Goal: Transaction & Acquisition: Purchase product/service

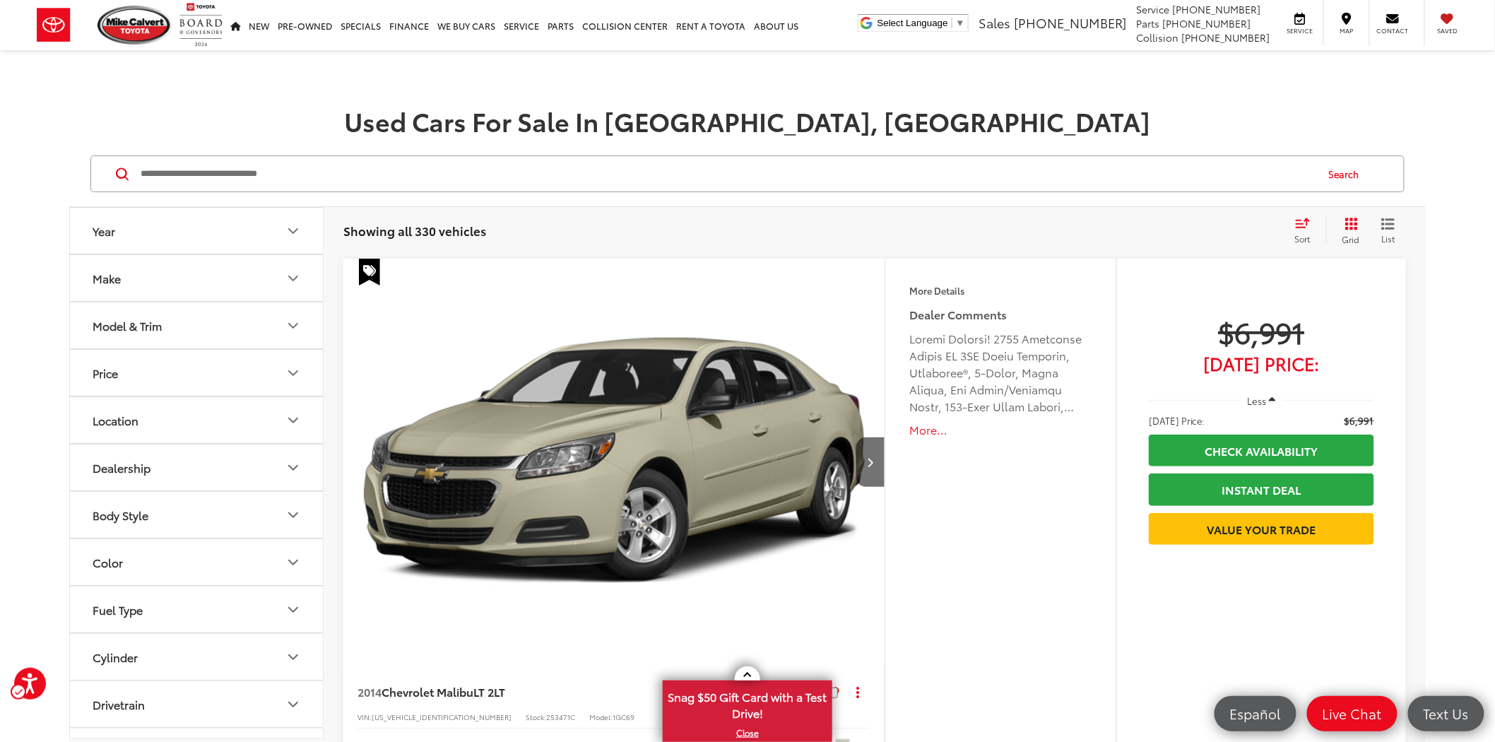
click at [57, 105] on div "Used Cars For Sale In [GEOGRAPHIC_DATA], [GEOGRAPHIC_DATA]" at bounding box center [747, 99] width 1495 height 70
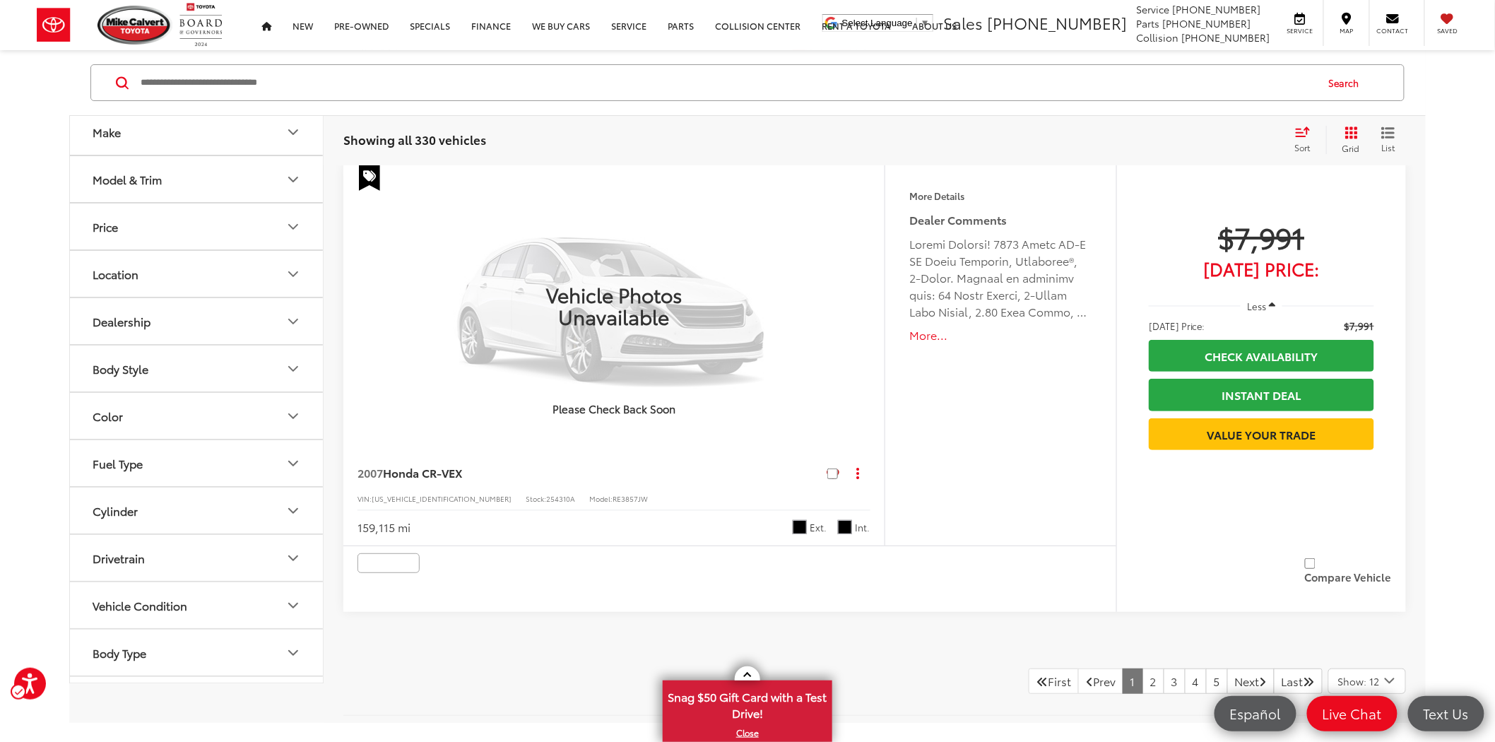
scroll to position [6652, 0]
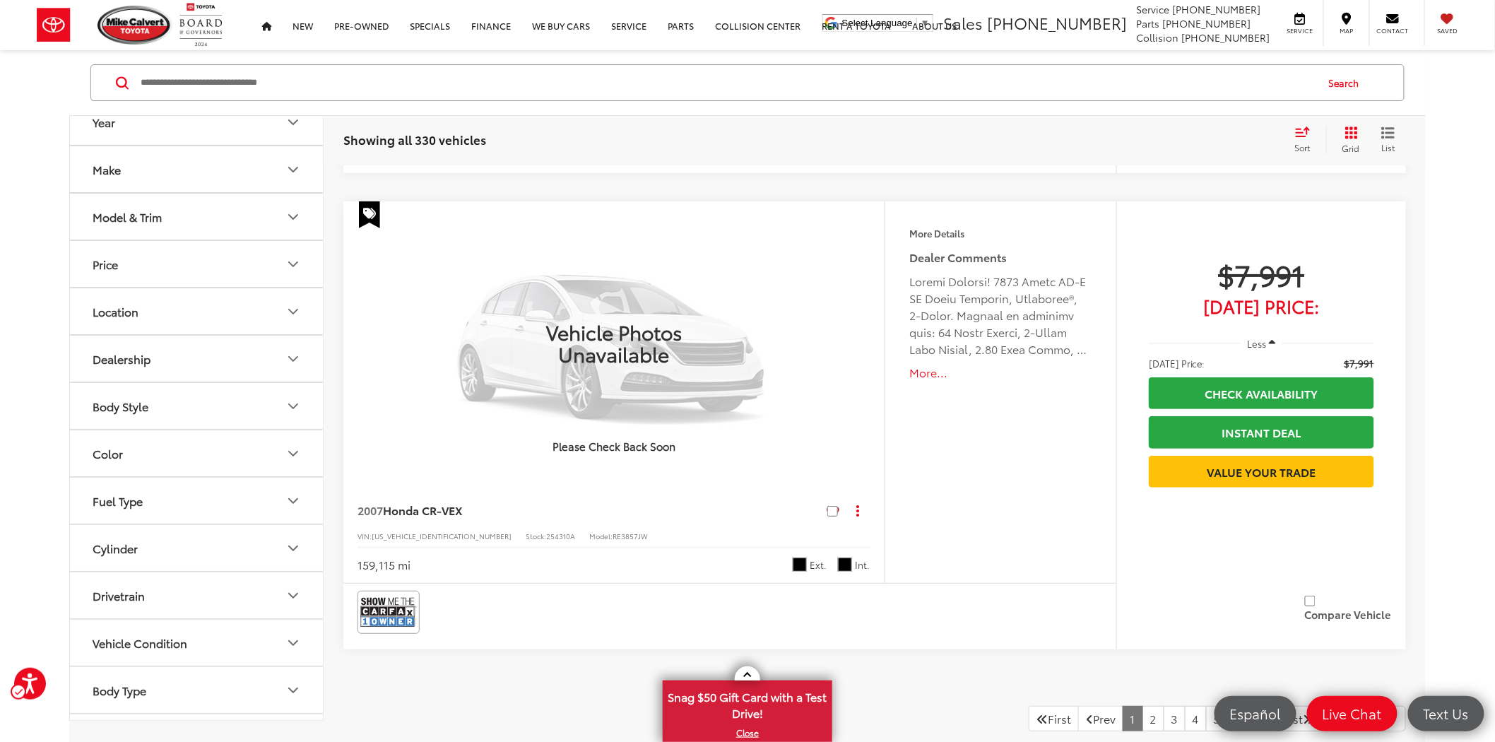
drag, startPoint x: 1132, startPoint y: 711, endPoint x: 1086, endPoint y: 629, distance: 93.0
drag, startPoint x: 1086, startPoint y: 629, endPoint x: 1131, endPoint y: 705, distance: 87.7
click at [1142, 706] on link "2" at bounding box center [1153, 718] width 22 height 25
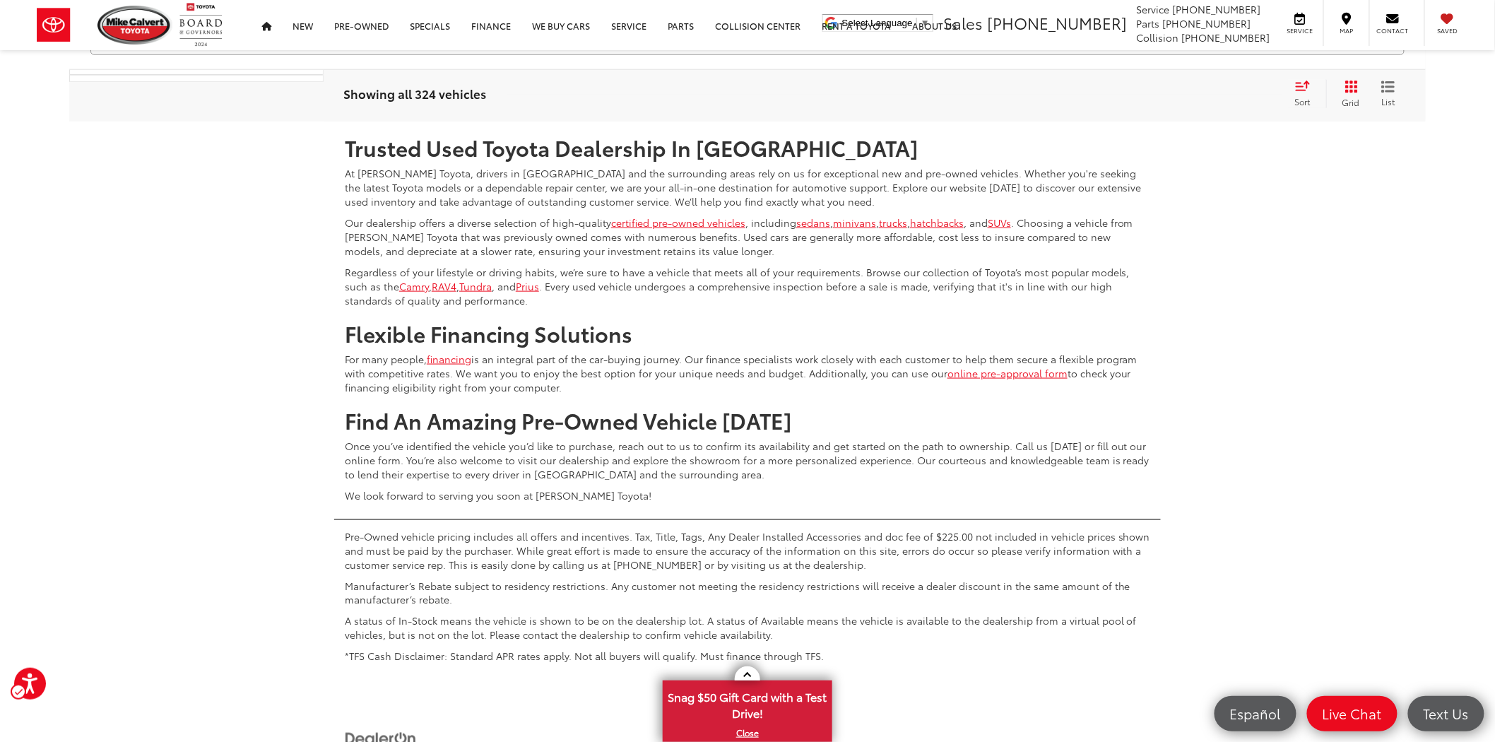
scroll to position [7024, 0]
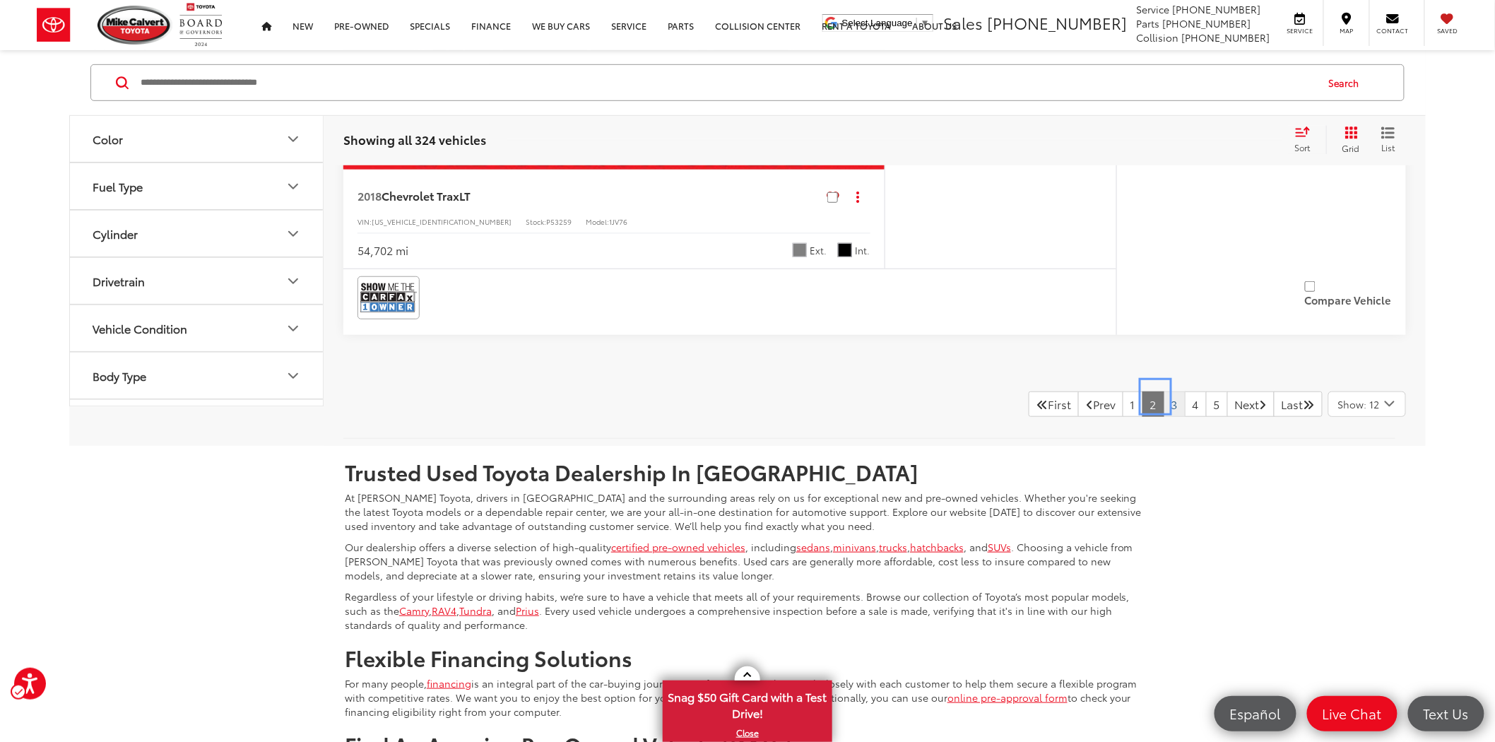
click at [1163, 396] on link "3" at bounding box center [1174, 403] width 22 height 25
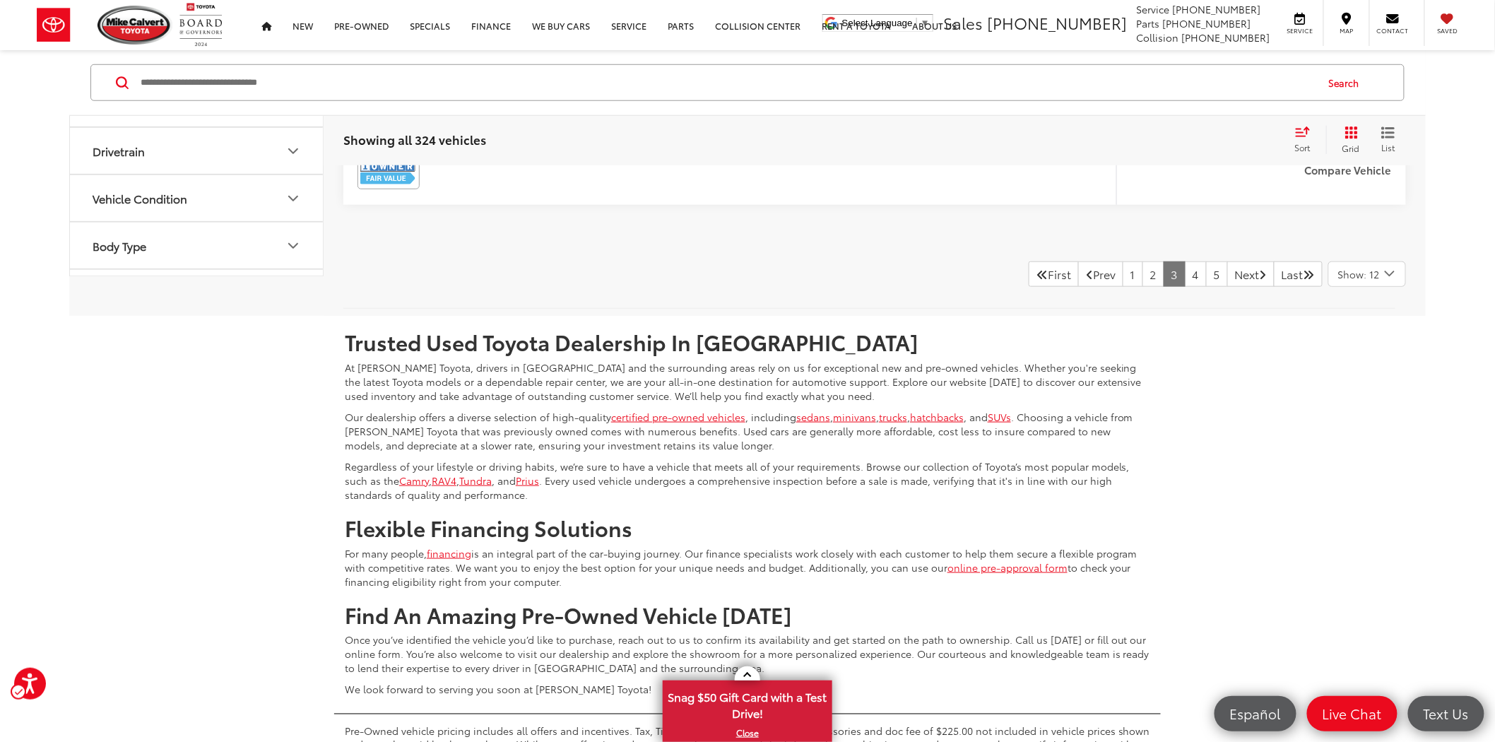
scroll to position [7142, 0]
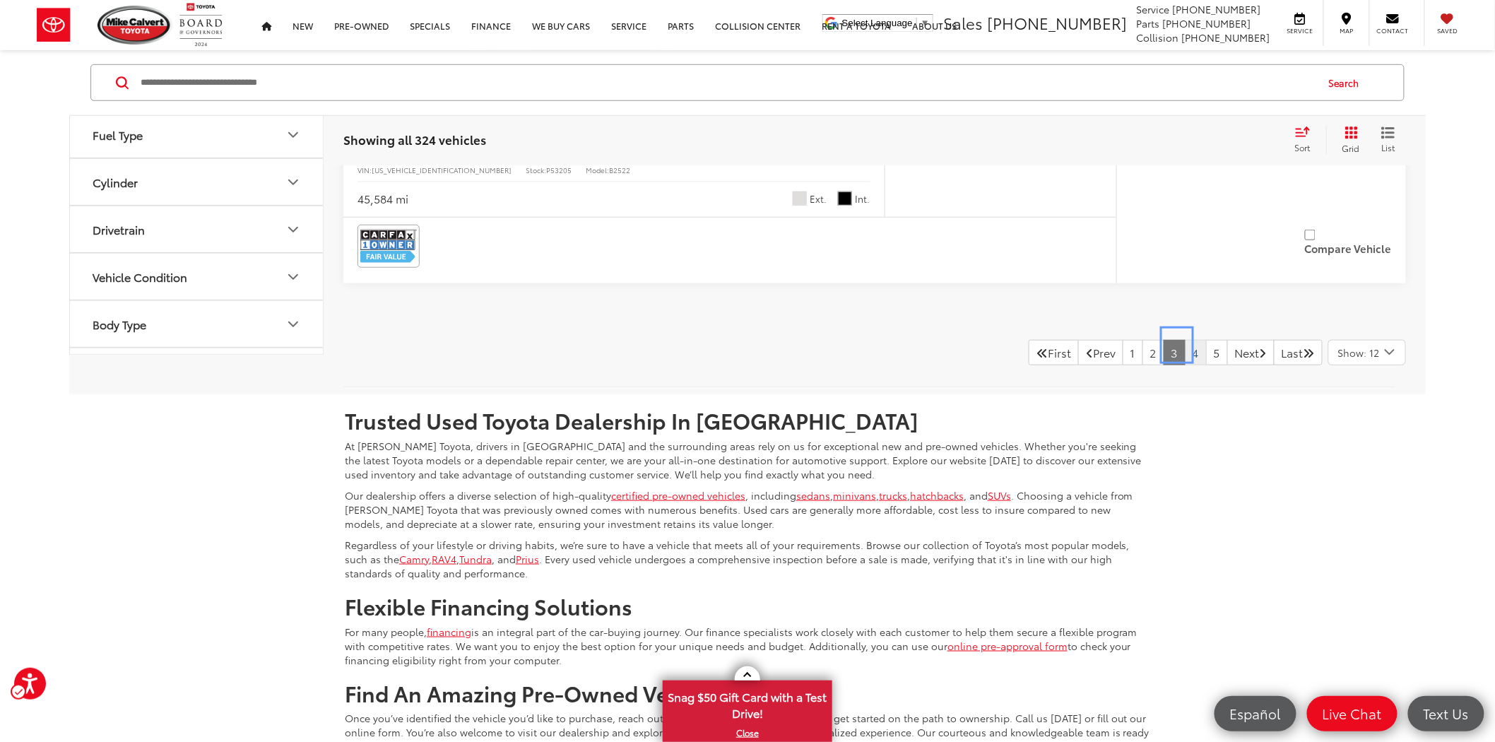
click at [1184, 344] on link "4" at bounding box center [1195, 352] width 22 height 25
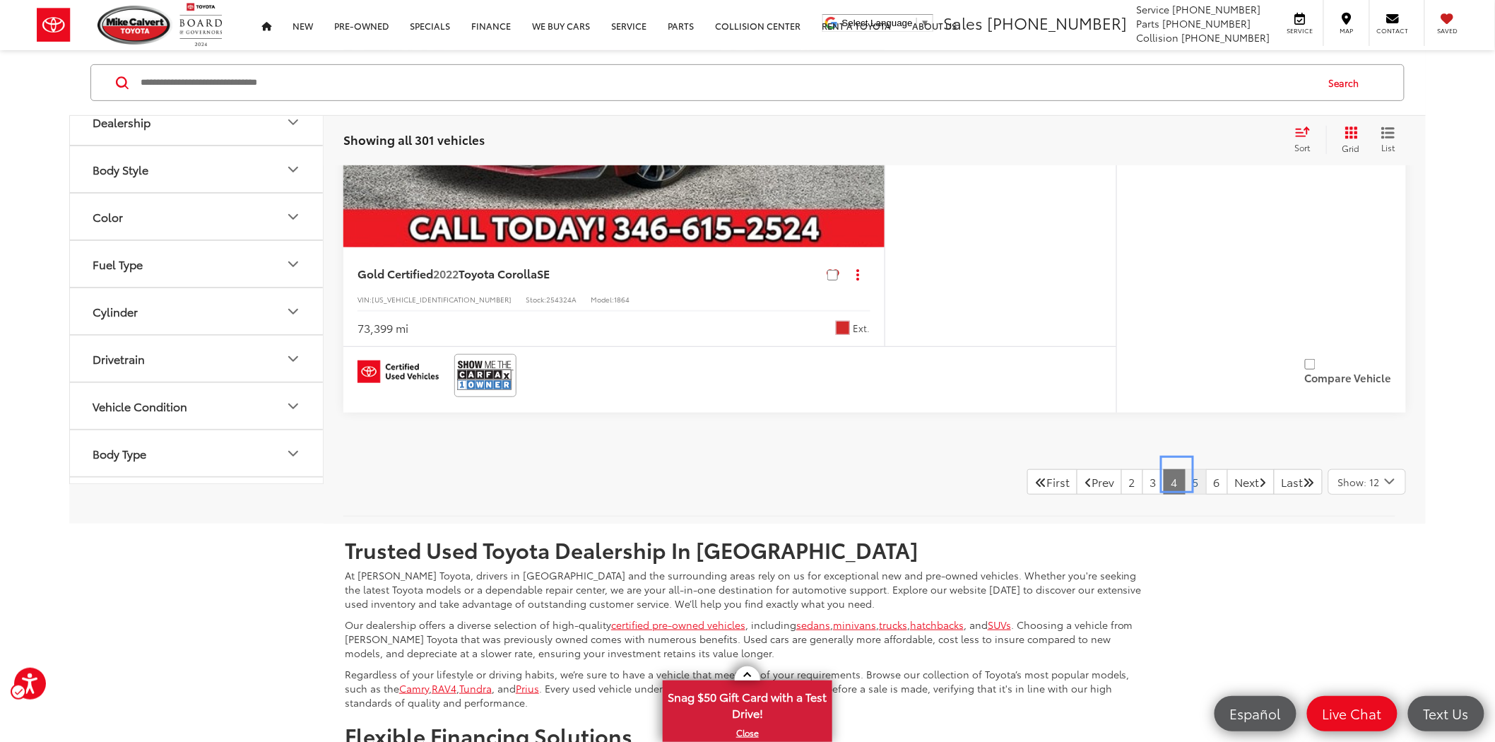
scroll to position [7075, 0]
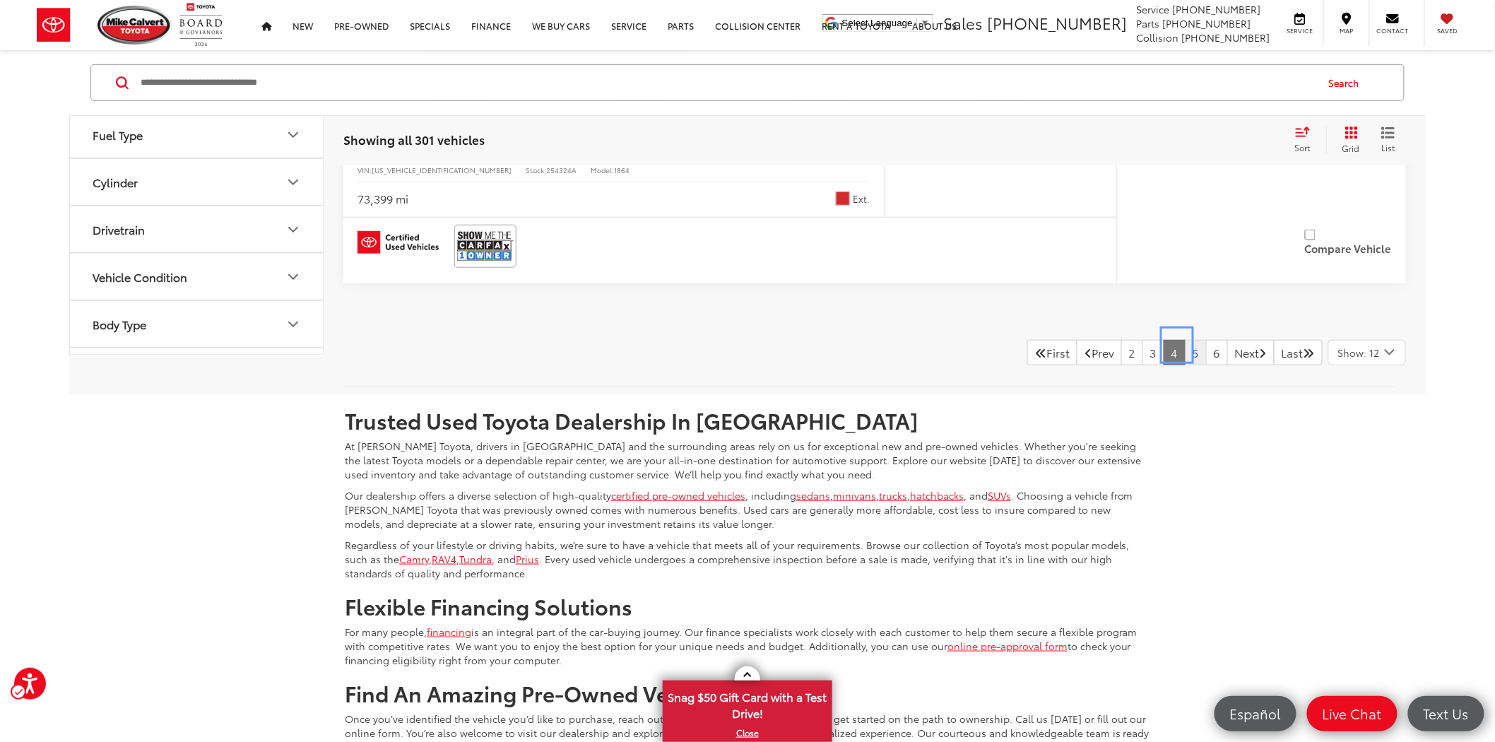
click at [1184, 348] on link "5" at bounding box center [1195, 352] width 22 height 25
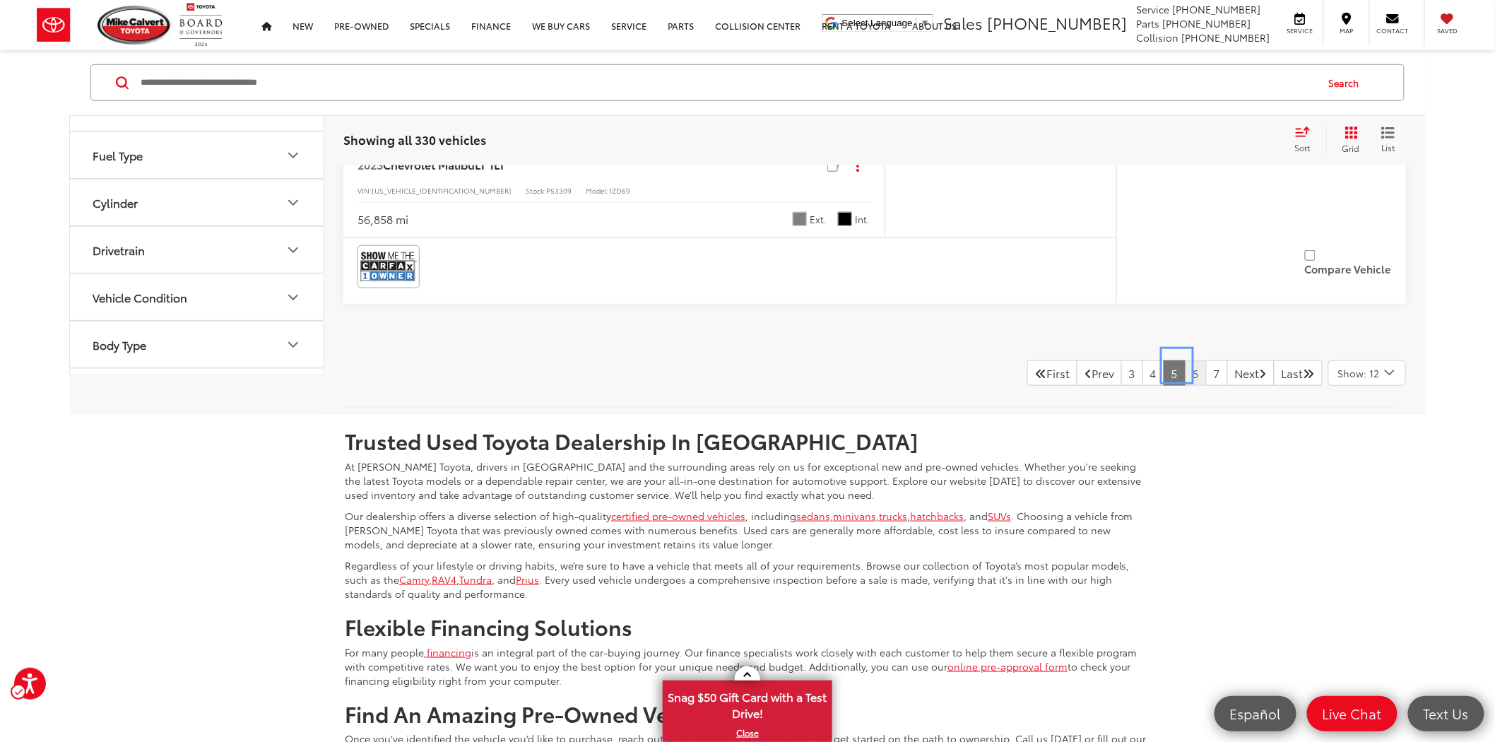
scroll to position [6984, 0]
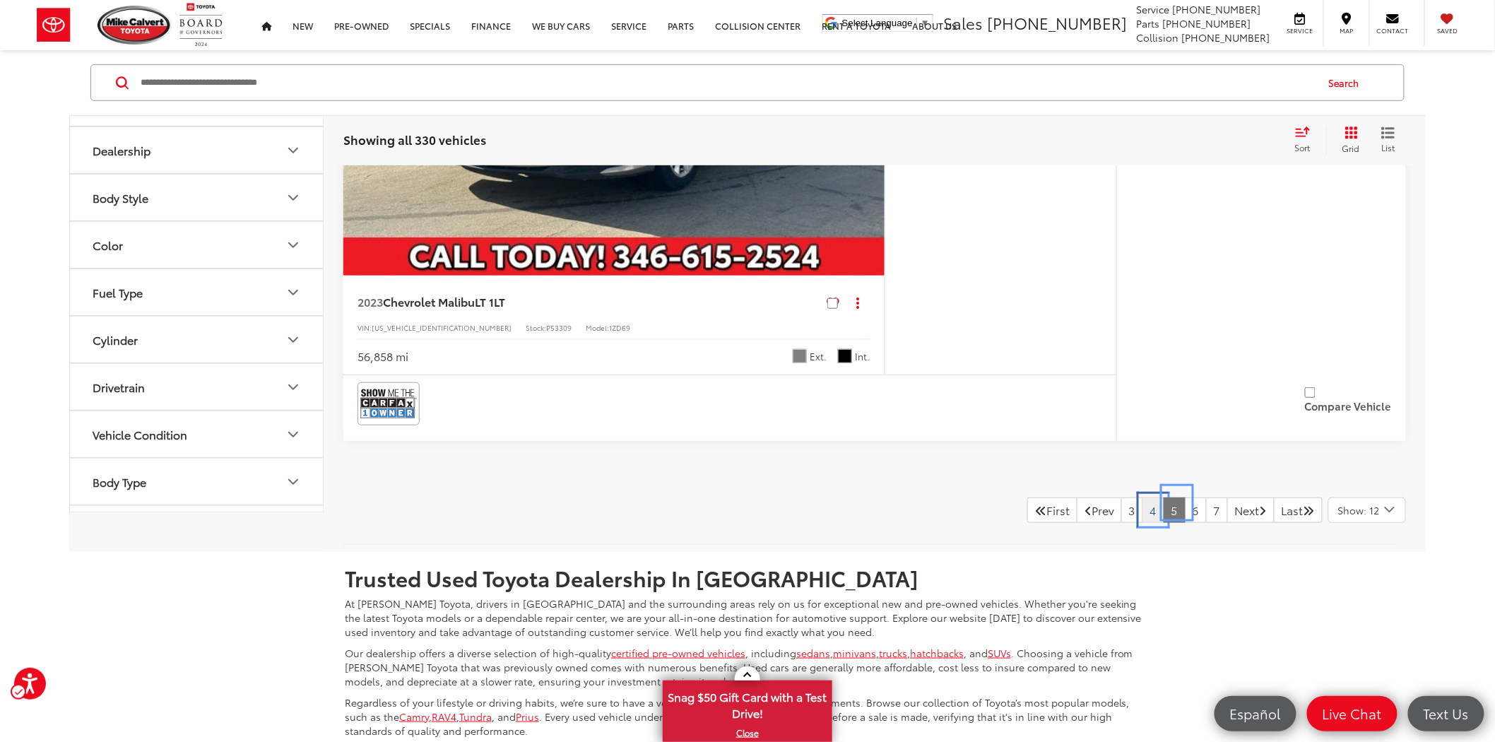
click at [1142, 503] on link "4" at bounding box center [1153, 509] width 22 height 25
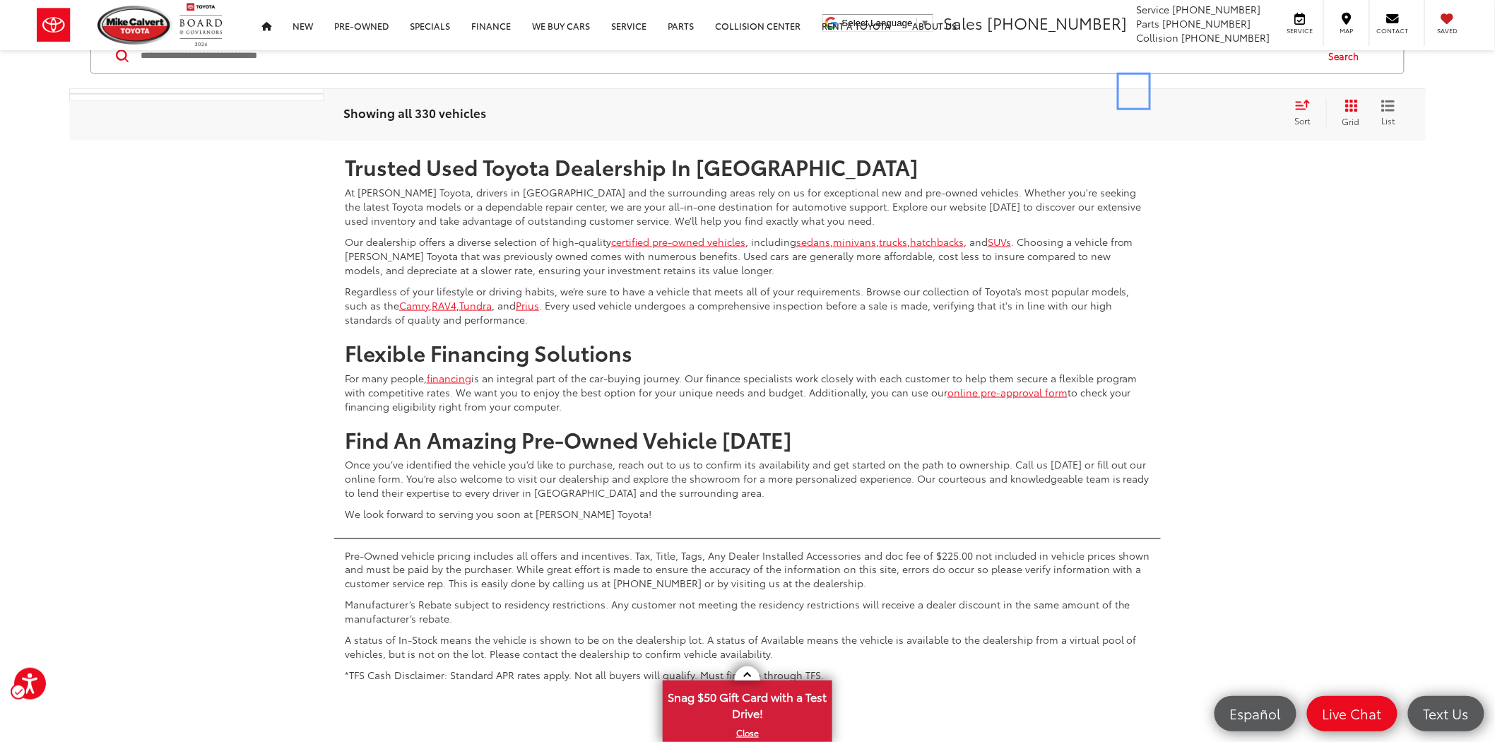
scroll to position [7247, 0]
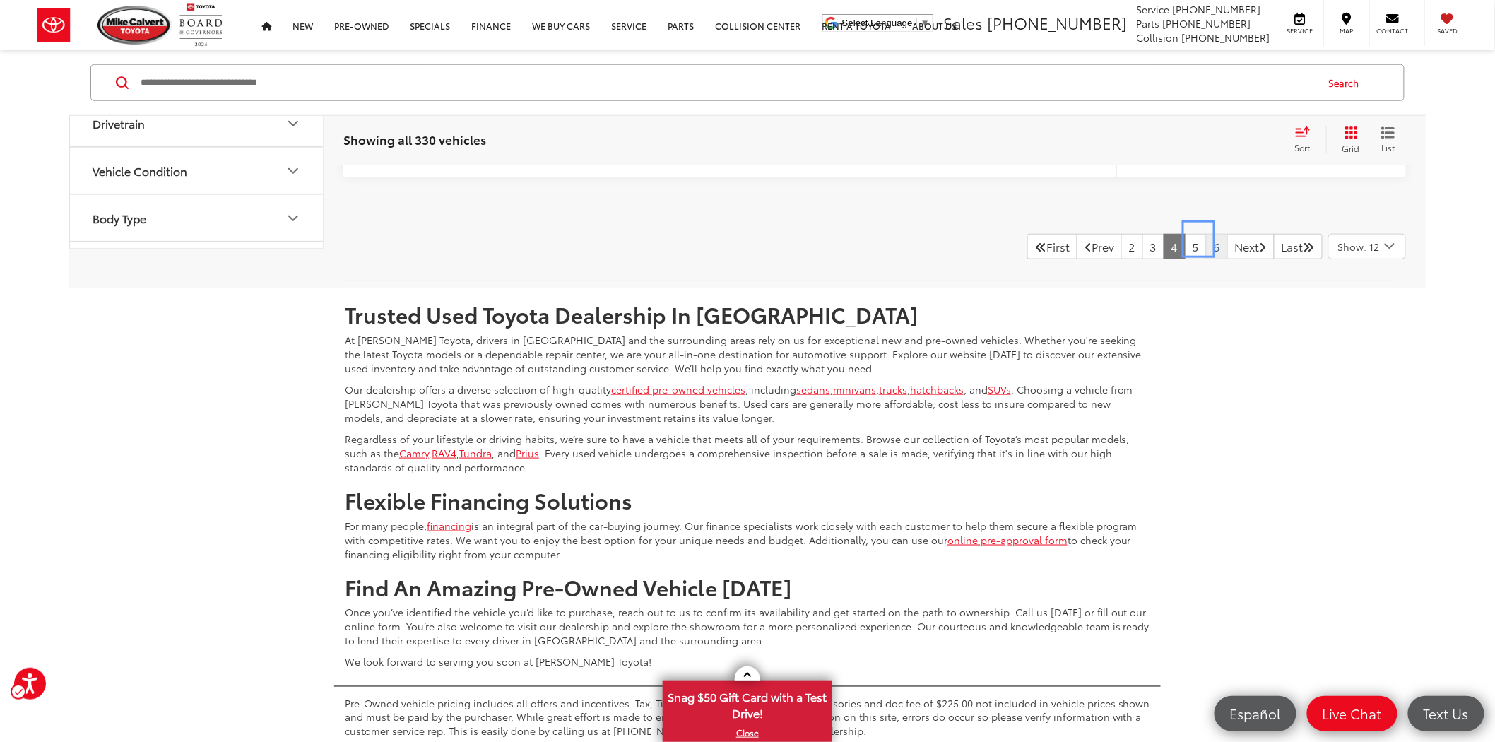
click at [1206, 246] on link "6" at bounding box center [1217, 246] width 22 height 25
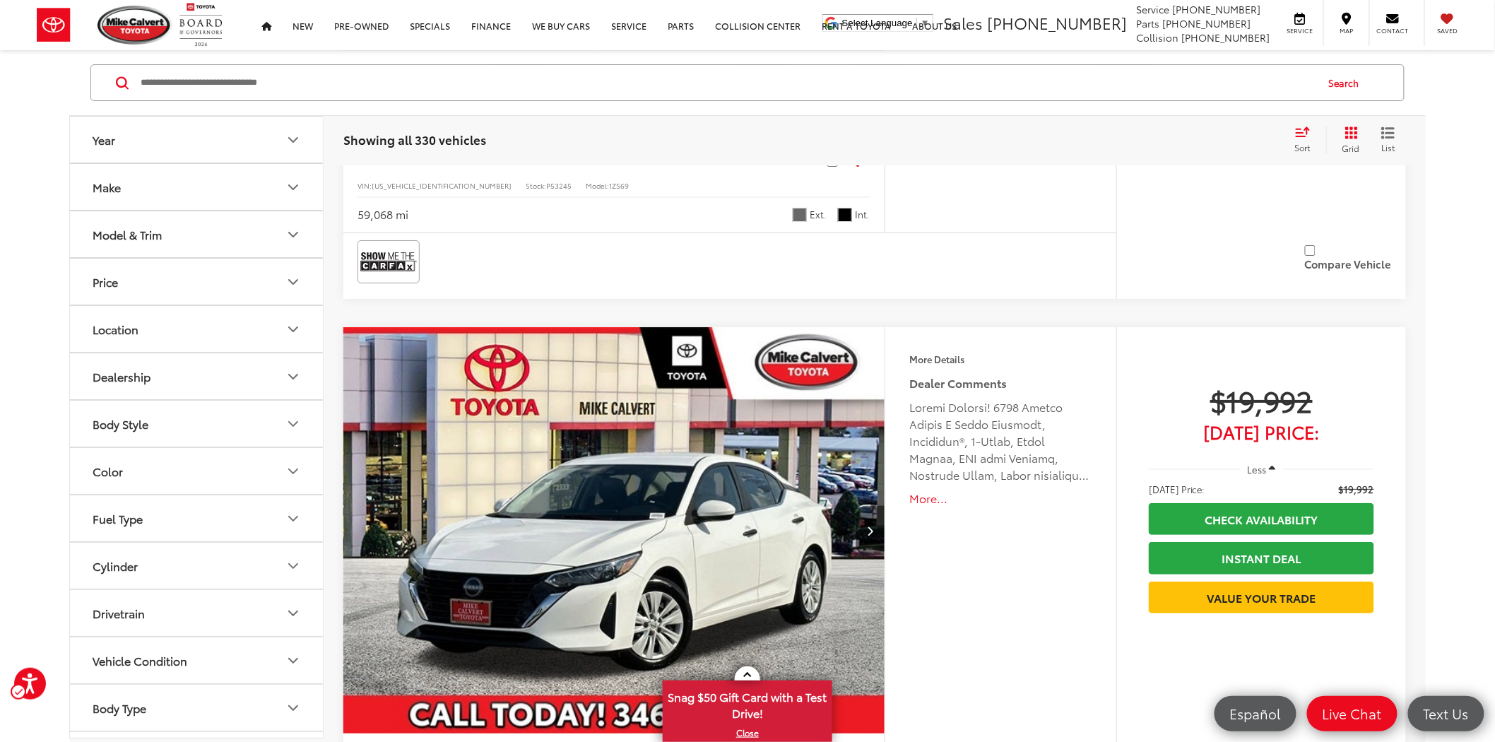
scroll to position [6997, 0]
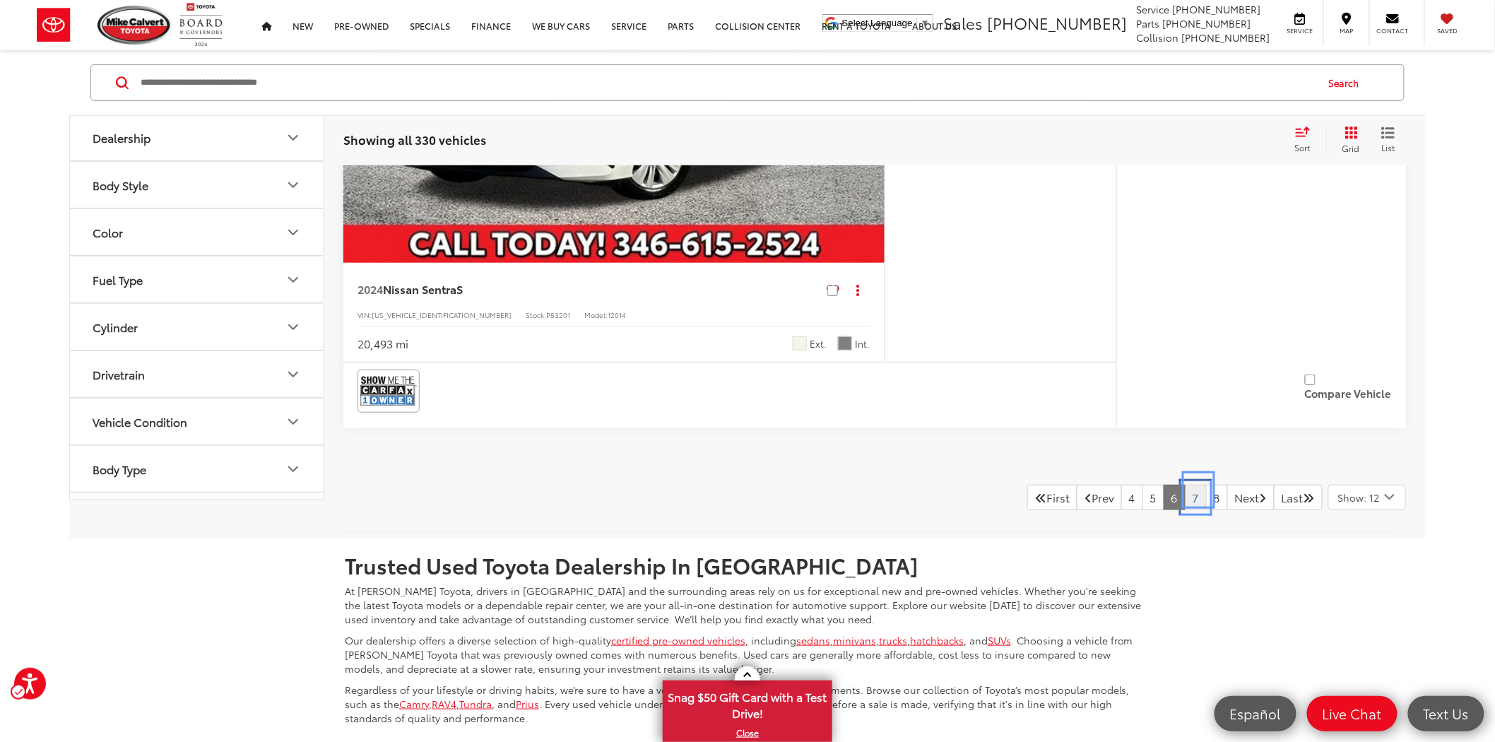
click at [1184, 493] on link "7" at bounding box center [1195, 497] width 22 height 25
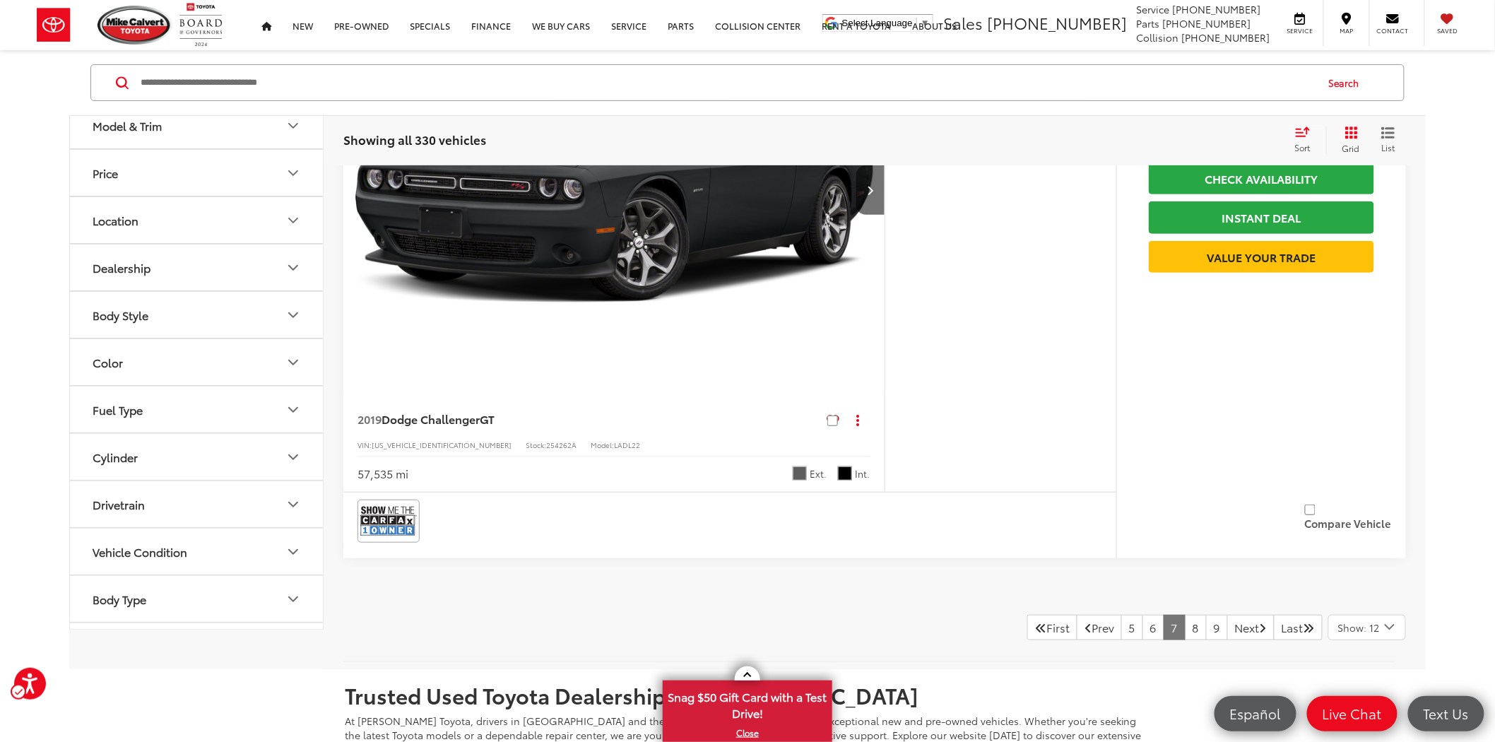
scroll to position [7259, 0]
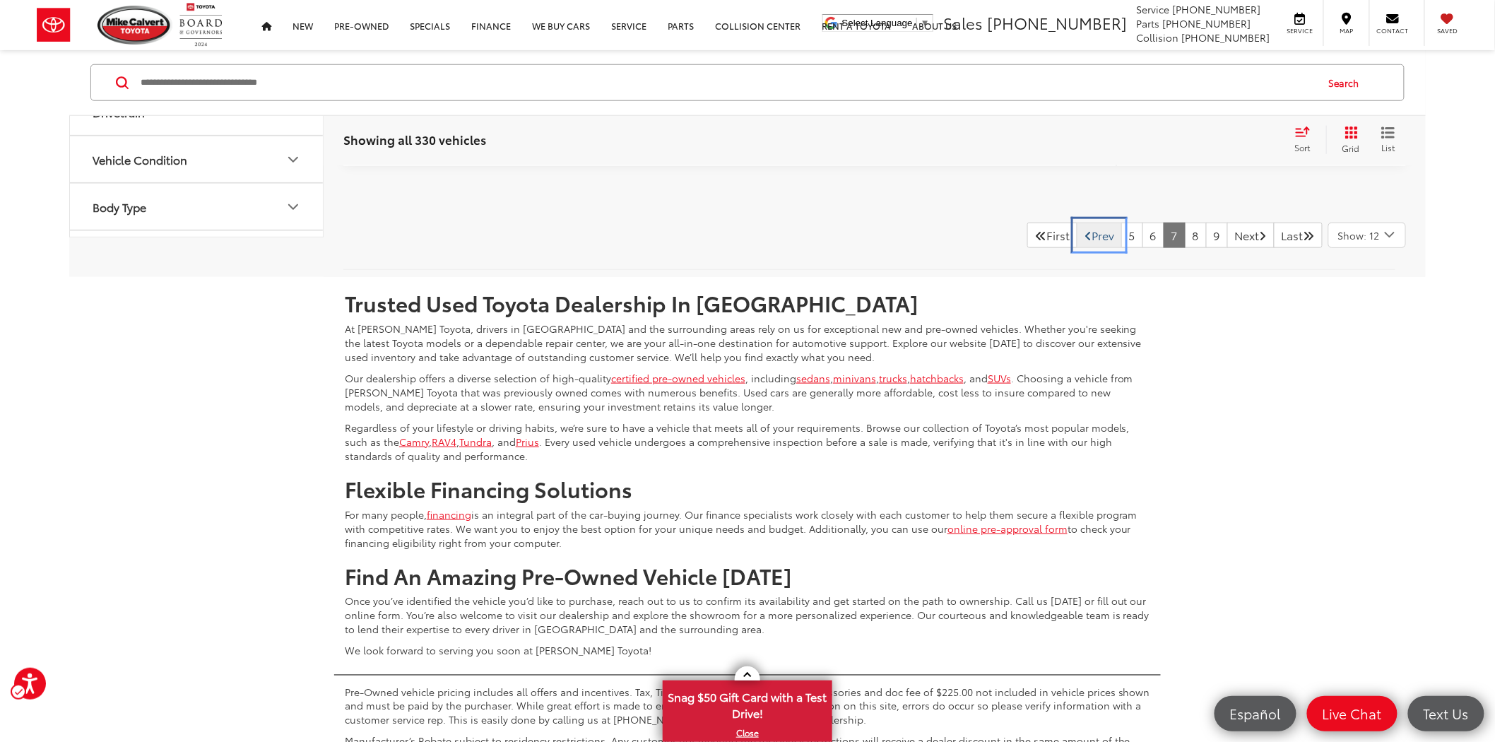
click at [1084, 230] on icon "Previous Page" at bounding box center [1087, 235] width 7 height 11
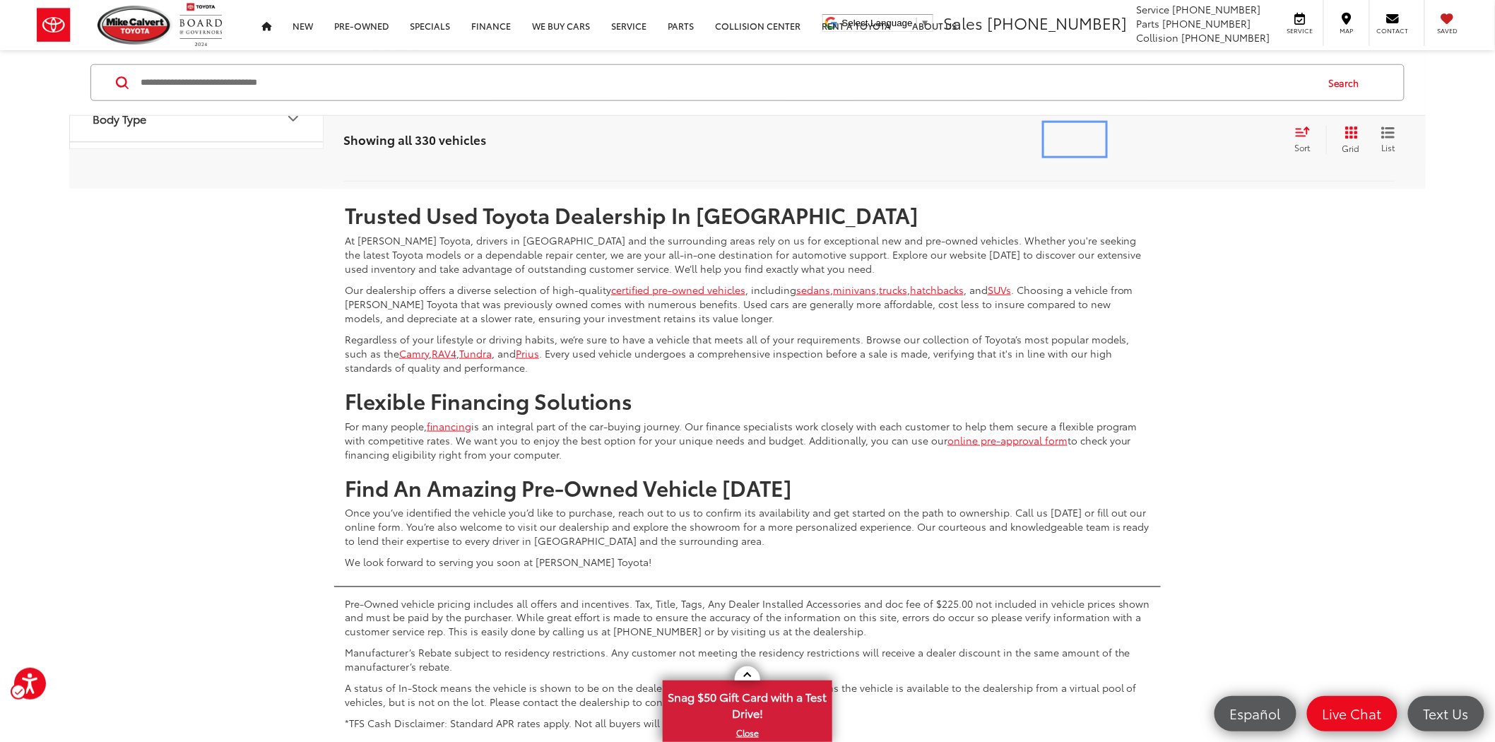
scroll to position [7108, 0]
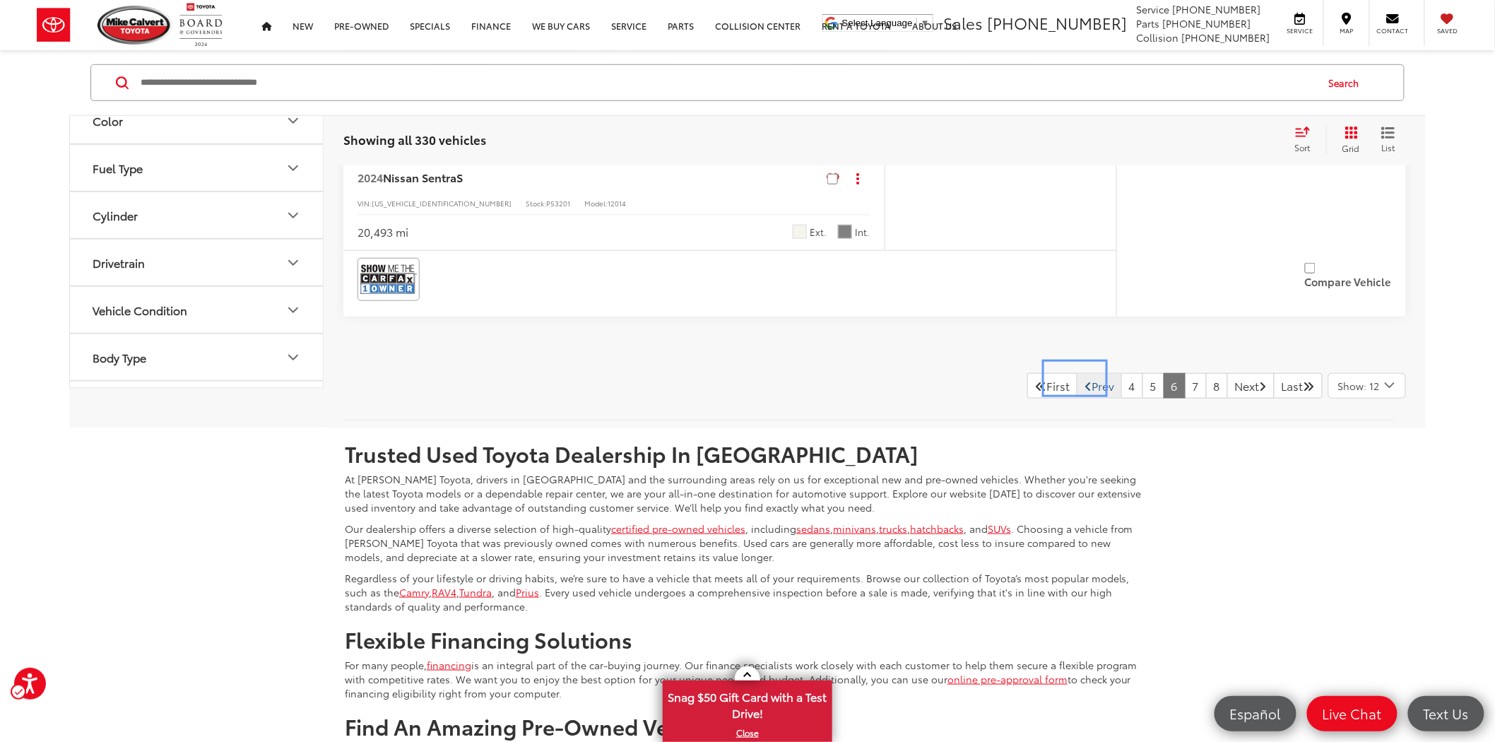
click at [1084, 383] on icon "Previous Page" at bounding box center [1087, 385] width 7 height 11
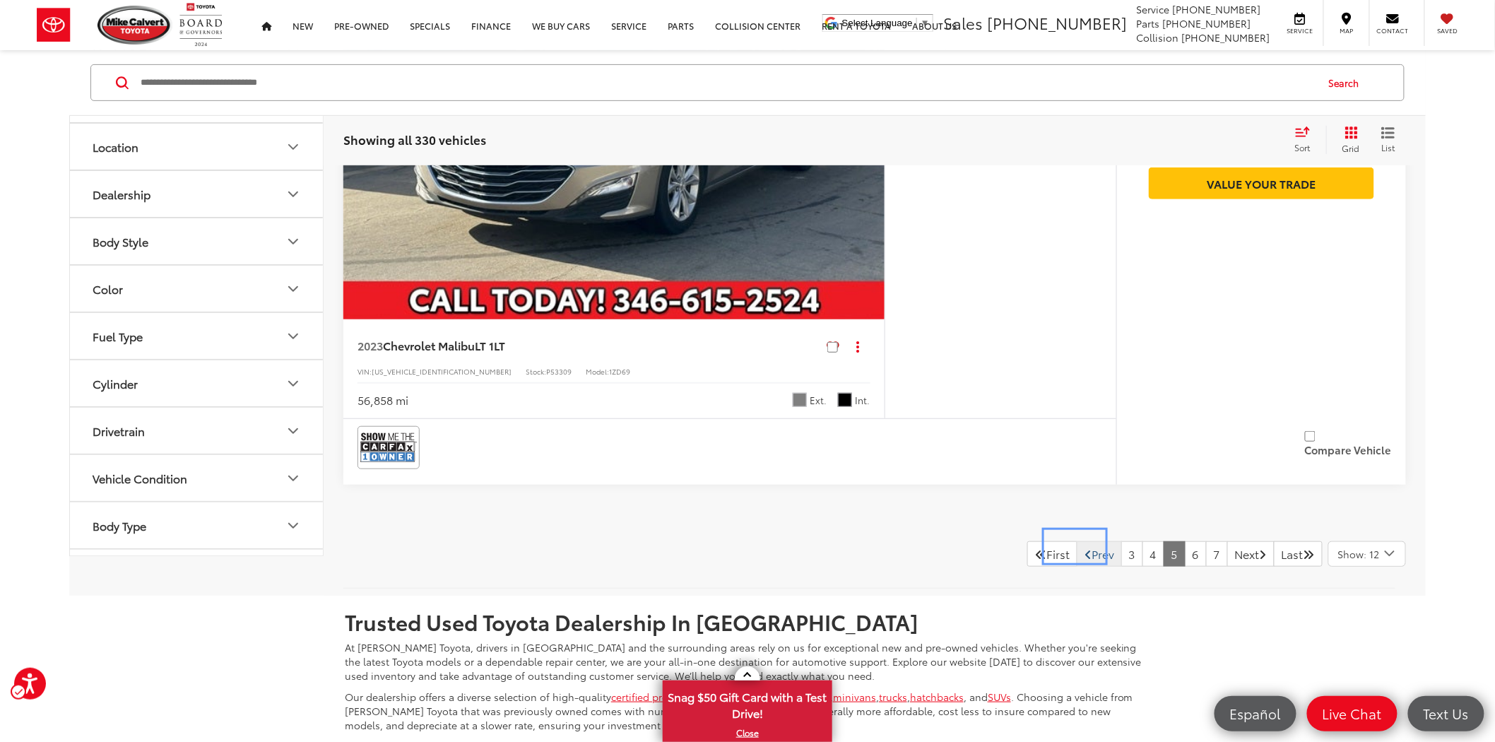
scroll to position [7019, 0]
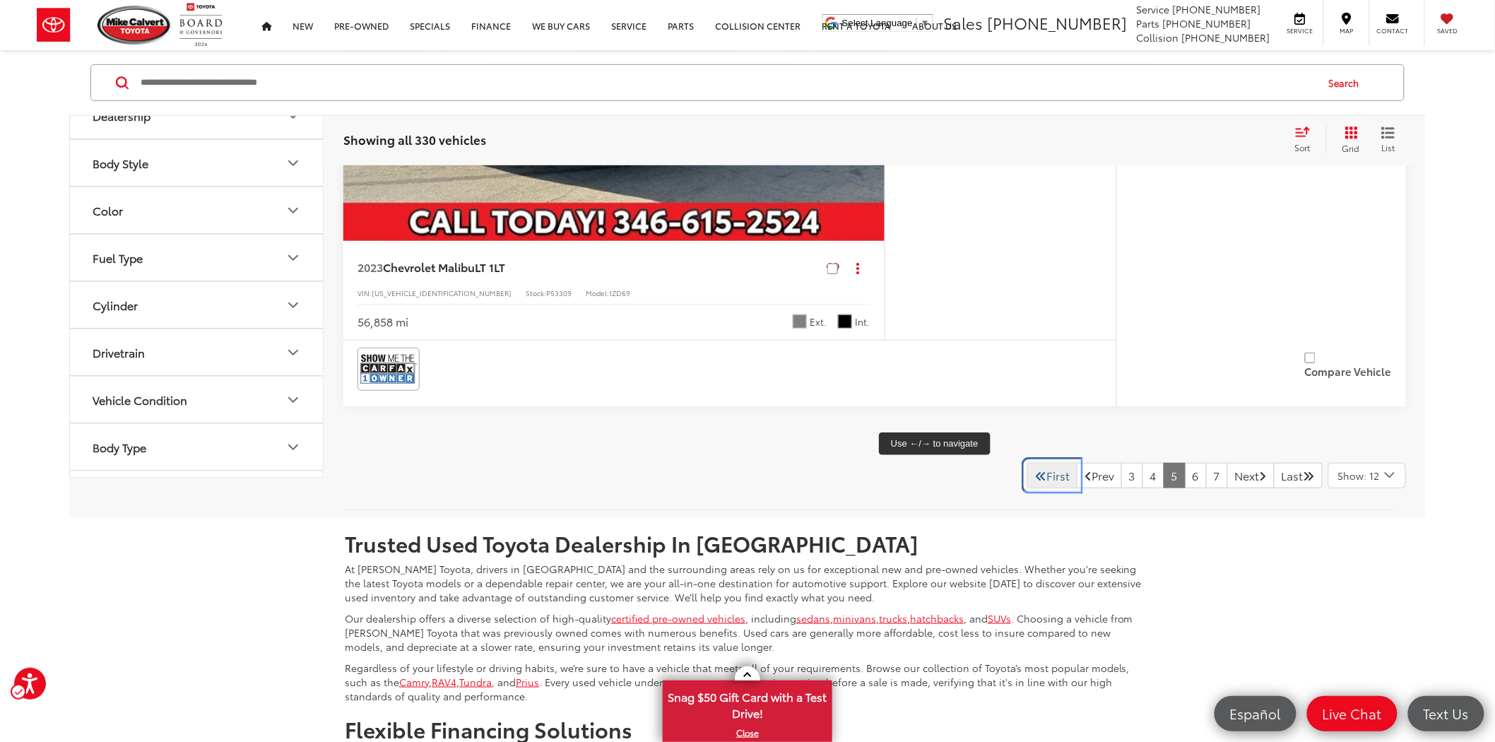
click at [1035, 470] on icon "First Page" at bounding box center [1040, 475] width 11 height 11
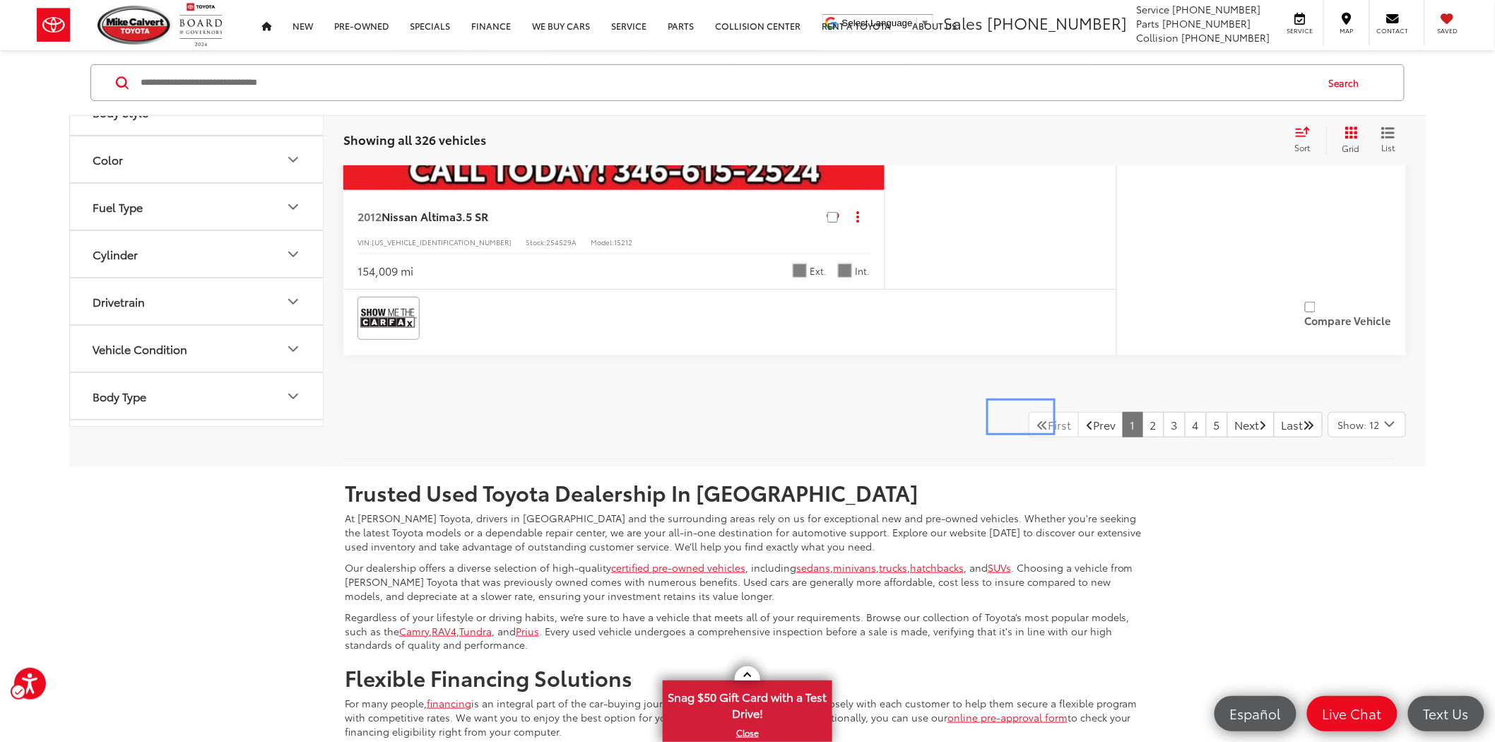
scroll to position [6997, 0]
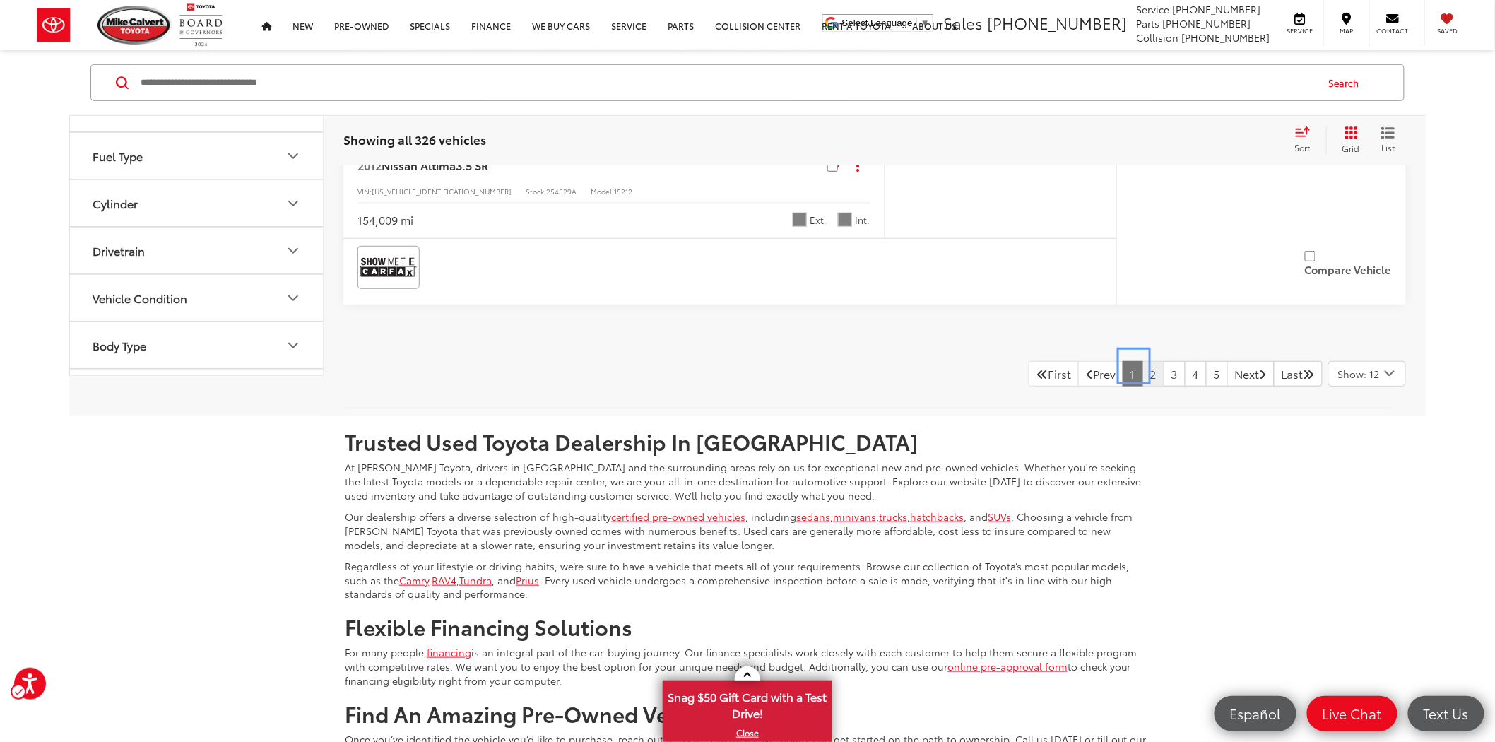
click at [1142, 362] on link "2" at bounding box center [1153, 373] width 22 height 25
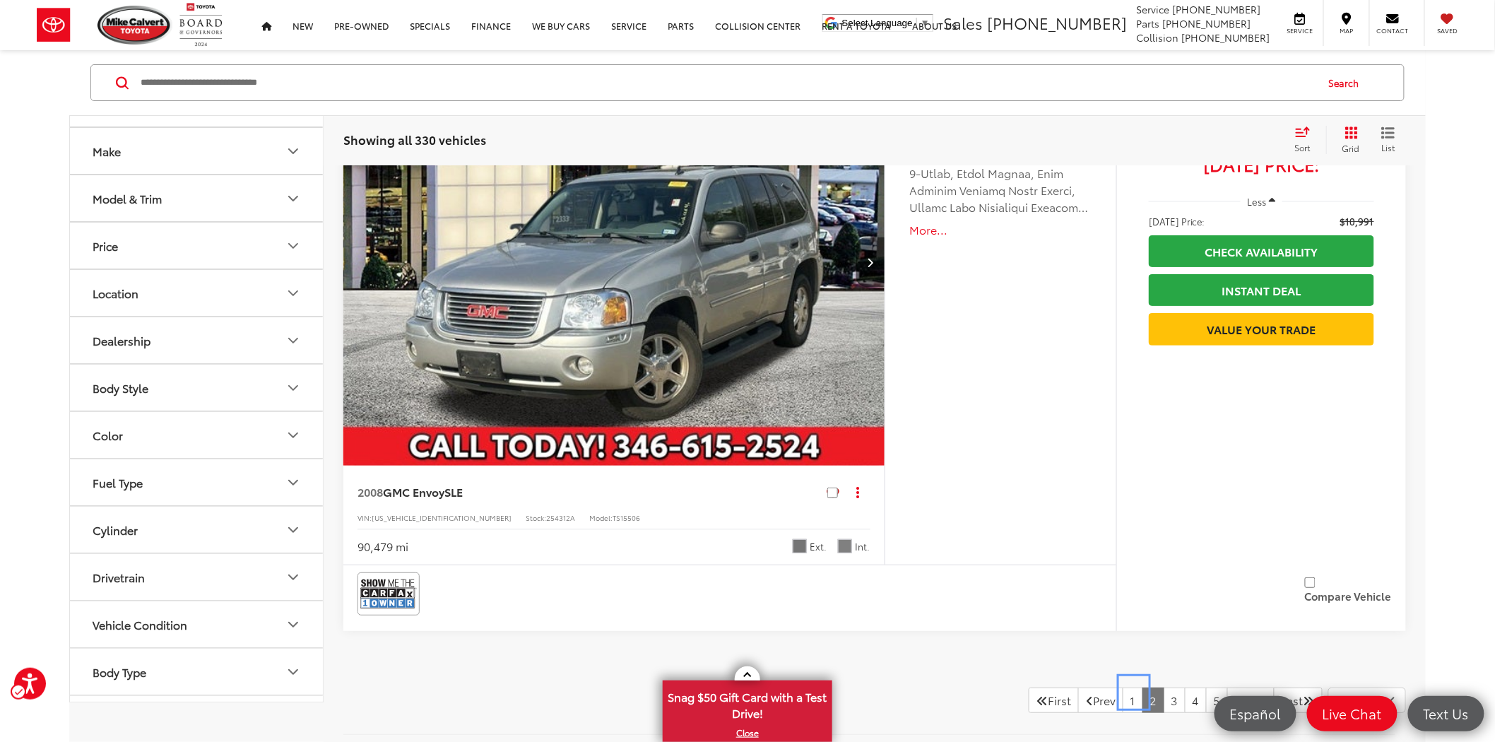
scroll to position [6906, 0]
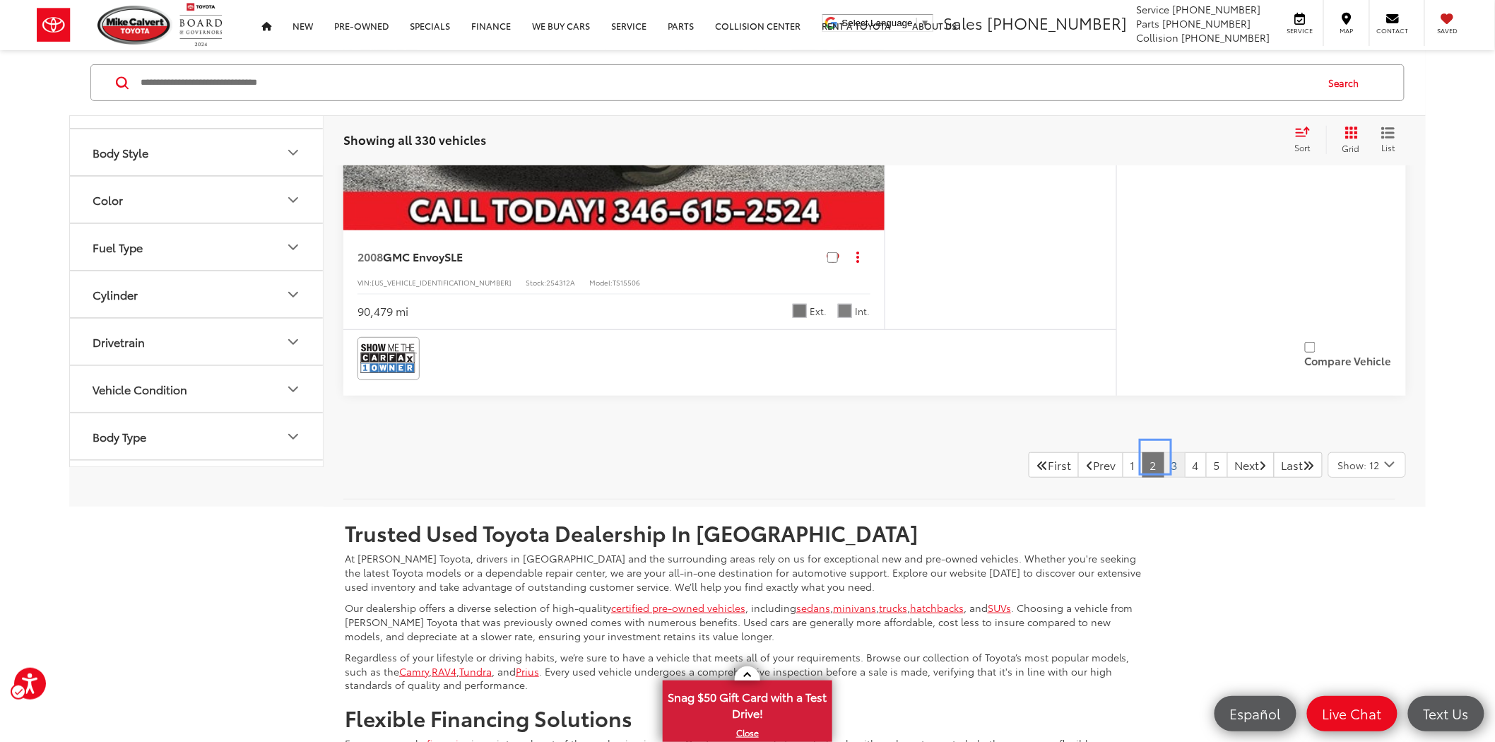
click at [1163, 452] on link "3" at bounding box center [1174, 464] width 22 height 25
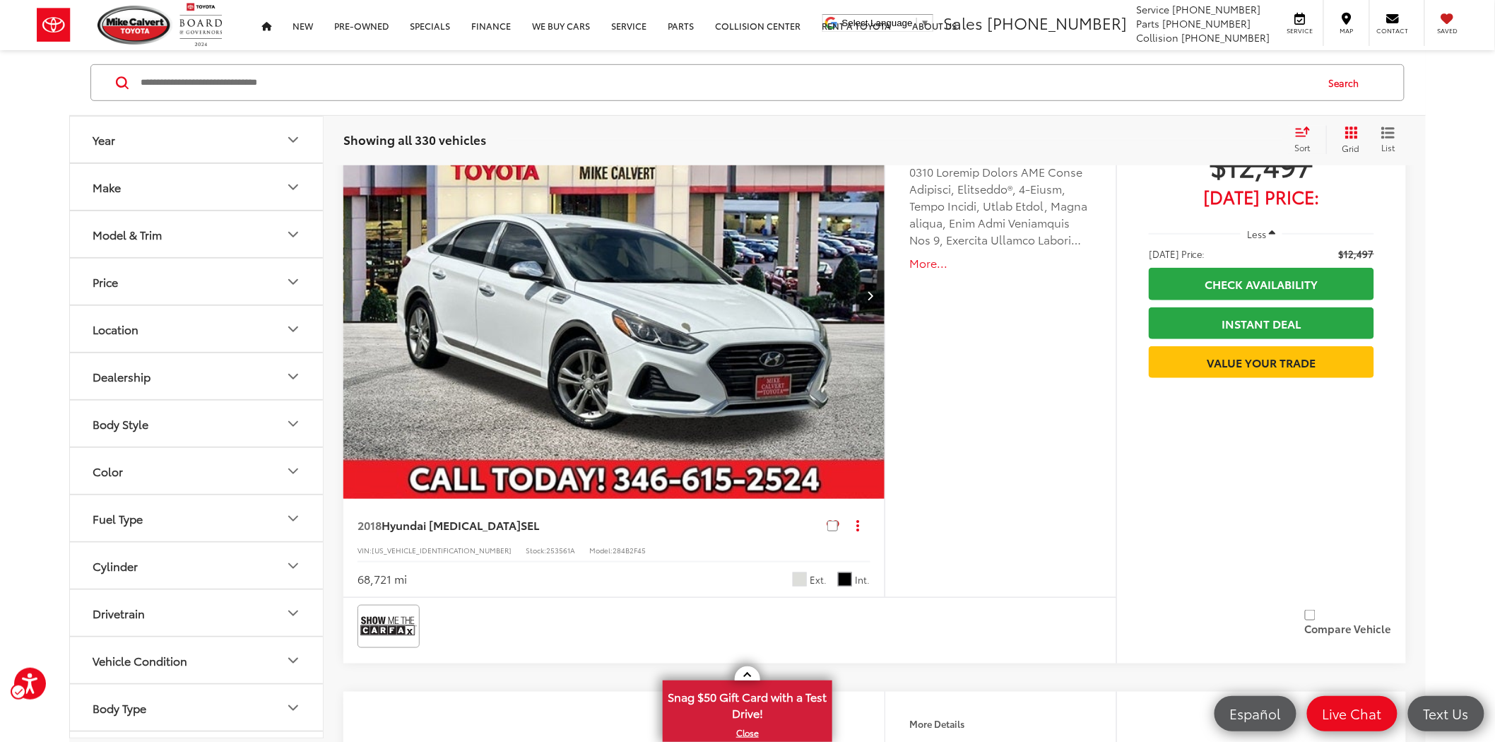
scroll to position [2524, 0]
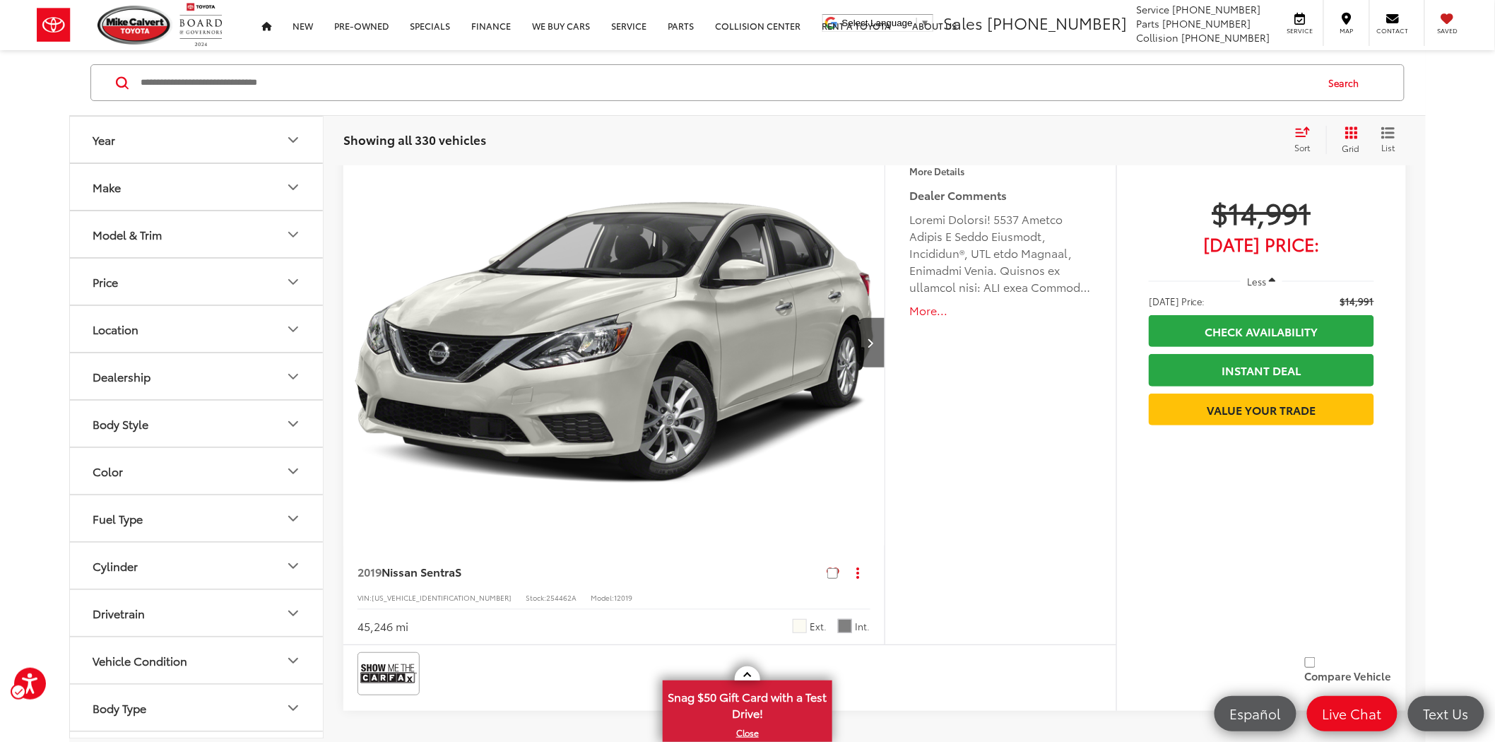
scroll to position [6683, 0]
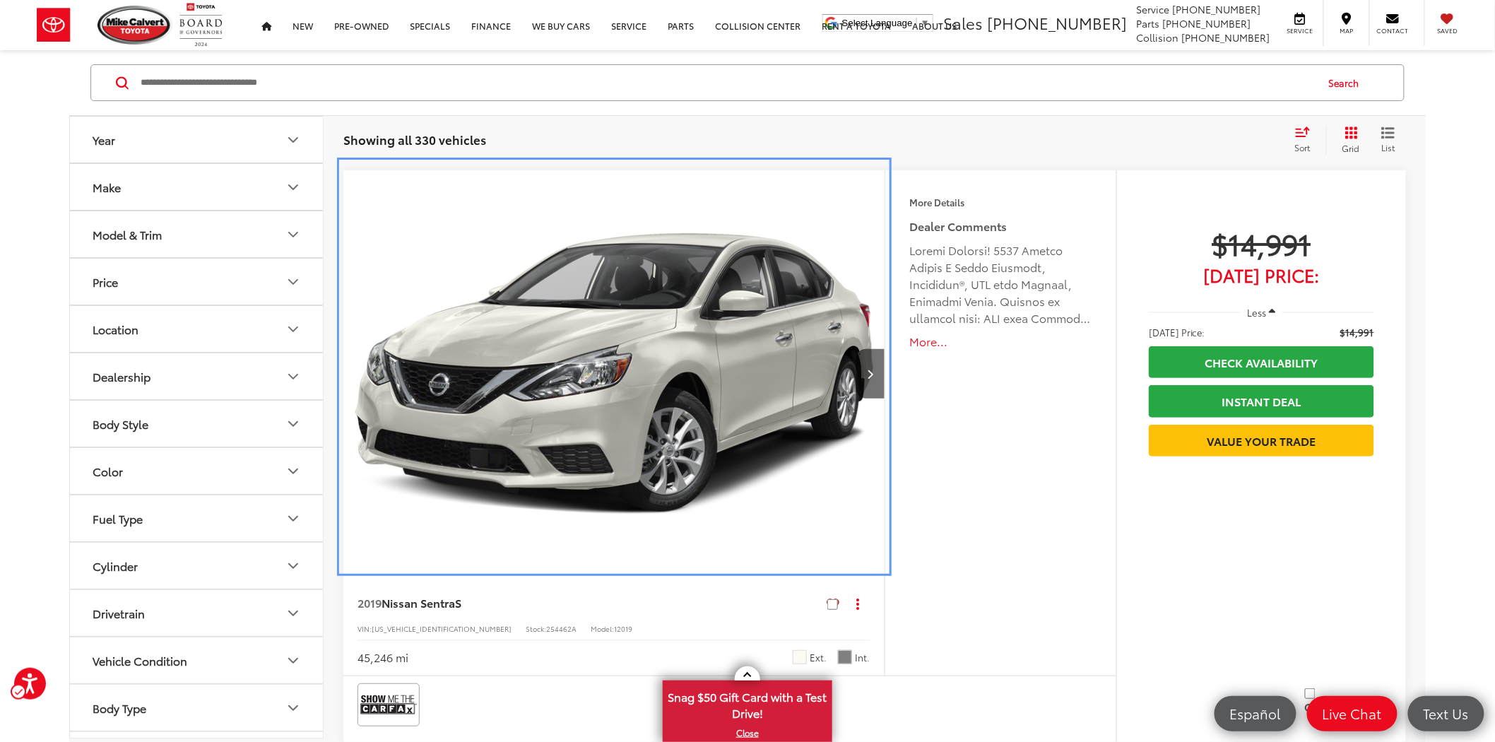
click at [629, 345] on img "2019 Nissan Sentra S 0" at bounding box center [614, 374] width 543 height 408
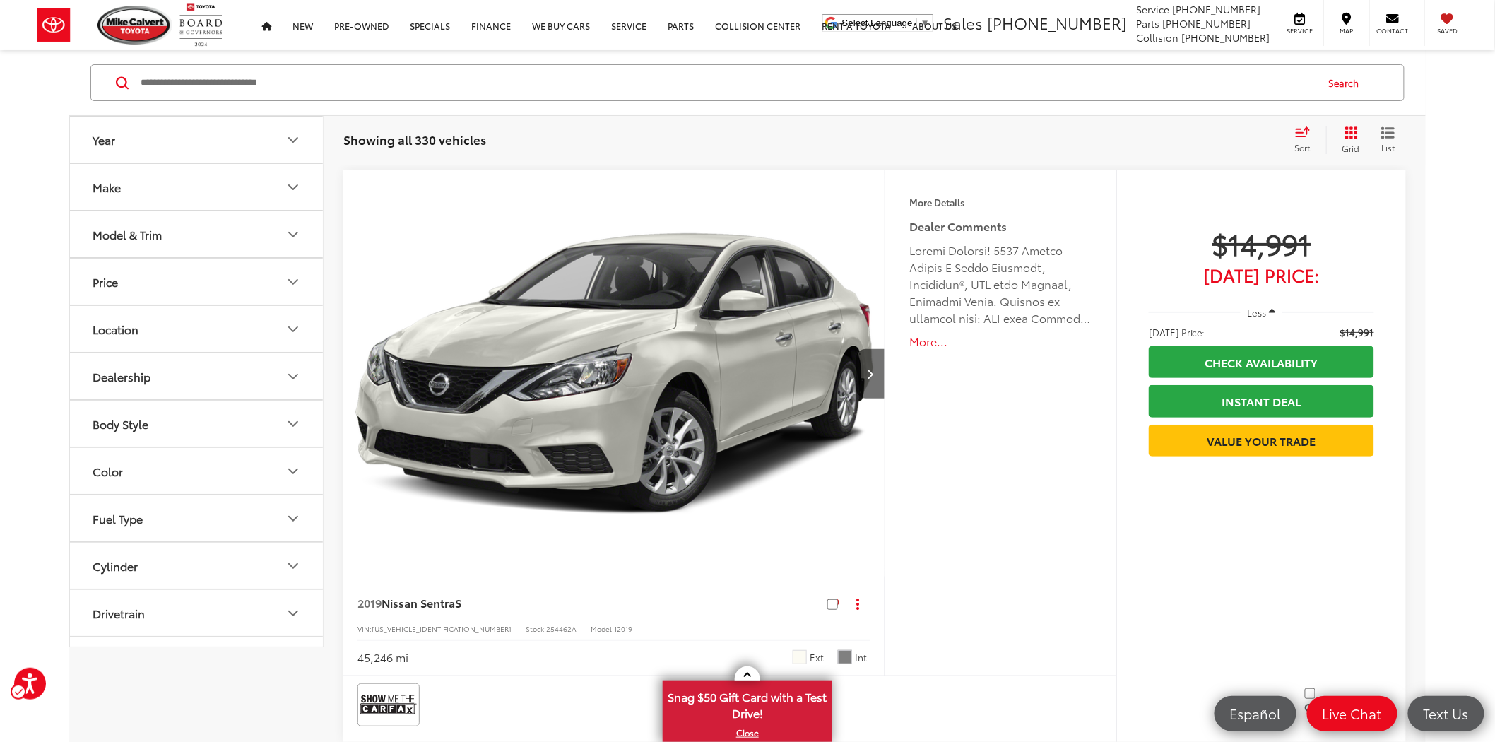
scroll to position [0, 0]
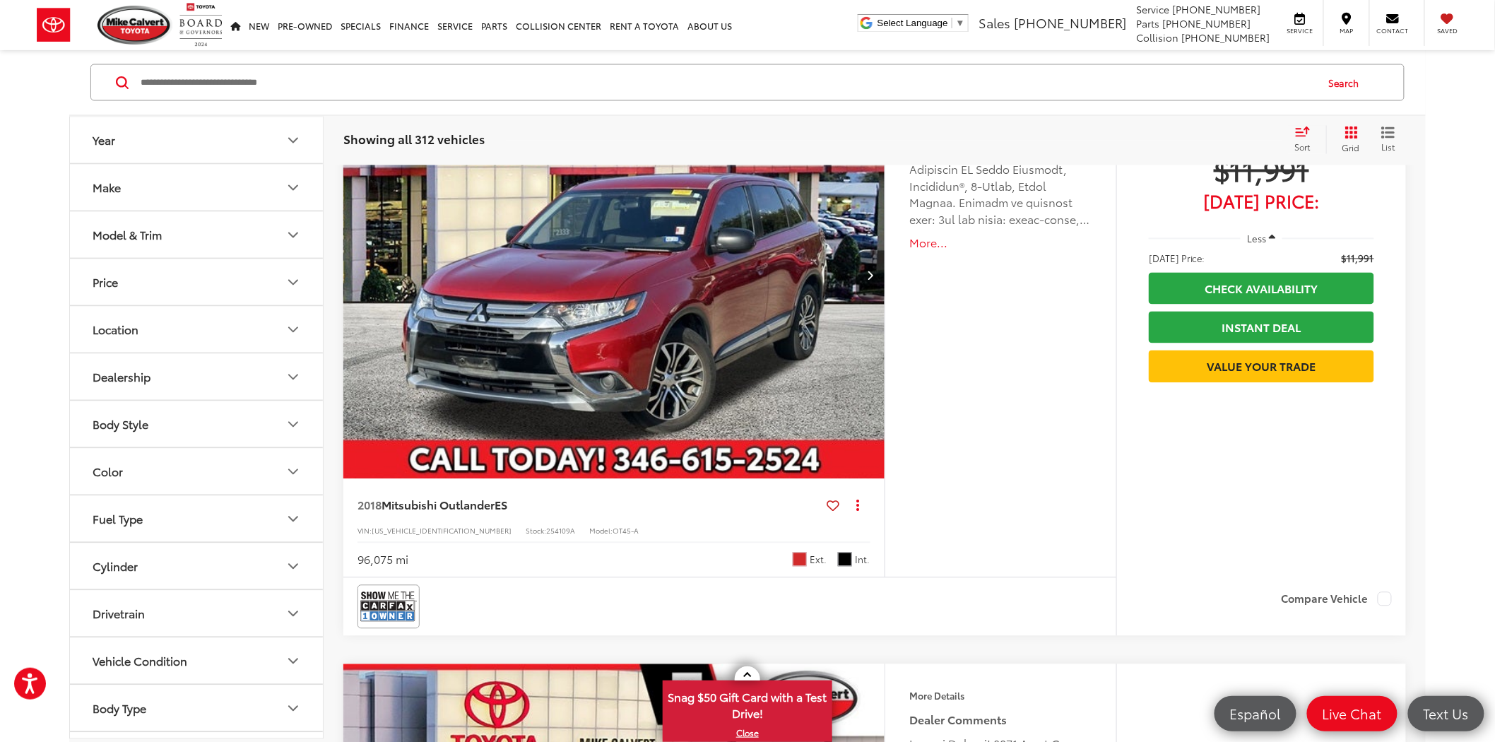
scroll to position [5493, 0]
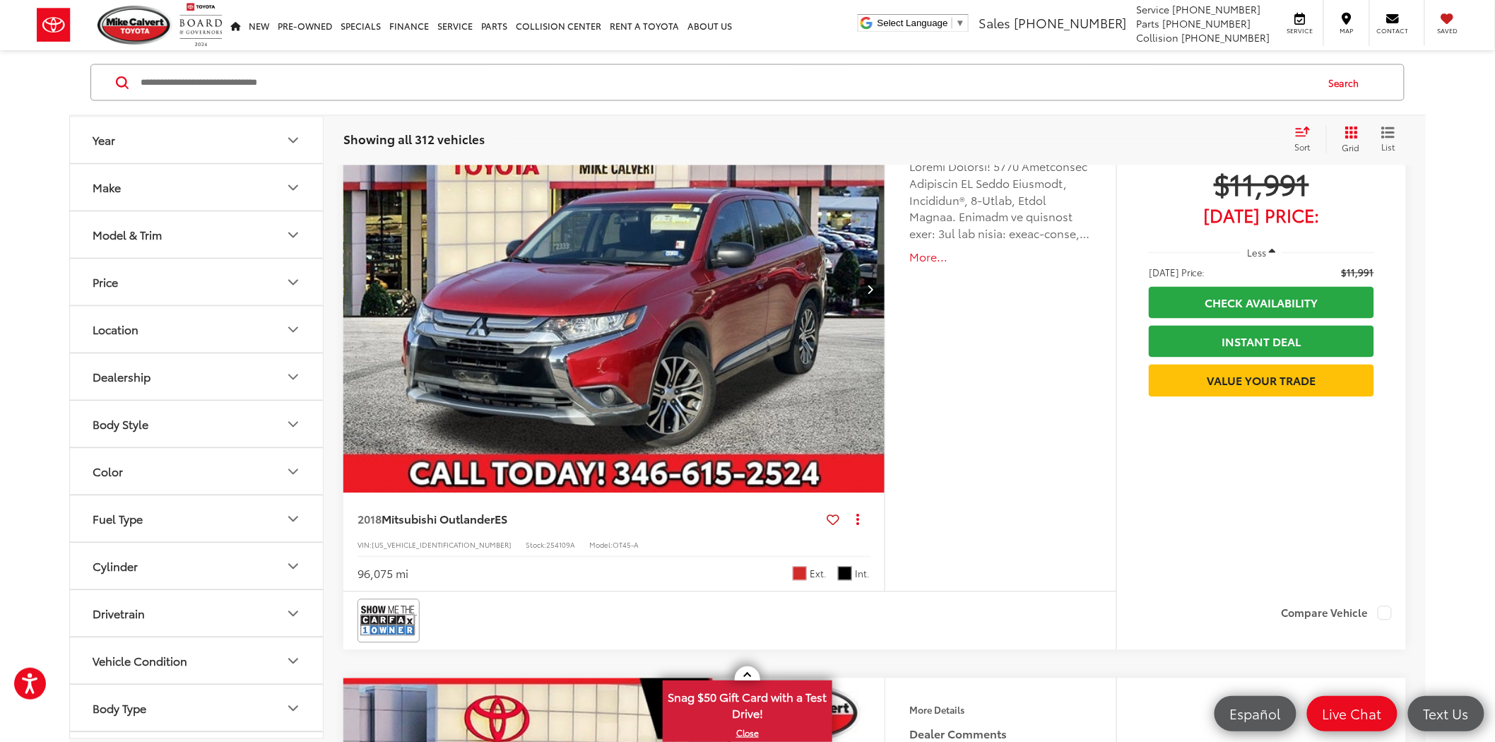
click at [639, 340] on img "2018 Mitsubishi Outlander ES 0" at bounding box center [614, 291] width 543 height 408
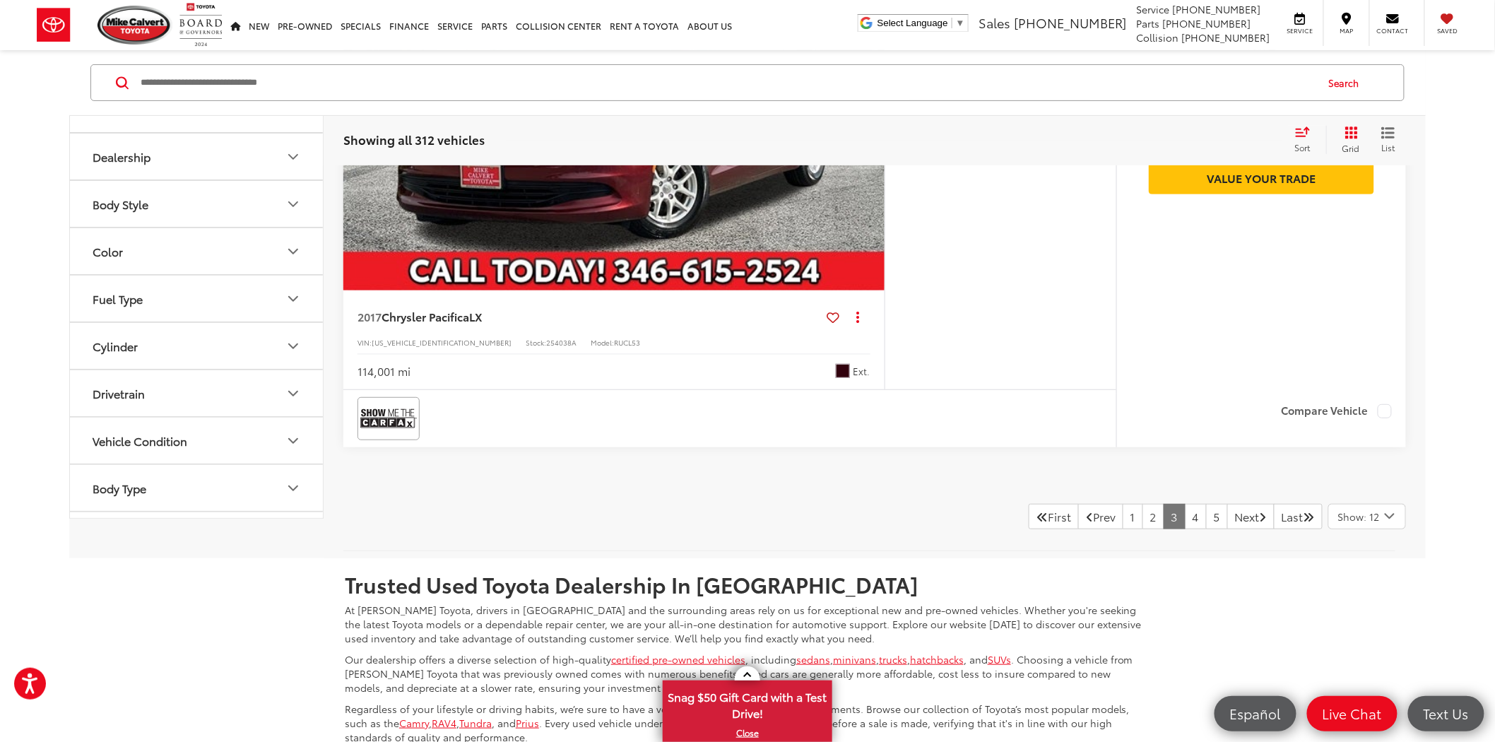
scroll to position [6906, 0]
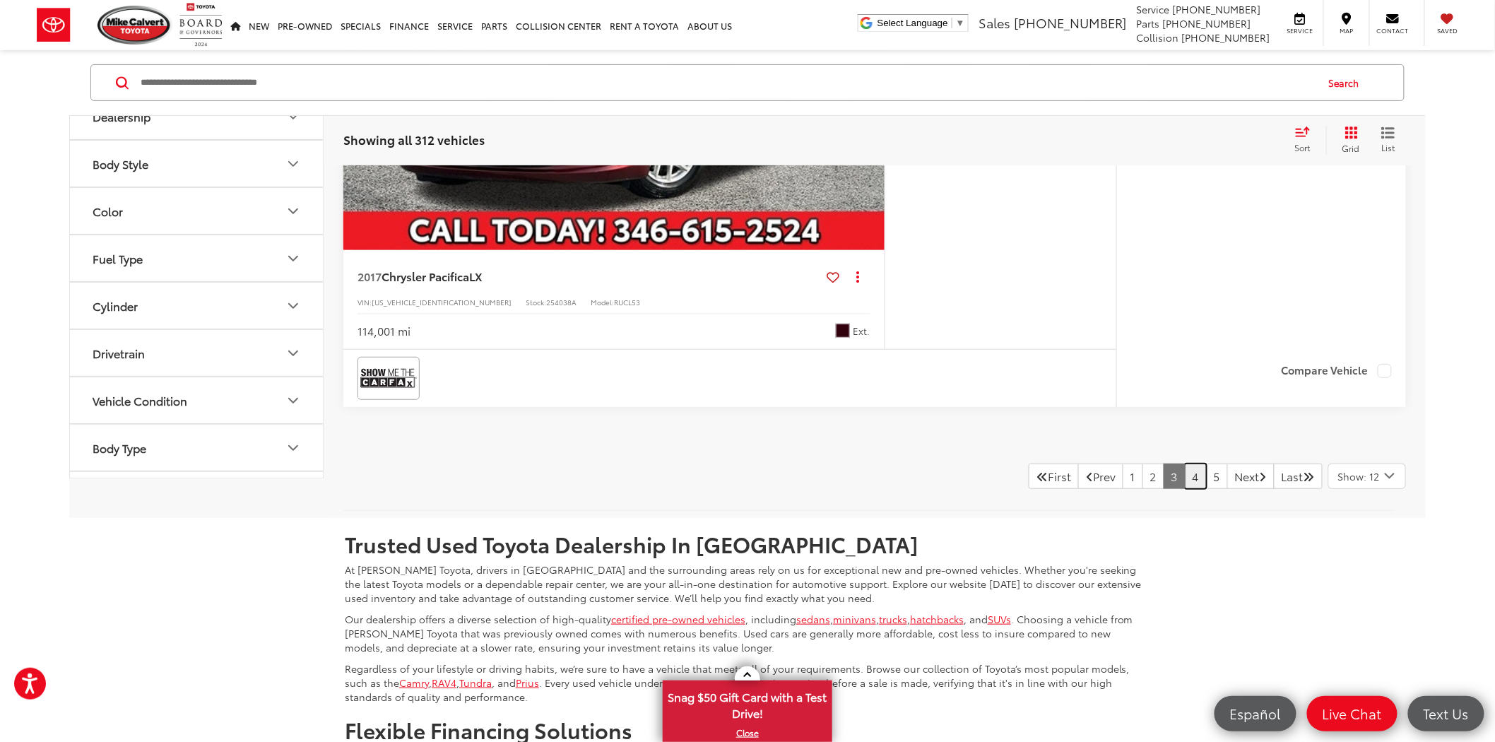
click at [1184, 477] on link "4" at bounding box center [1195, 475] width 22 height 25
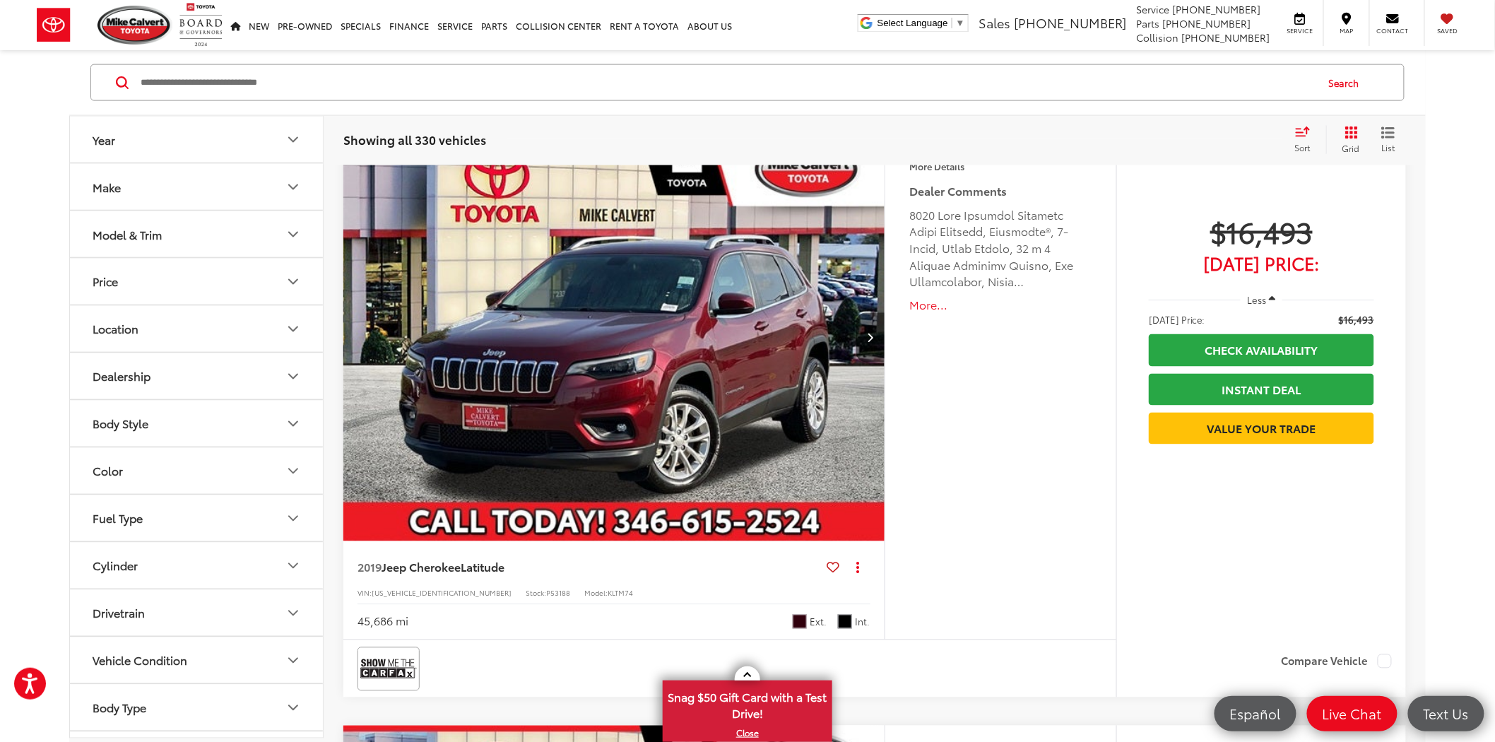
scroll to position [3073, 0]
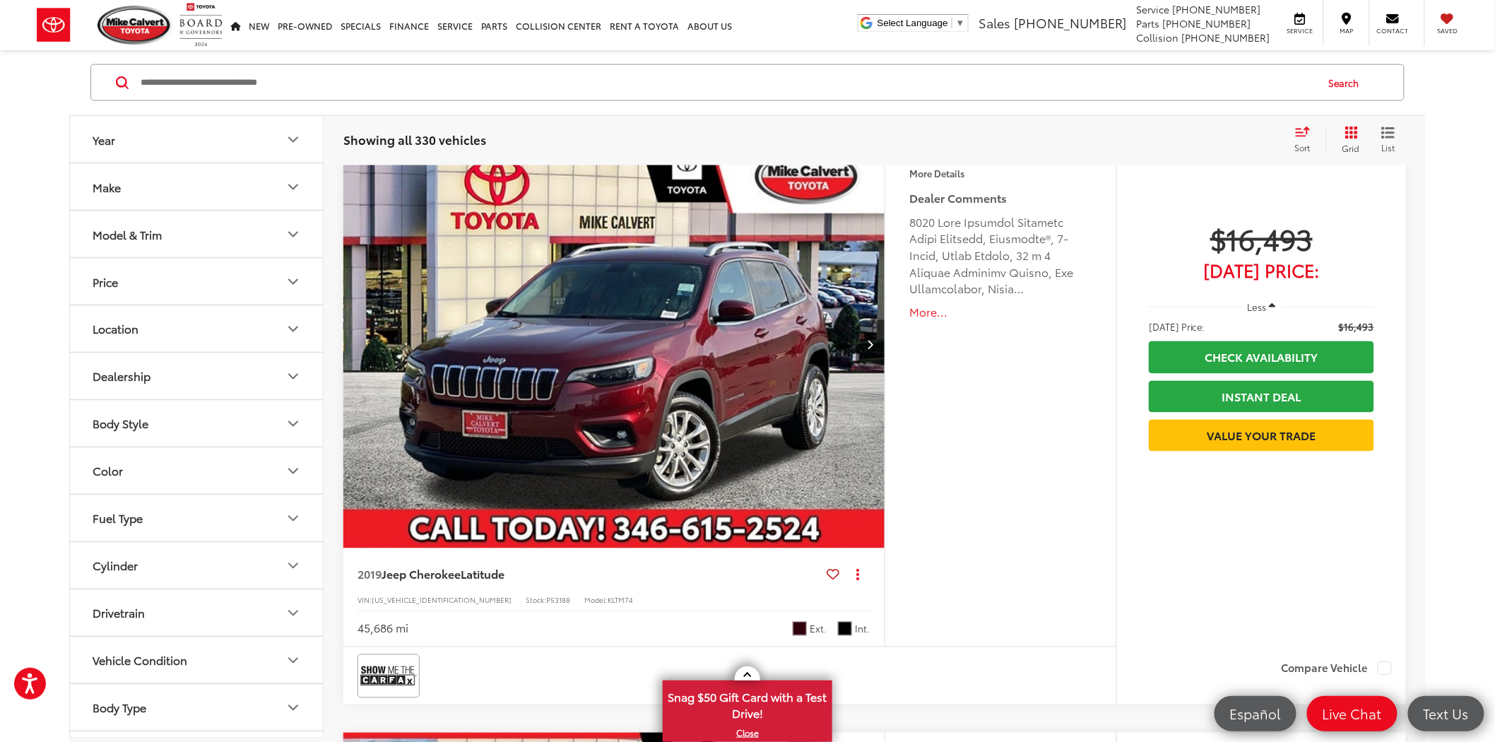
click at [681, 393] on img "2019 Jeep Cherokee Latitude 0" at bounding box center [614, 345] width 543 height 408
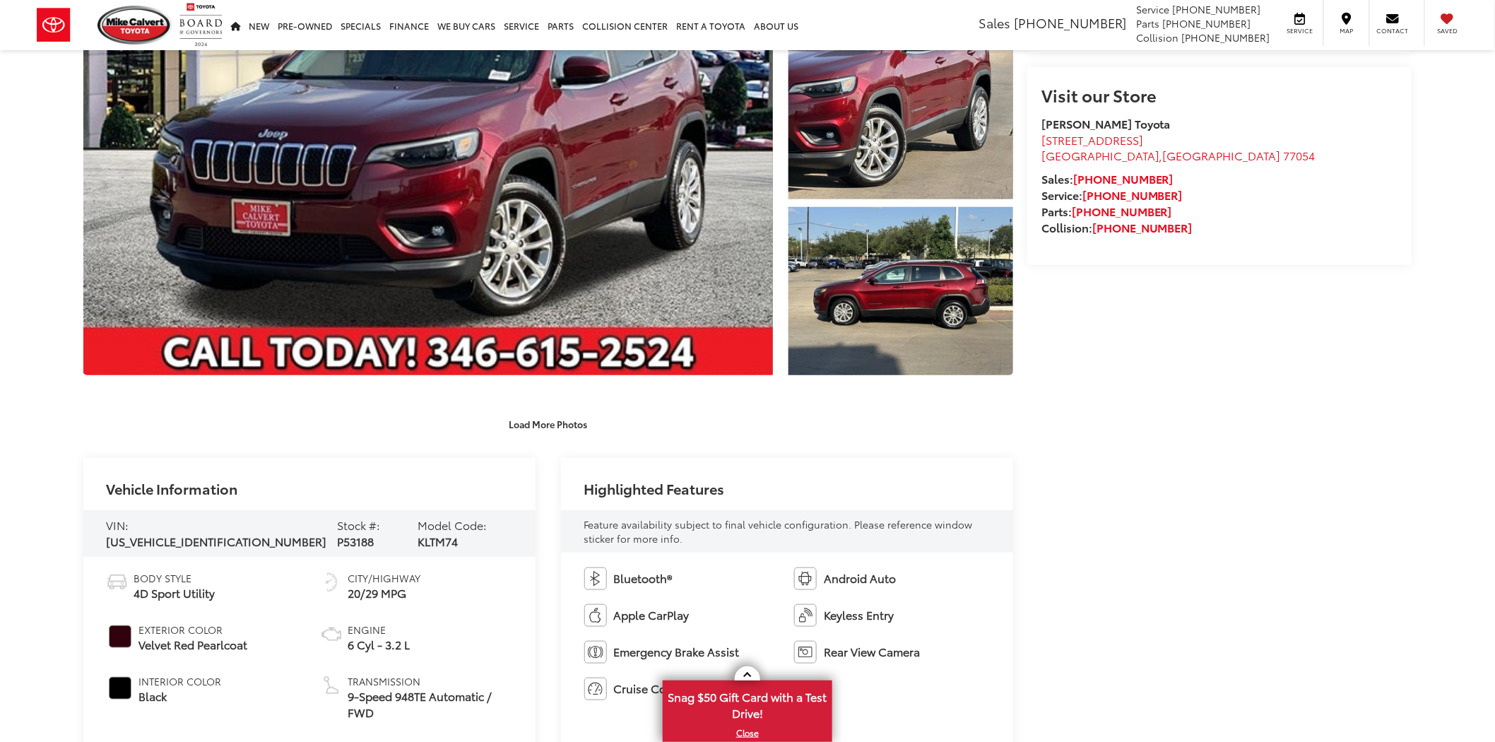
scroll to position [314, 0]
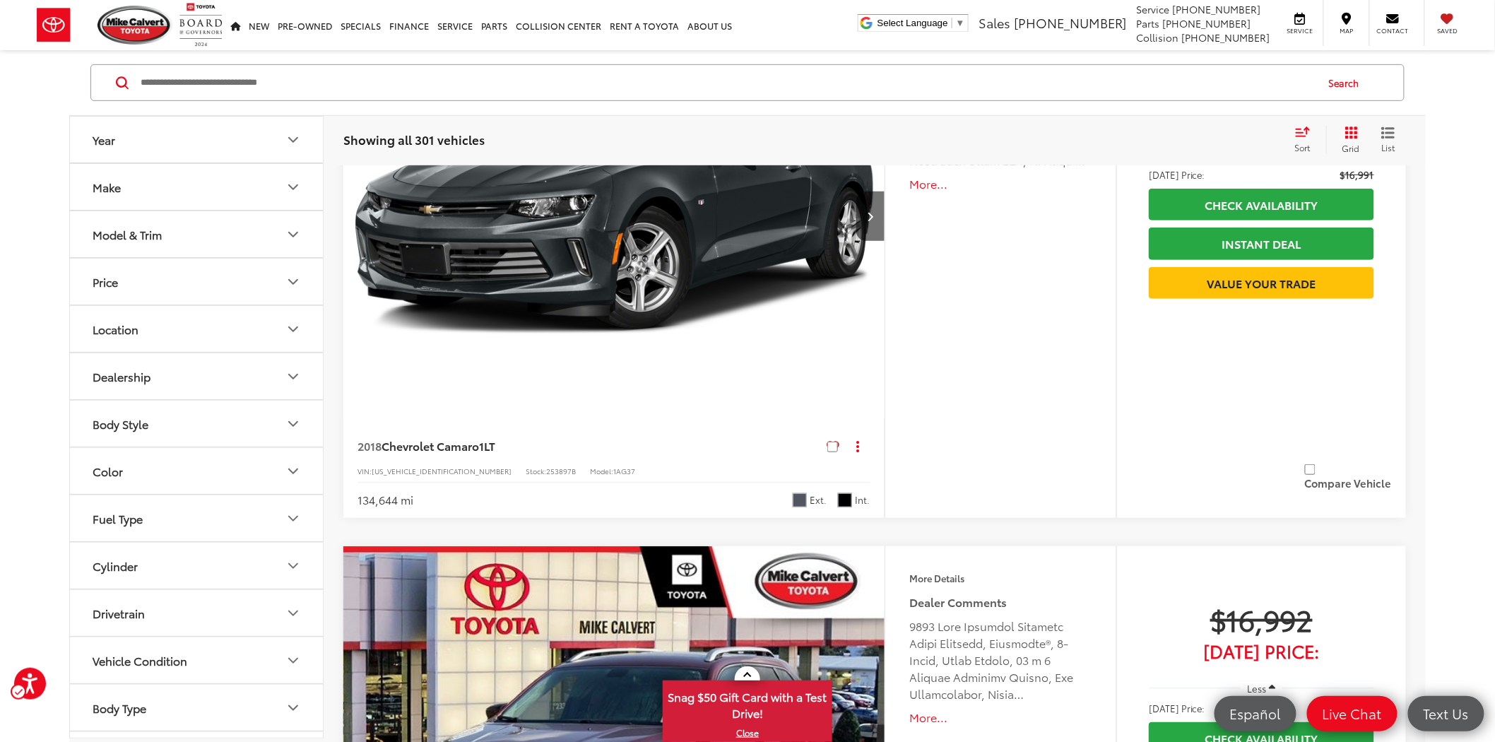
scroll to position [876, 0]
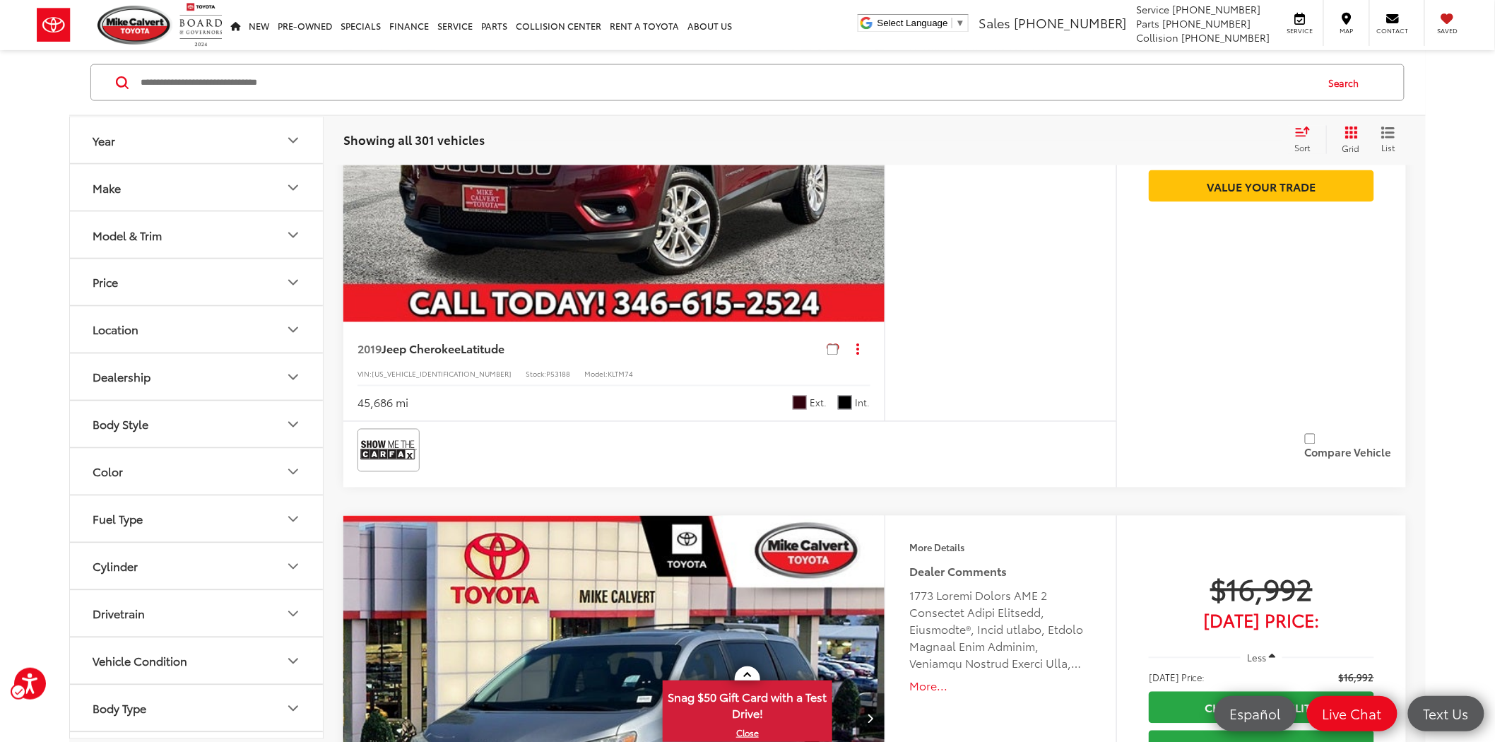
click at [1045, 290] on div "Features Bluetooth® Android Auto Apple CarPlay Keyless Entry Emergency Brake As…" at bounding box center [1000, 168] width 232 height 505
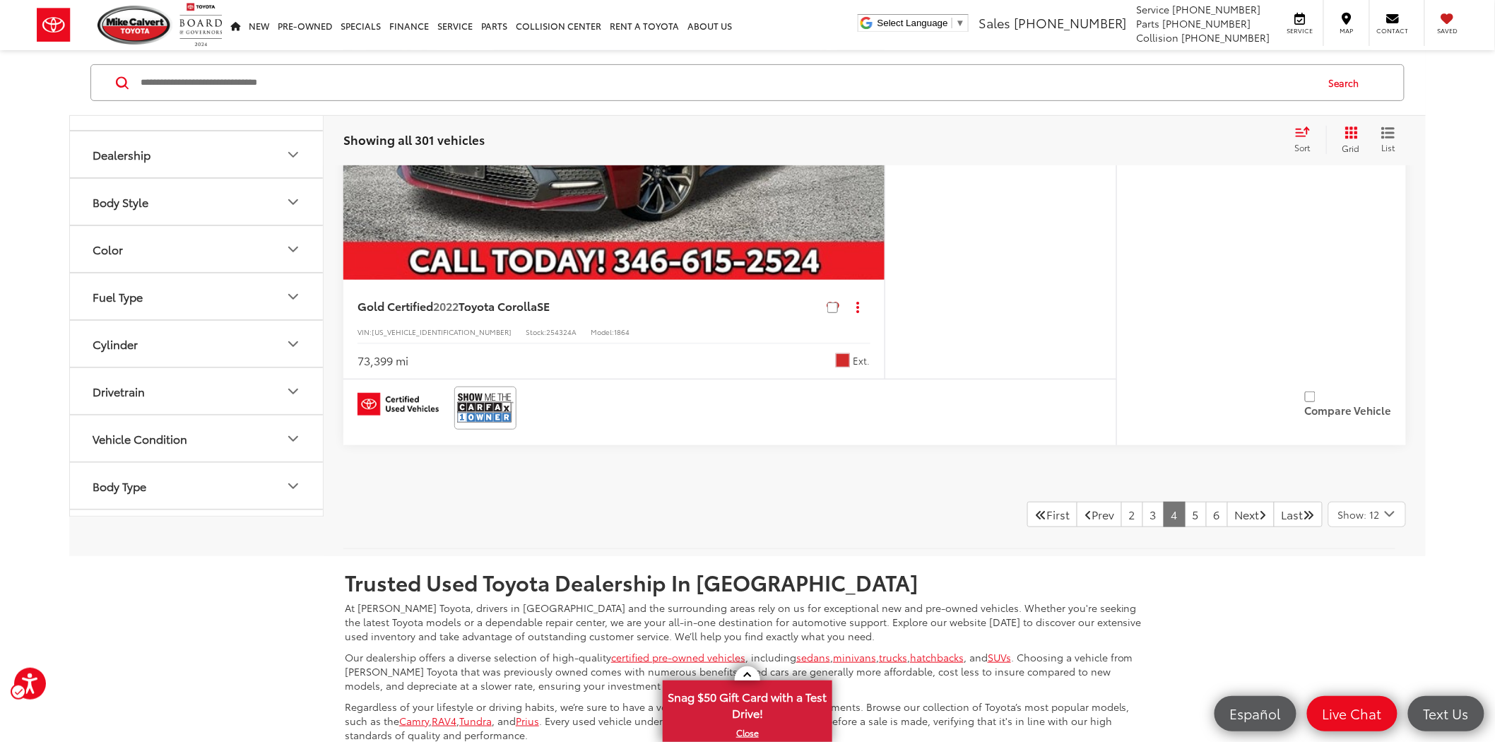
scroll to position [6906, 0]
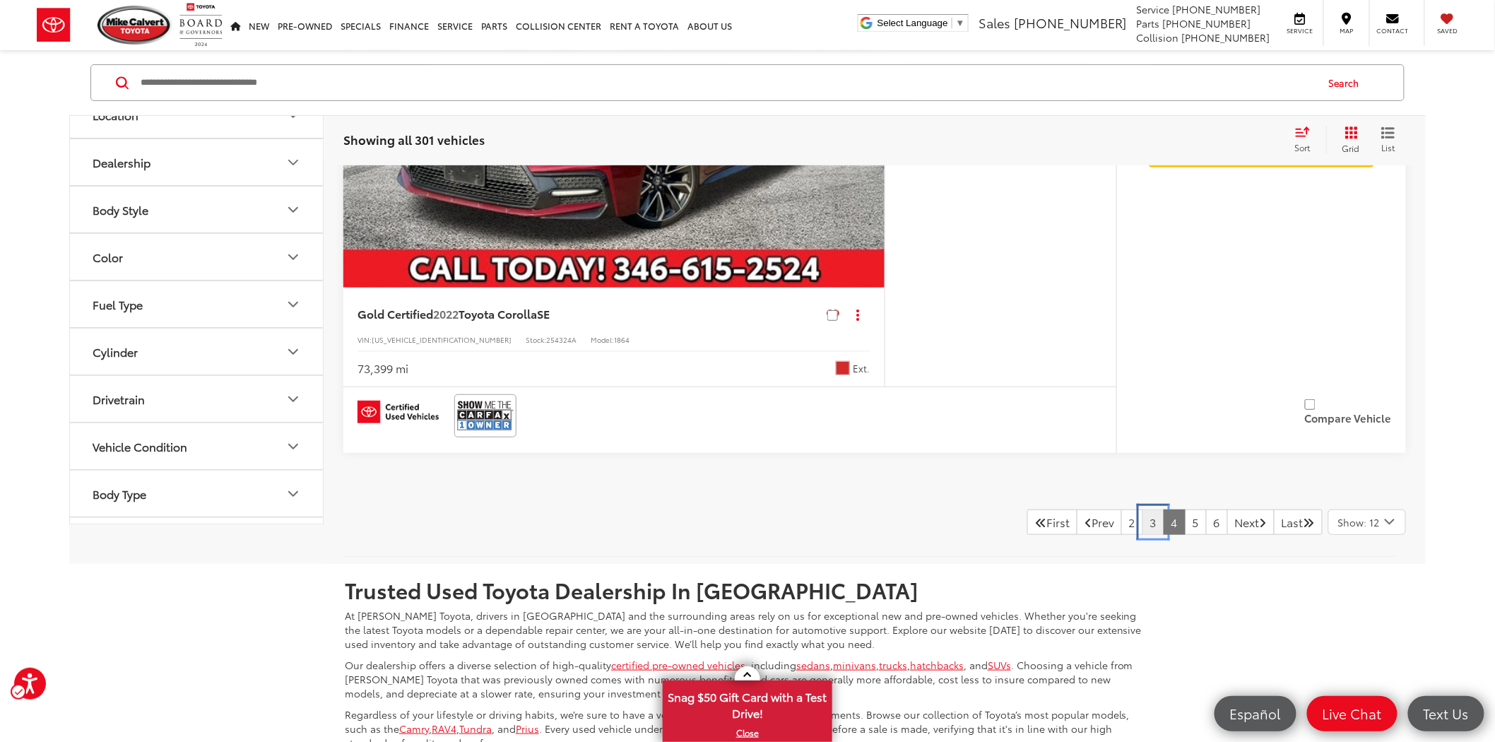
click at [1142, 511] on link "3" at bounding box center [1153, 521] width 22 height 25
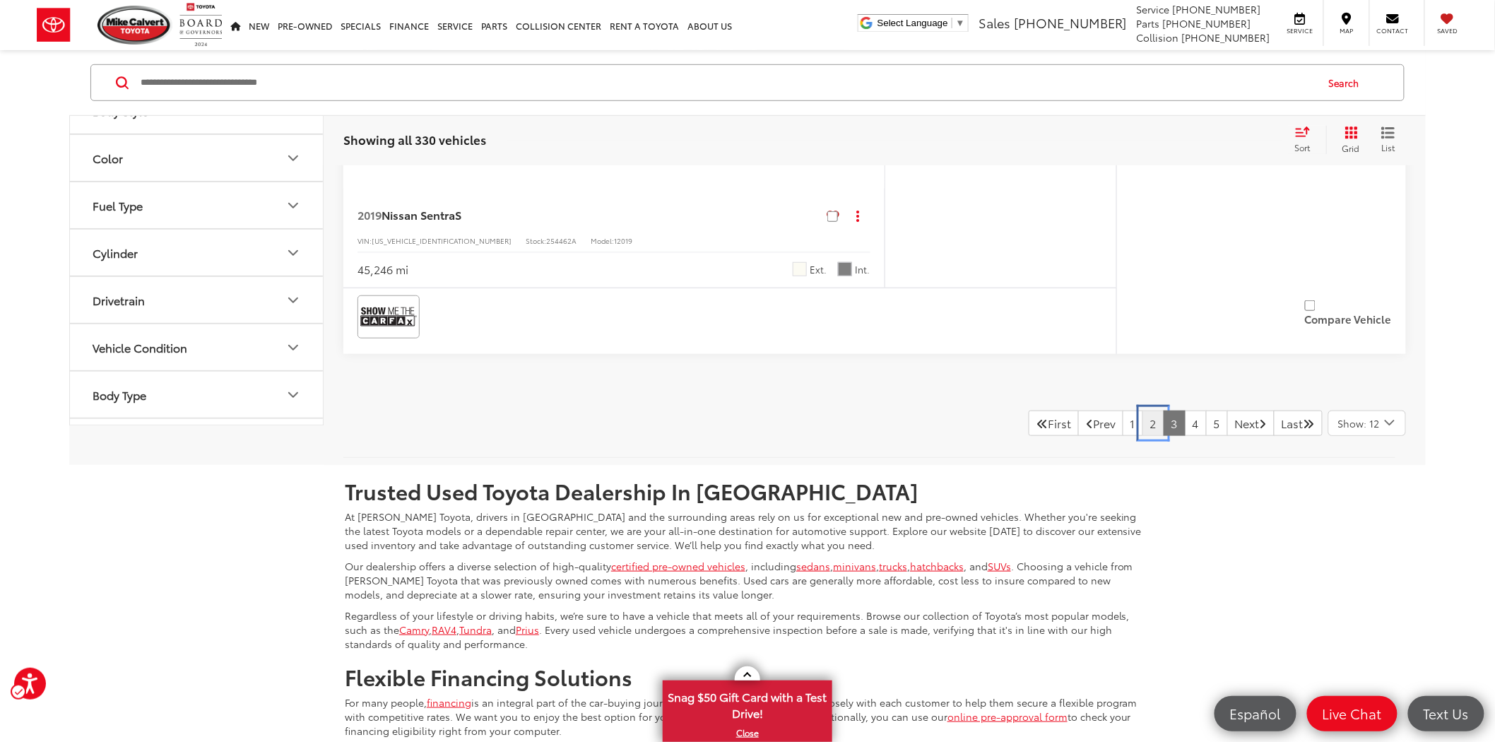
scroll to position [7084, 0]
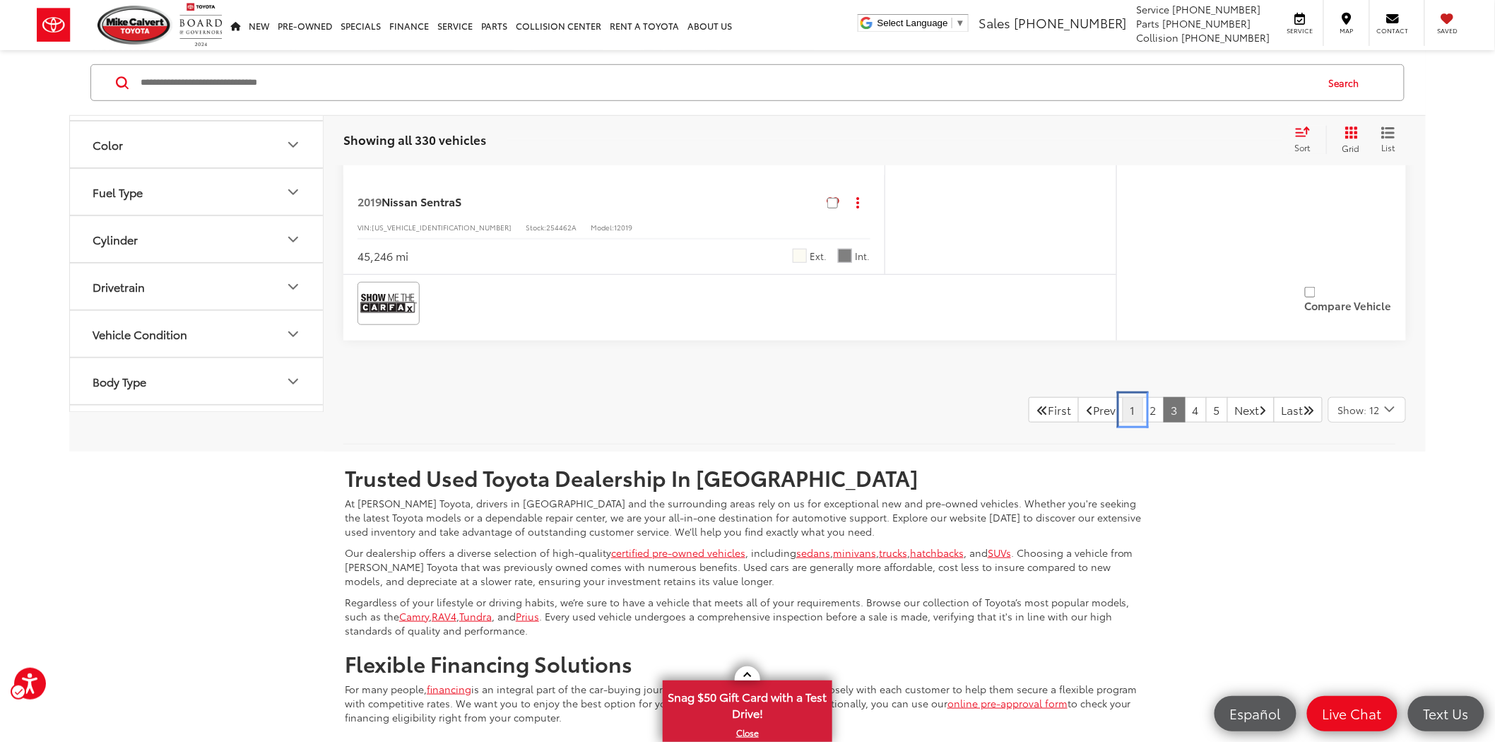
click at [1122, 400] on link "1" at bounding box center [1132, 409] width 20 height 25
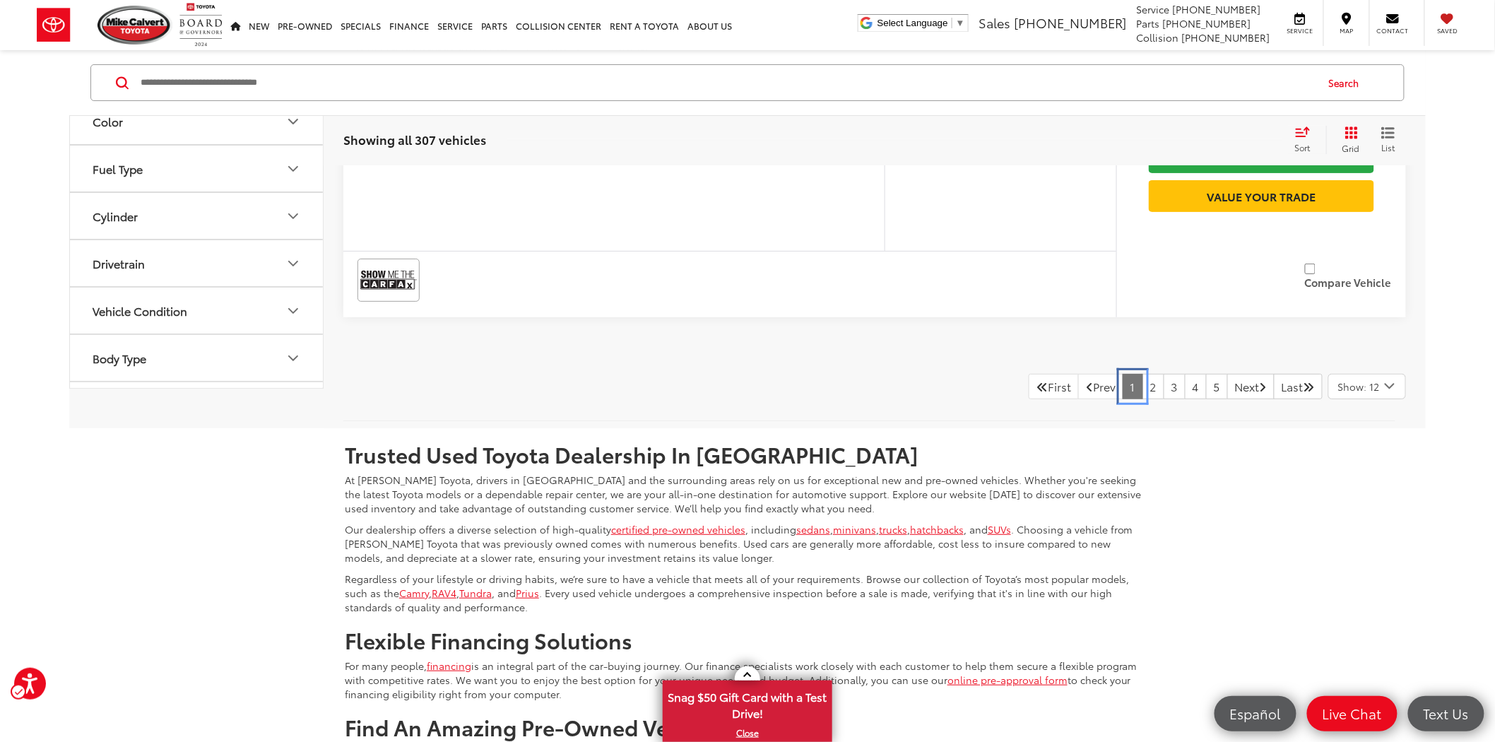
scroll to position [6749, 0]
click at [1142, 398] on link "2" at bounding box center [1153, 384] width 22 height 25
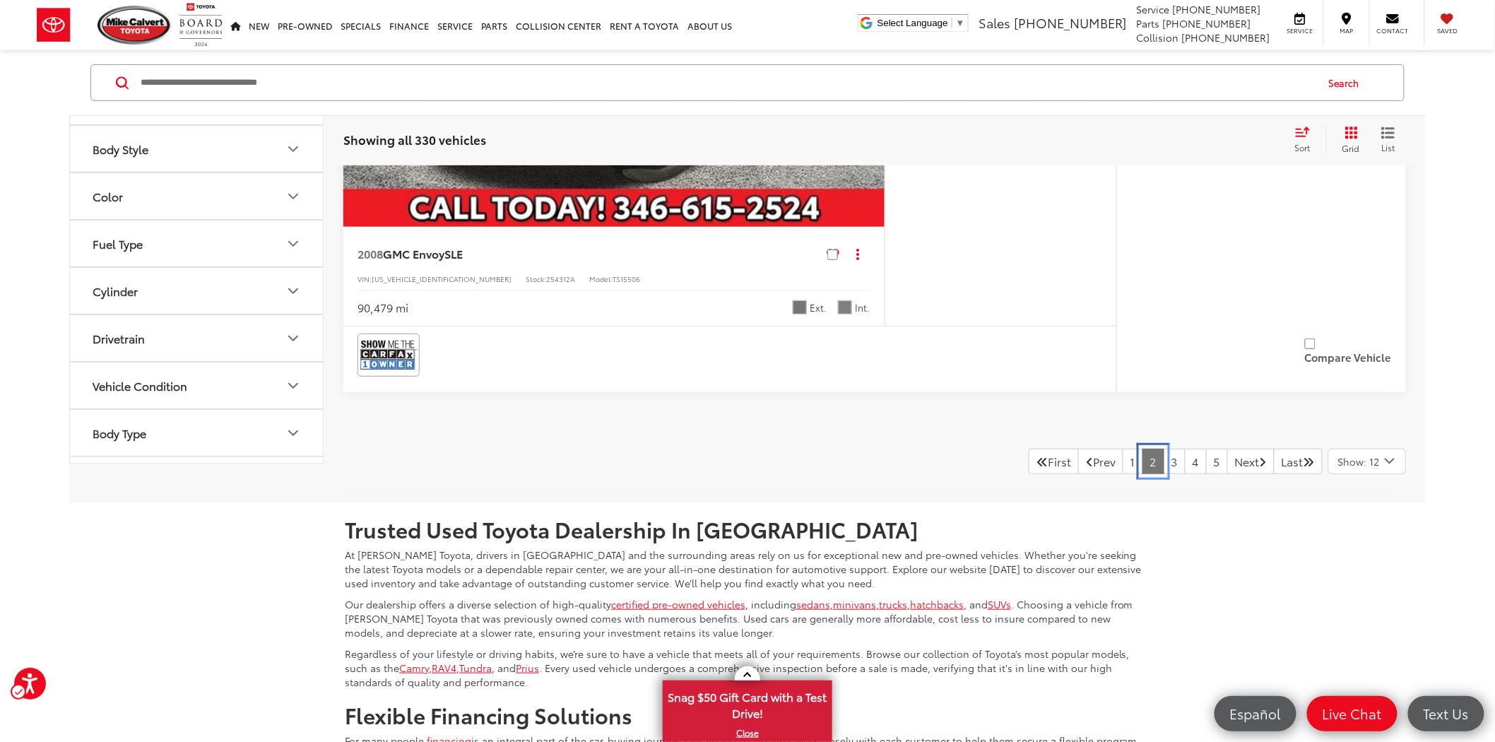
scroll to position [6918, 0]
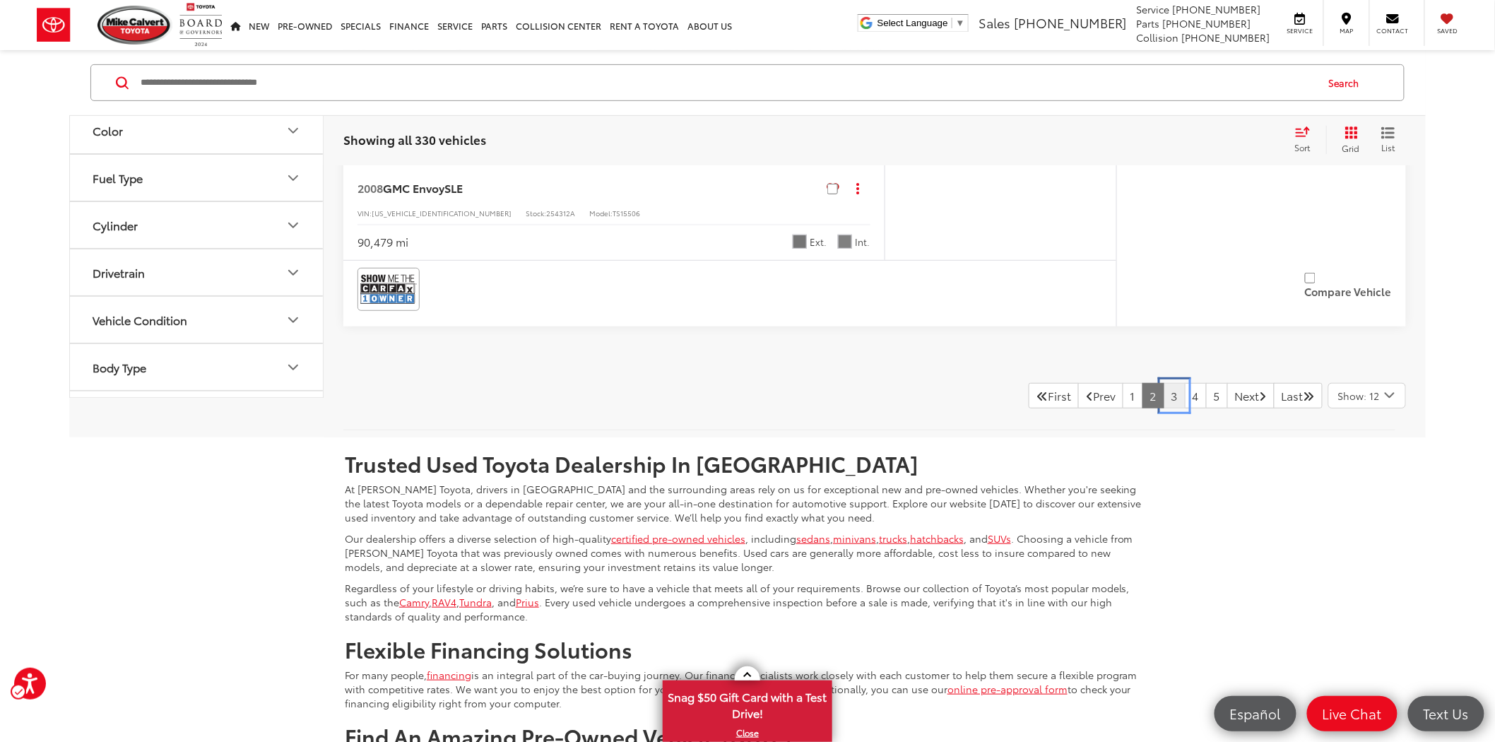
click at [1163, 408] on link "3" at bounding box center [1174, 395] width 22 height 25
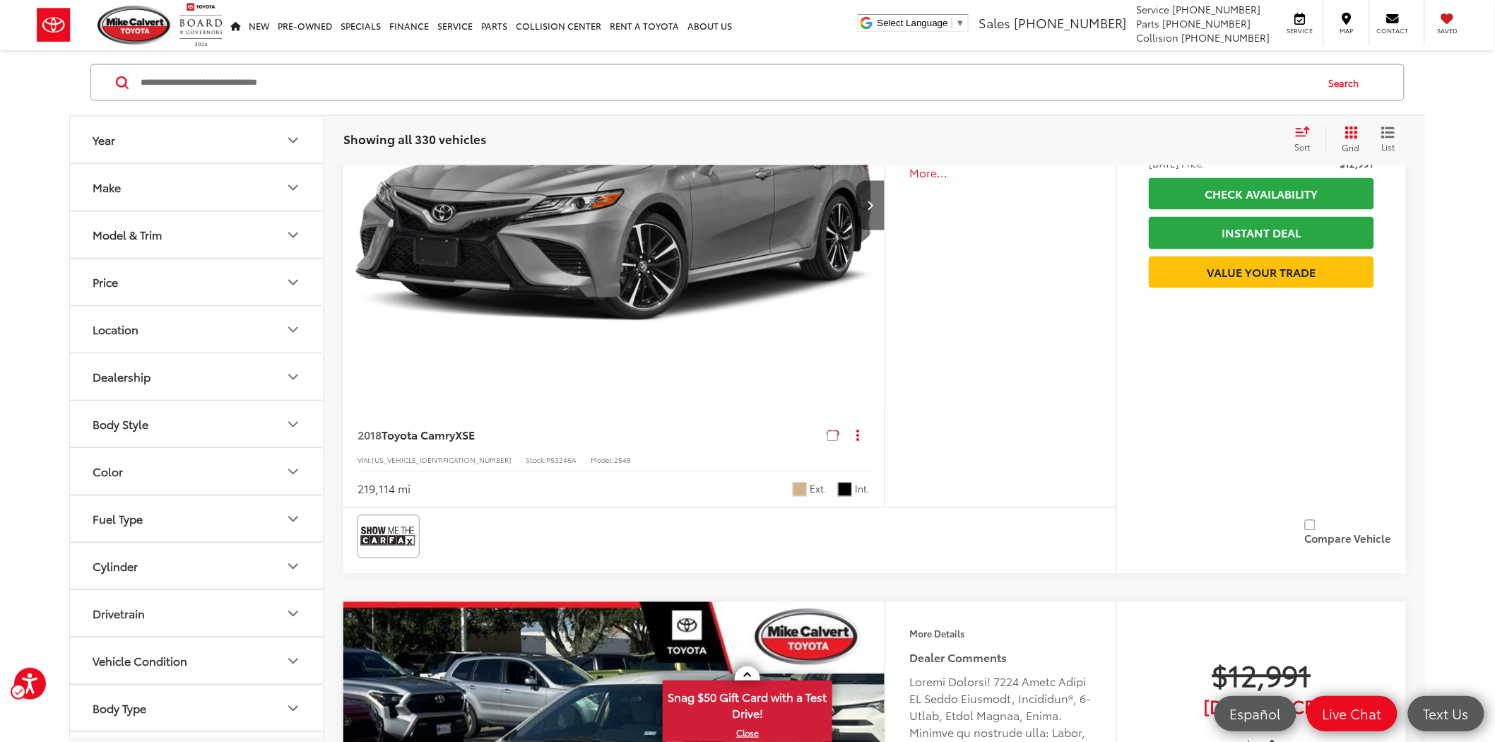
scroll to position [3374, 0]
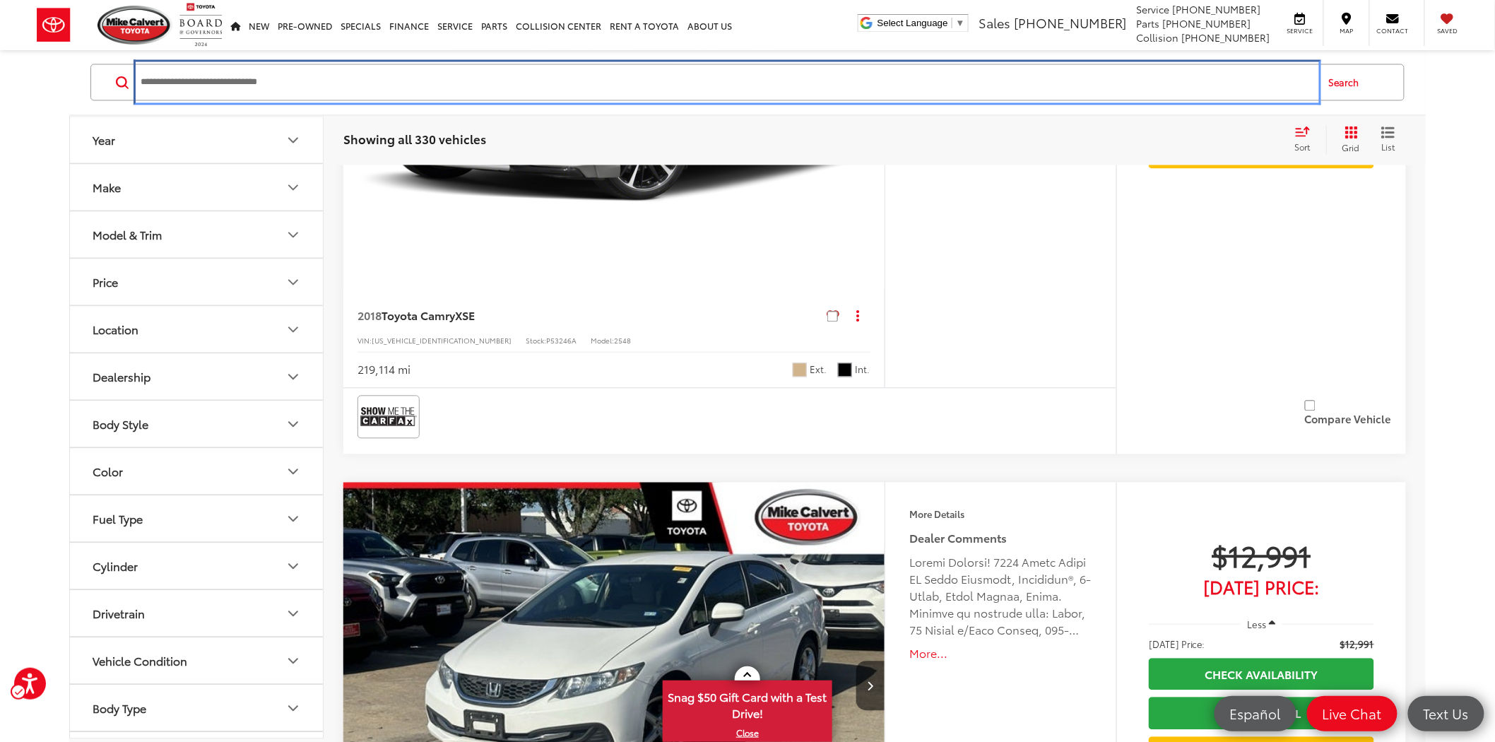
click at [175, 85] on input "Search by Make, Model, or Keyword" at bounding box center [727, 83] width 1176 height 34
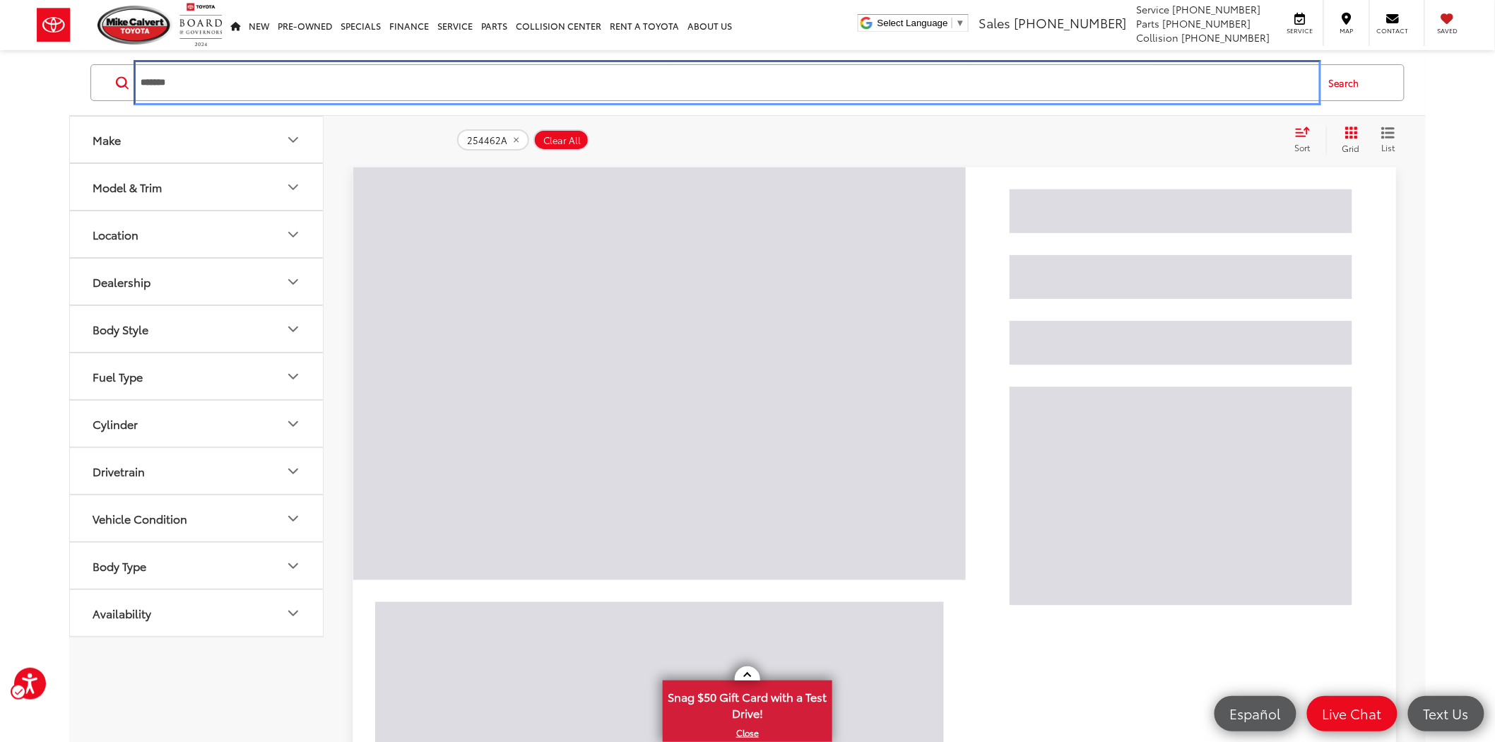
scroll to position [90, 0]
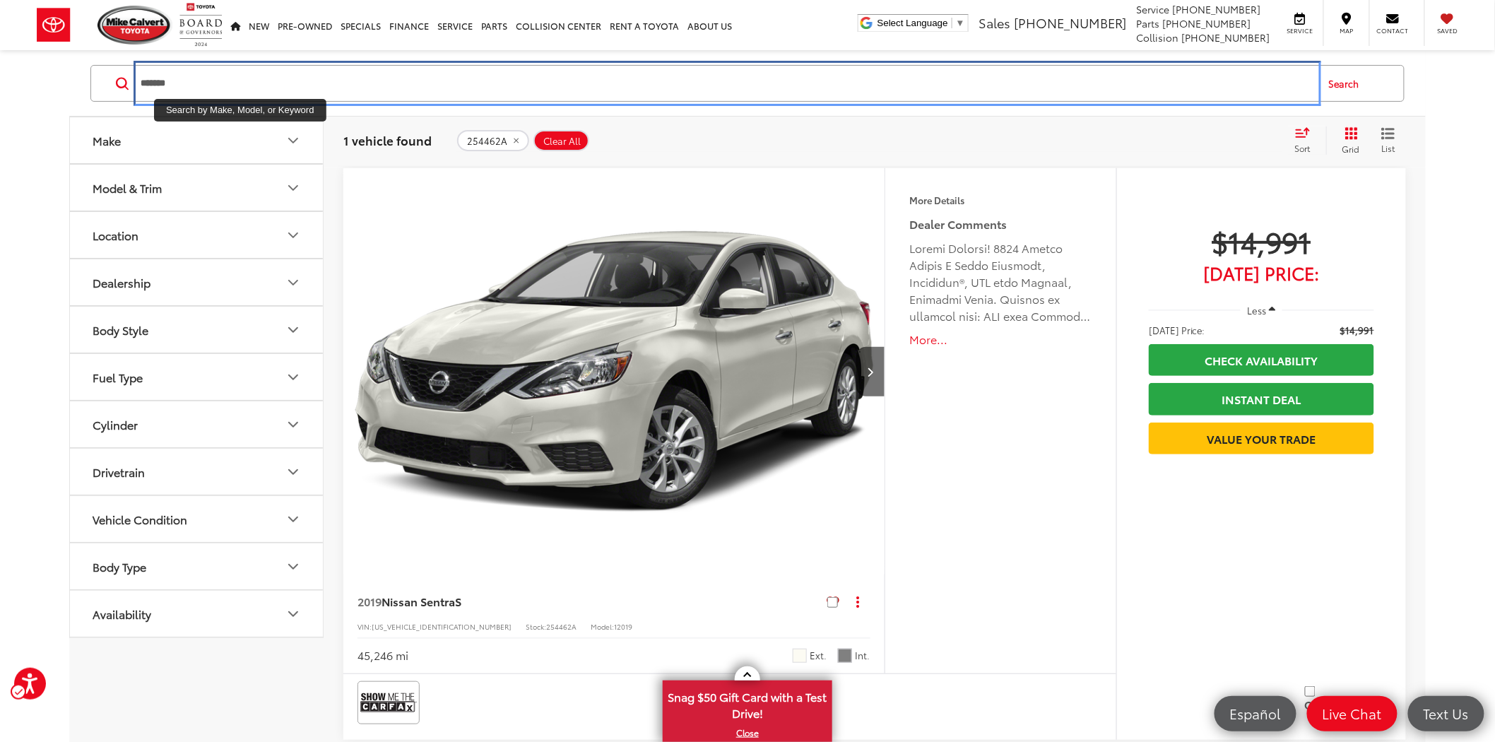
click at [201, 80] on input "*******" at bounding box center [727, 83] width 1176 height 34
type input "*"
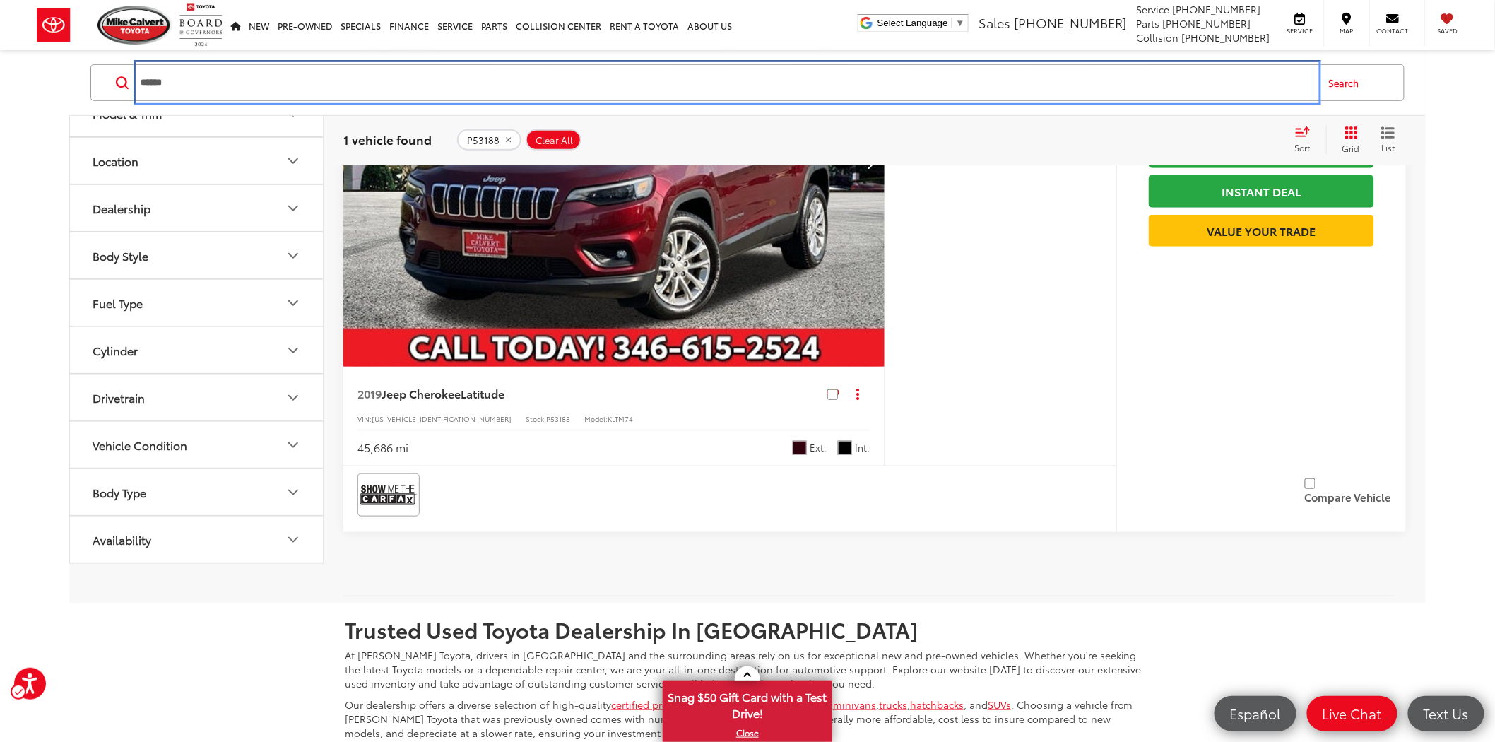
scroll to position [170, 0]
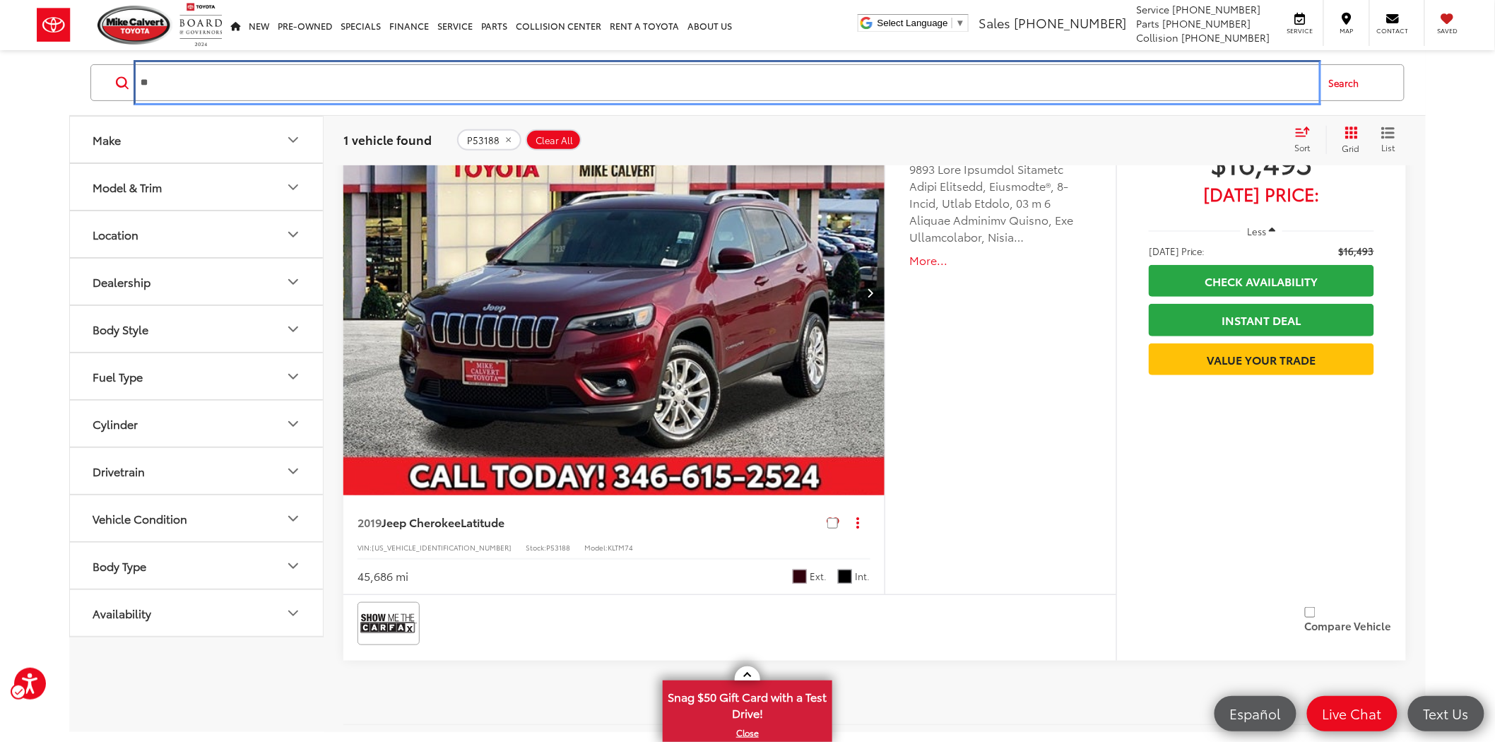
type input "*"
type input "********"
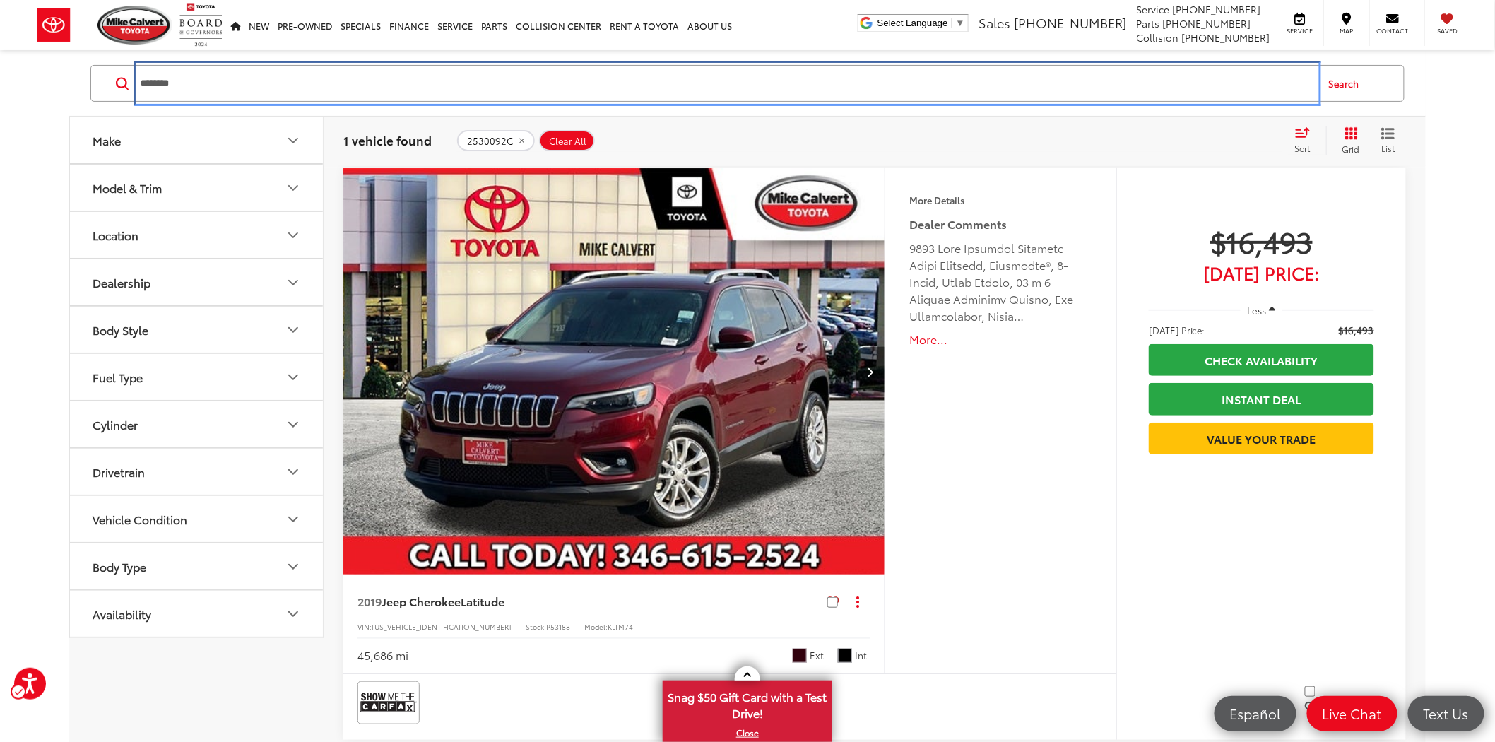
scroll to position [170, 0]
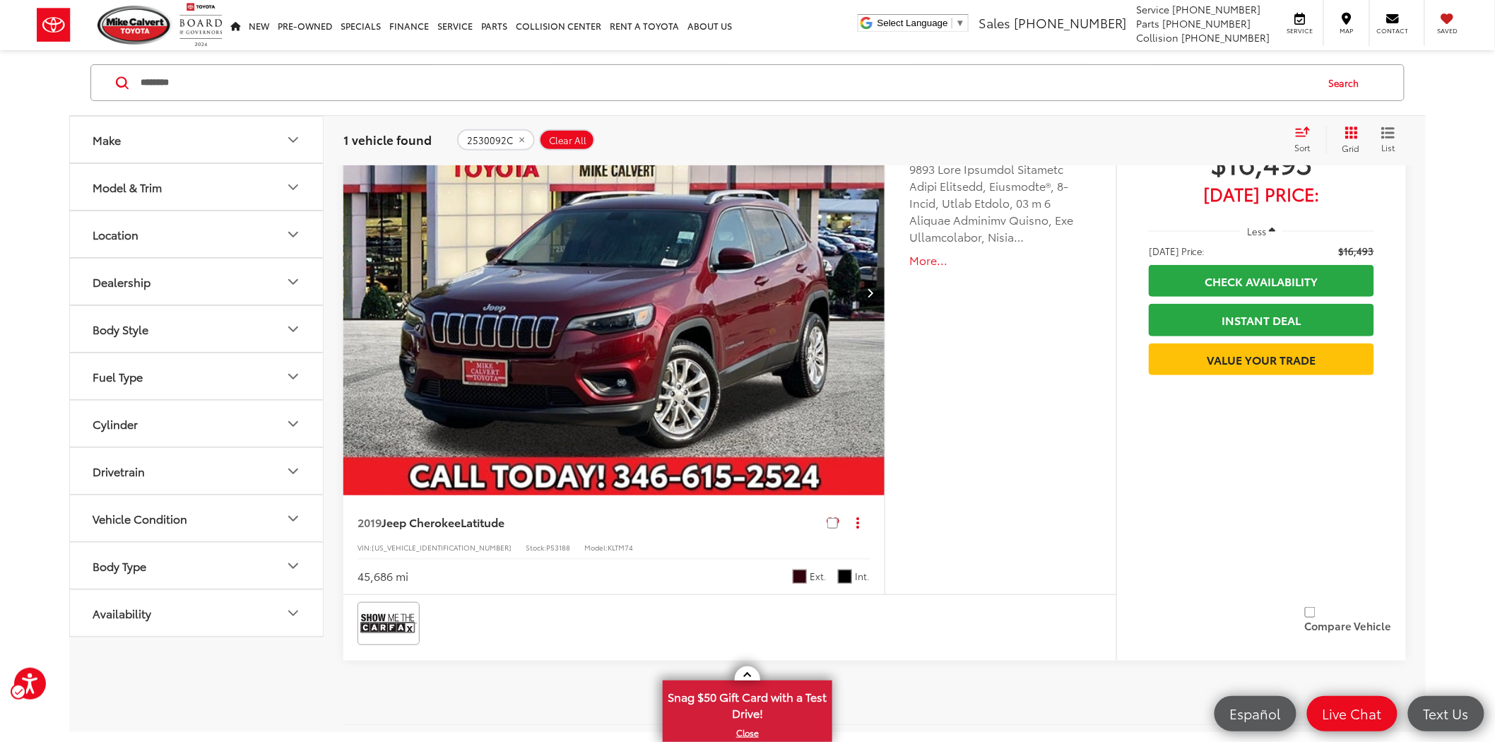
click at [640, 290] on img "2019 Jeep Cherokee Latitude 0" at bounding box center [614, 293] width 543 height 408
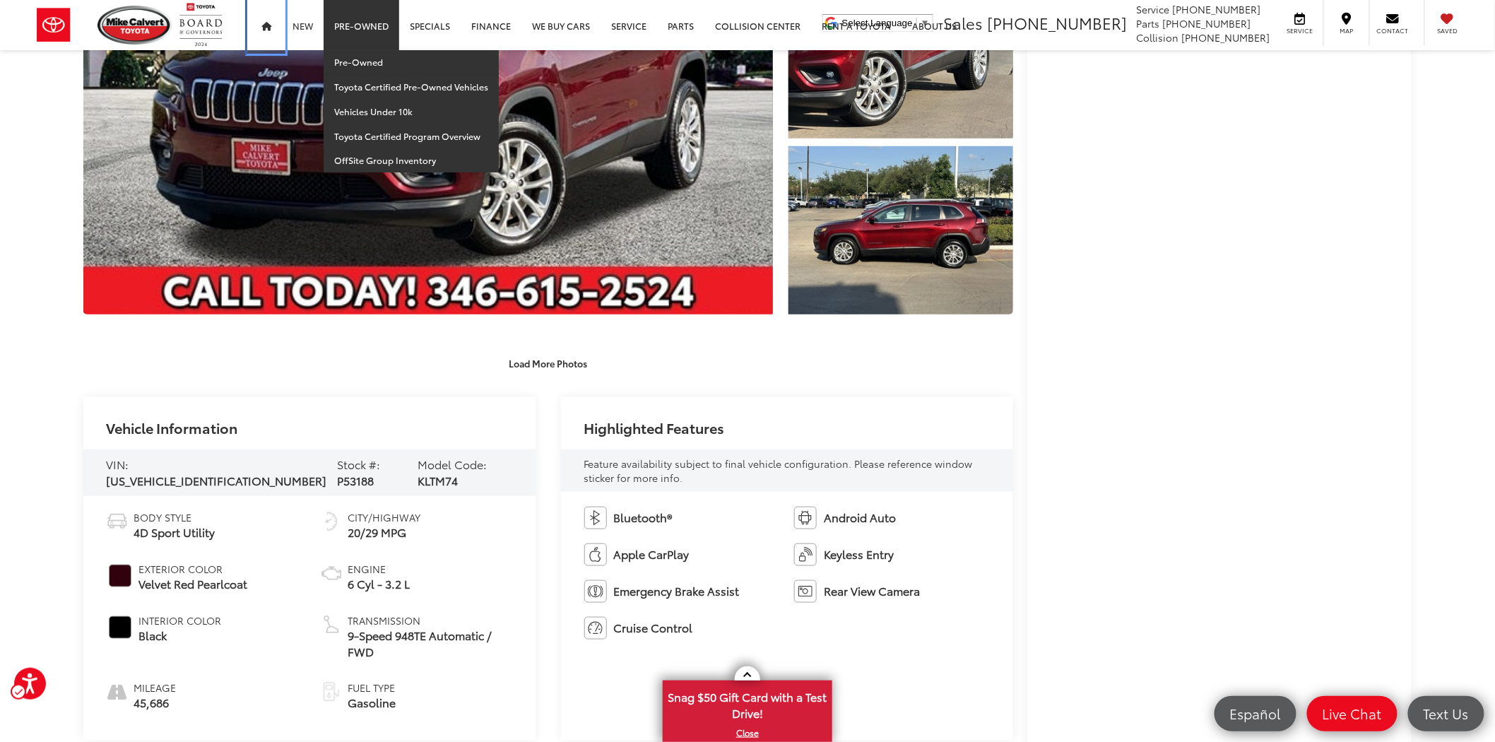
click at [266, 23] on icon "Main Menu" at bounding box center [266, 27] width 10 height 9
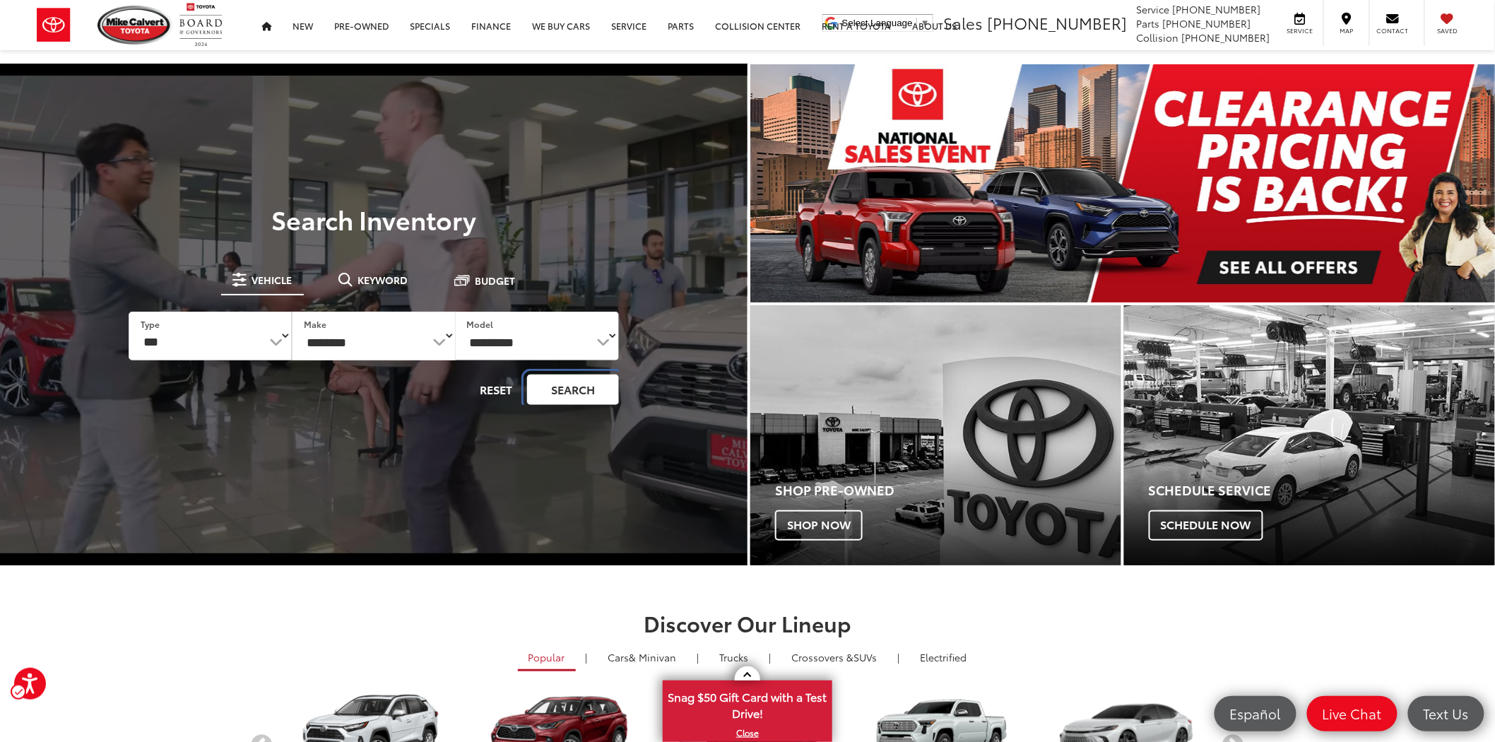
click at [556, 390] on button "Search" at bounding box center [573, 389] width 92 height 30
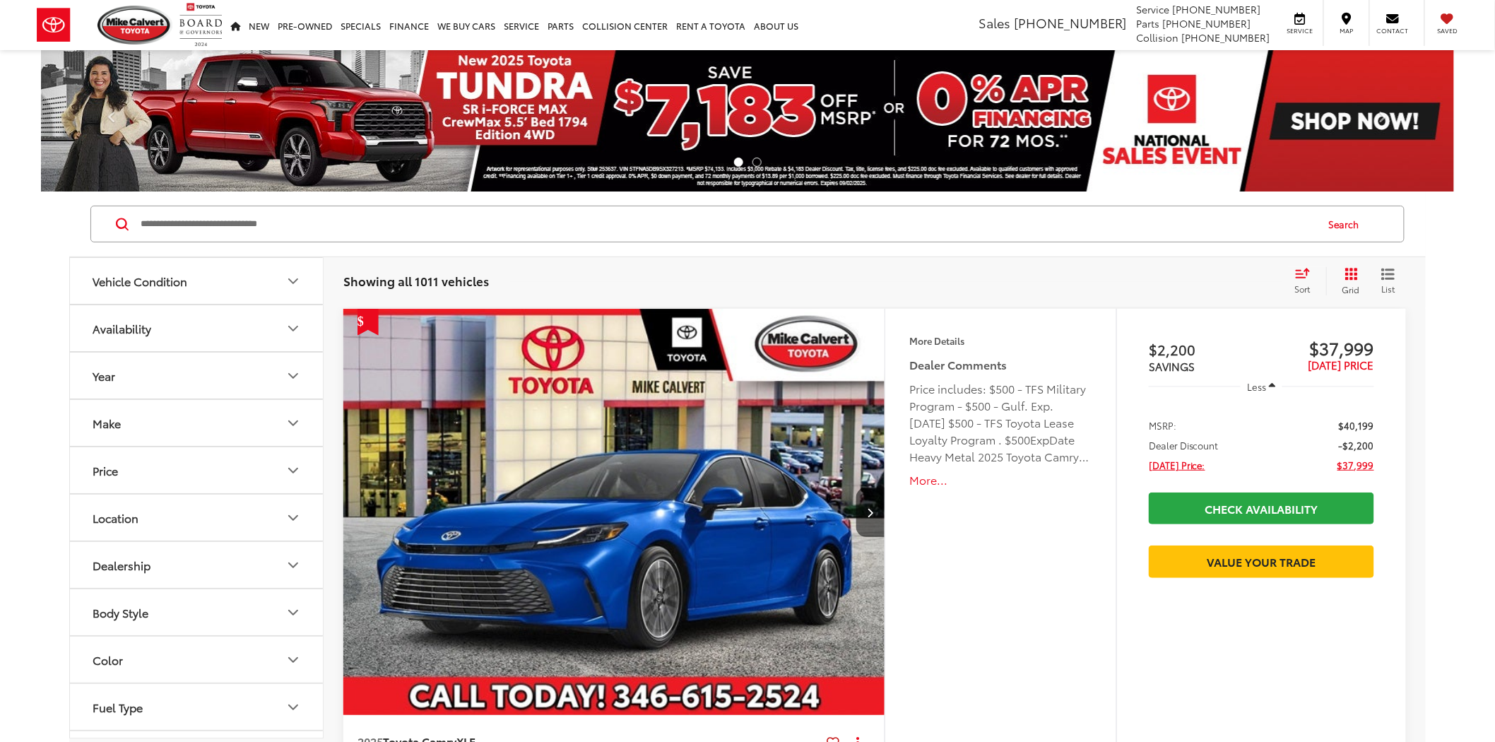
click at [201, 225] on input "Search by Make, Model, or Keyword" at bounding box center [727, 224] width 1176 height 34
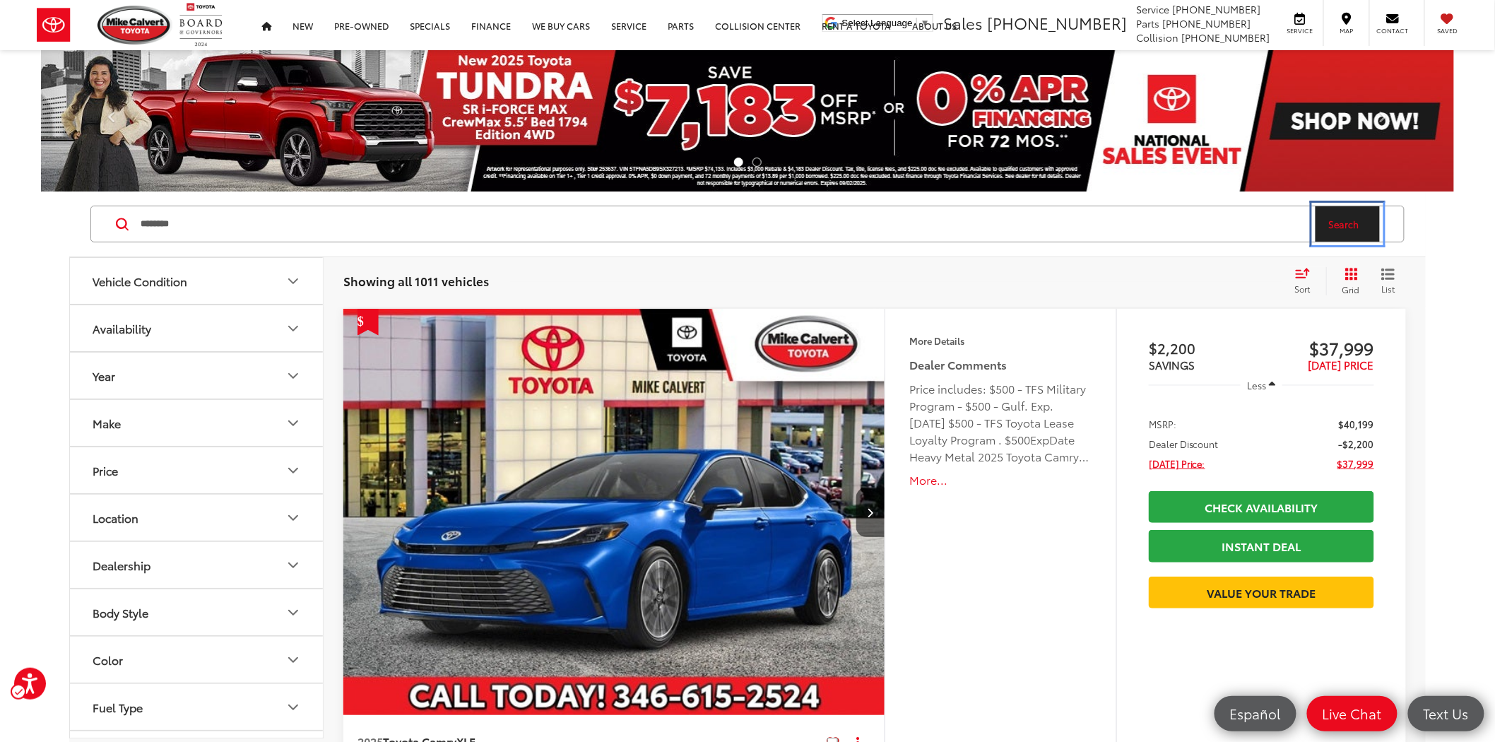
click at [1335, 208] on button "Search" at bounding box center [1347, 223] width 64 height 35
click at [1332, 221] on button "Search" at bounding box center [1347, 223] width 64 height 35
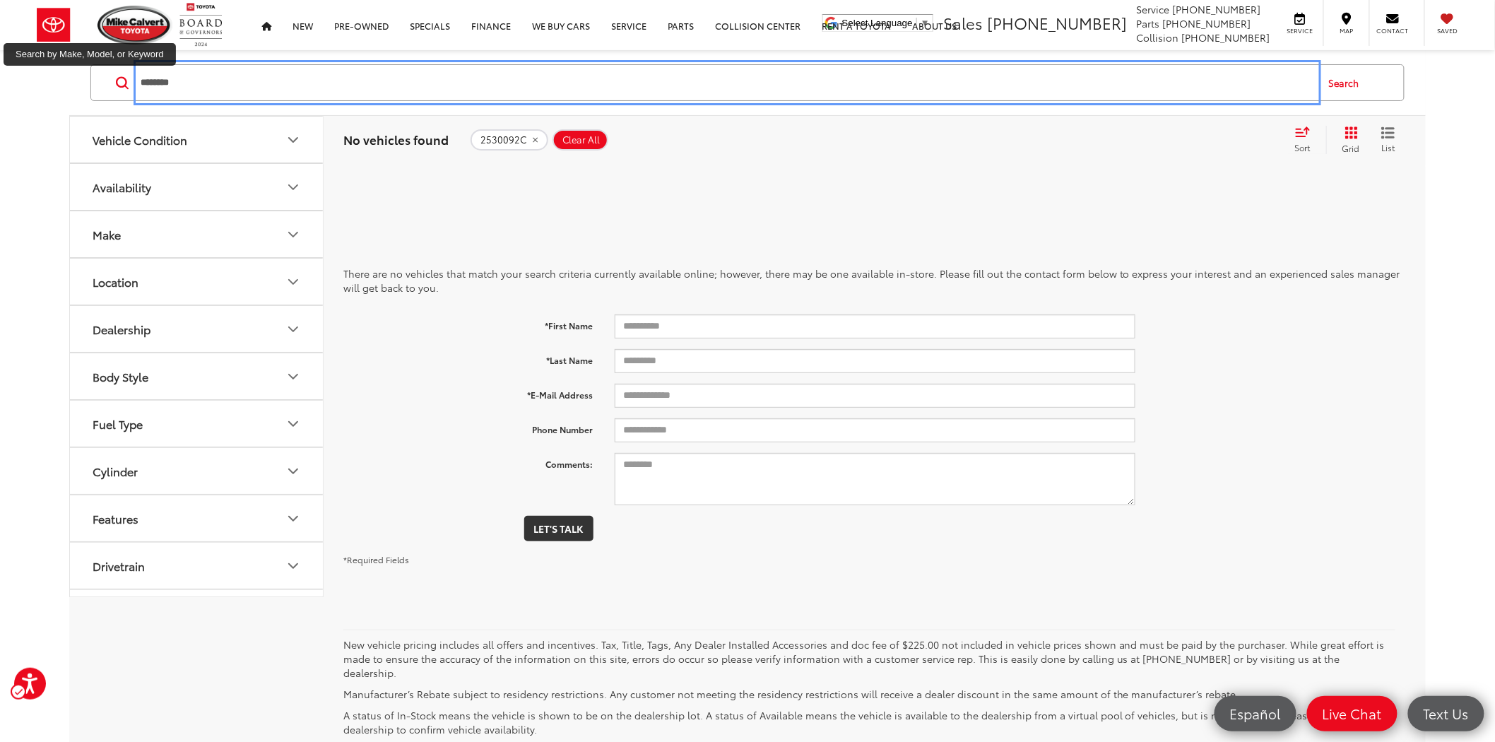
click at [201, 82] on input "********" at bounding box center [727, 83] width 1176 height 34
type input "*"
type input "********"
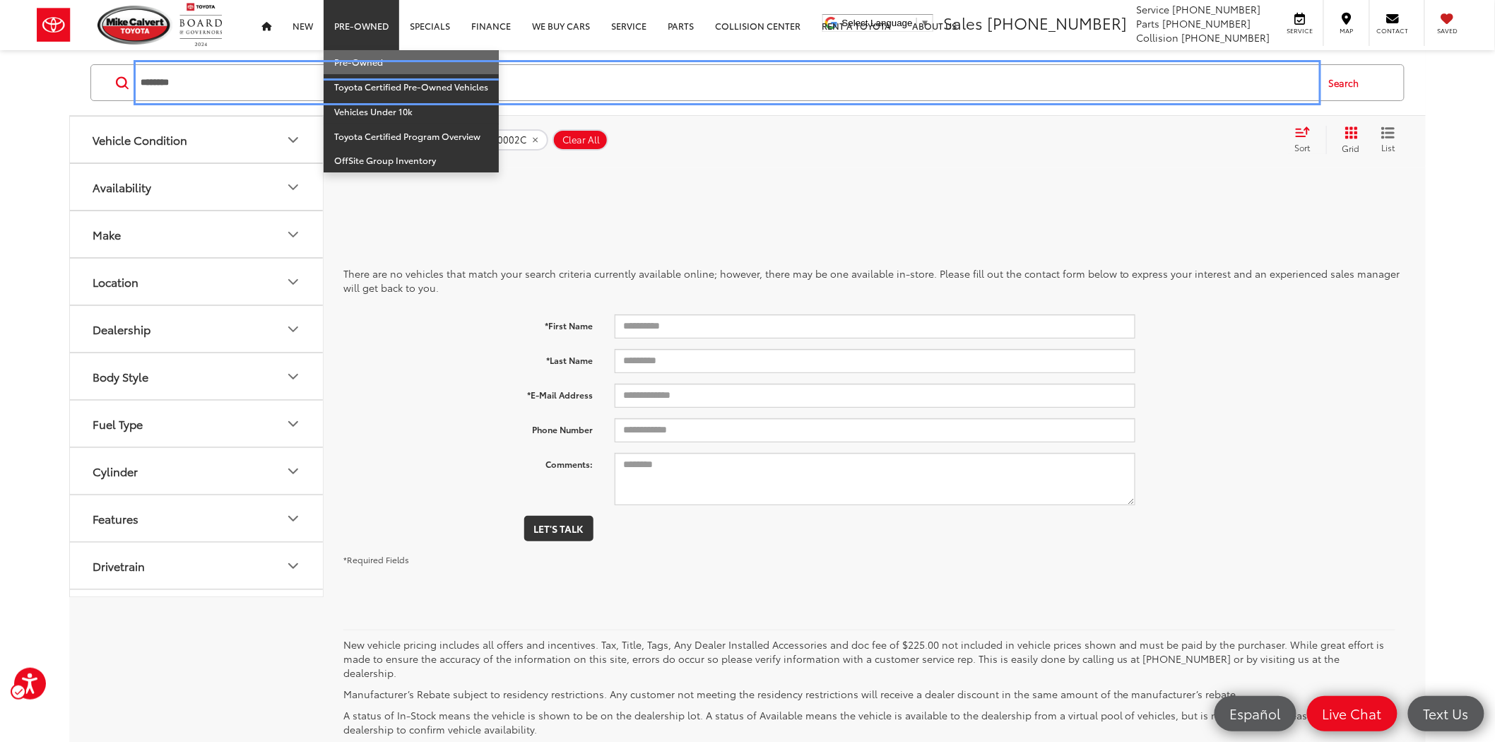
click at [351, 61] on link "Pre-Owned" at bounding box center [410, 62] width 175 height 25
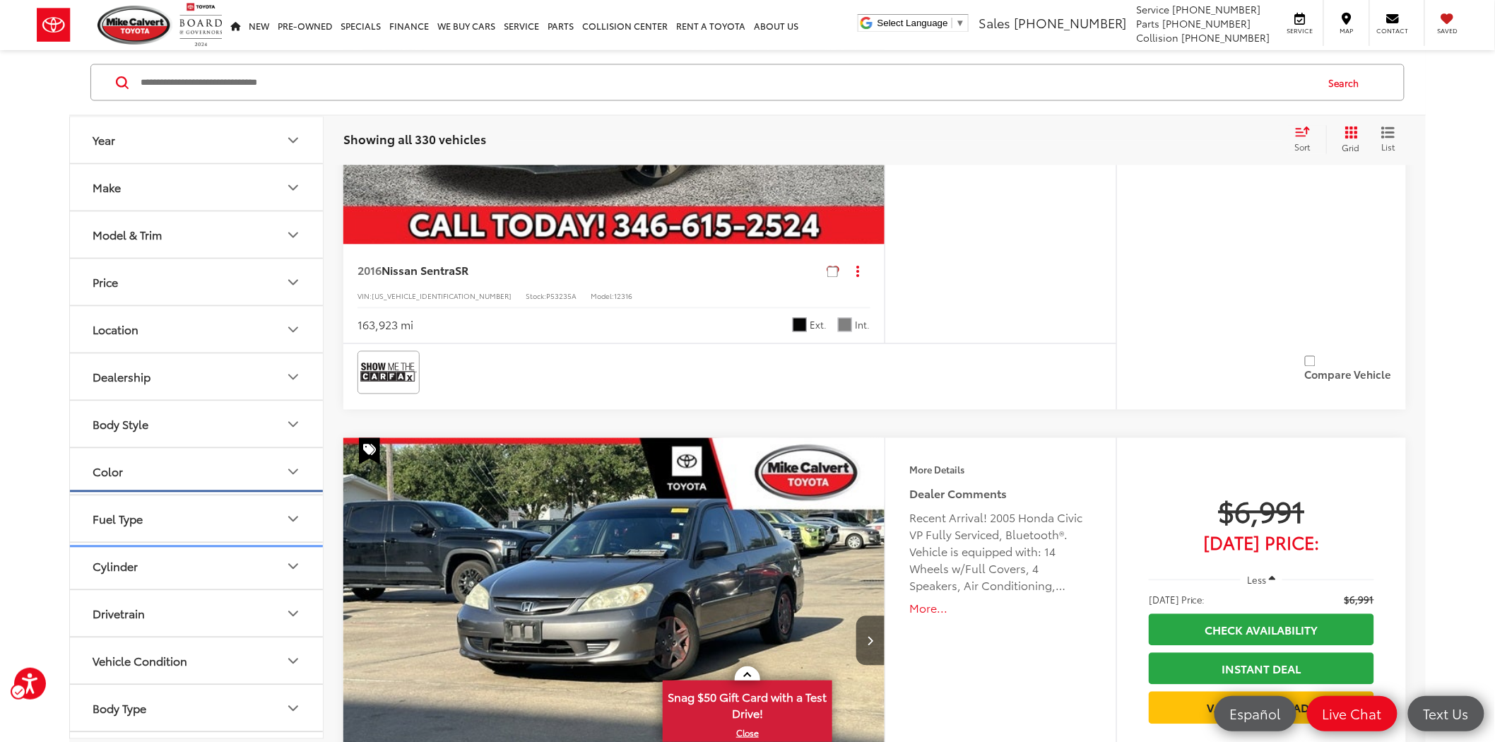
click at [100, 511] on div "Fuel Type" at bounding box center [118, 517] width 50 height 13
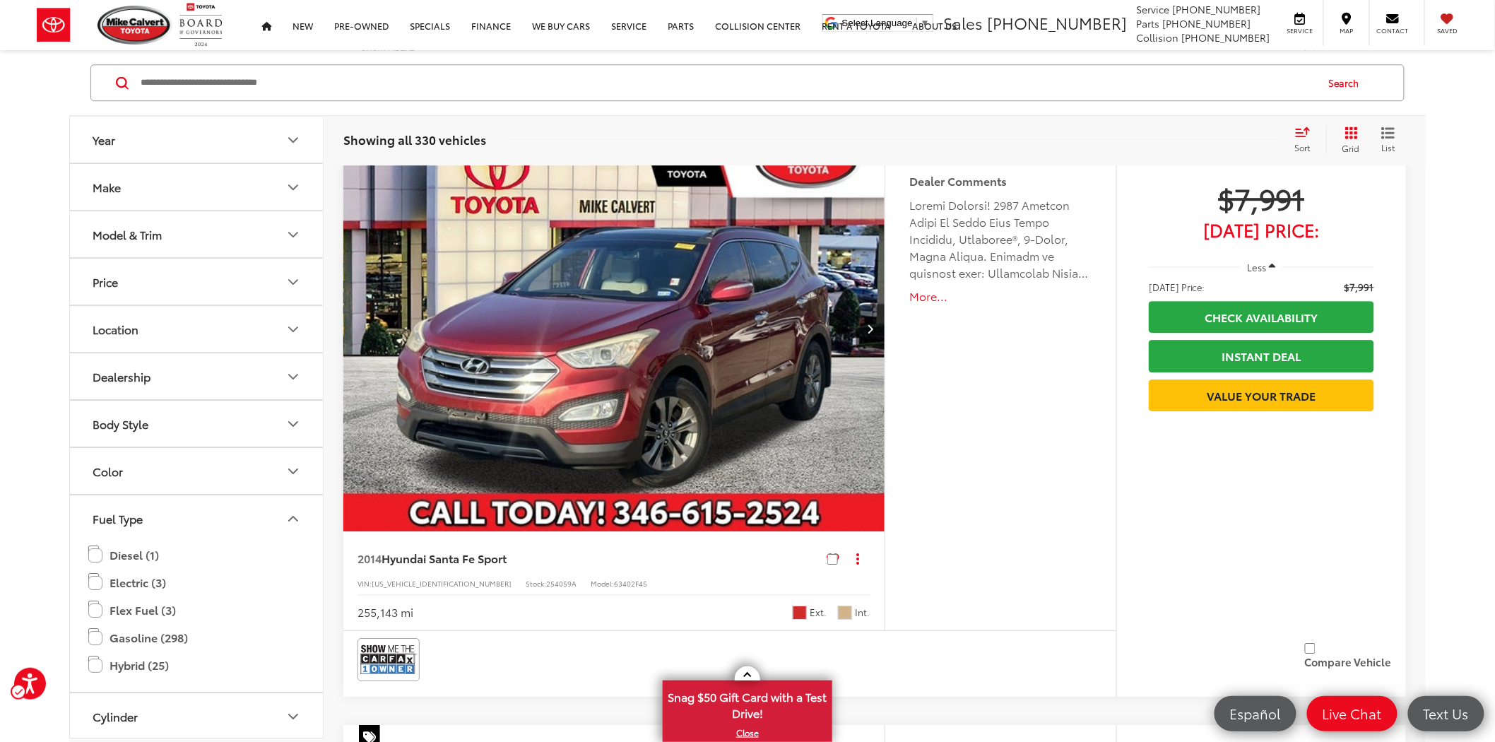
click at [935, 398] on div "Features Bluetooth® Heated Steering Wheel Heated Seats Keyless Entry Keyless Ig…" at bounding box center [1000, 377] width 232 height 505
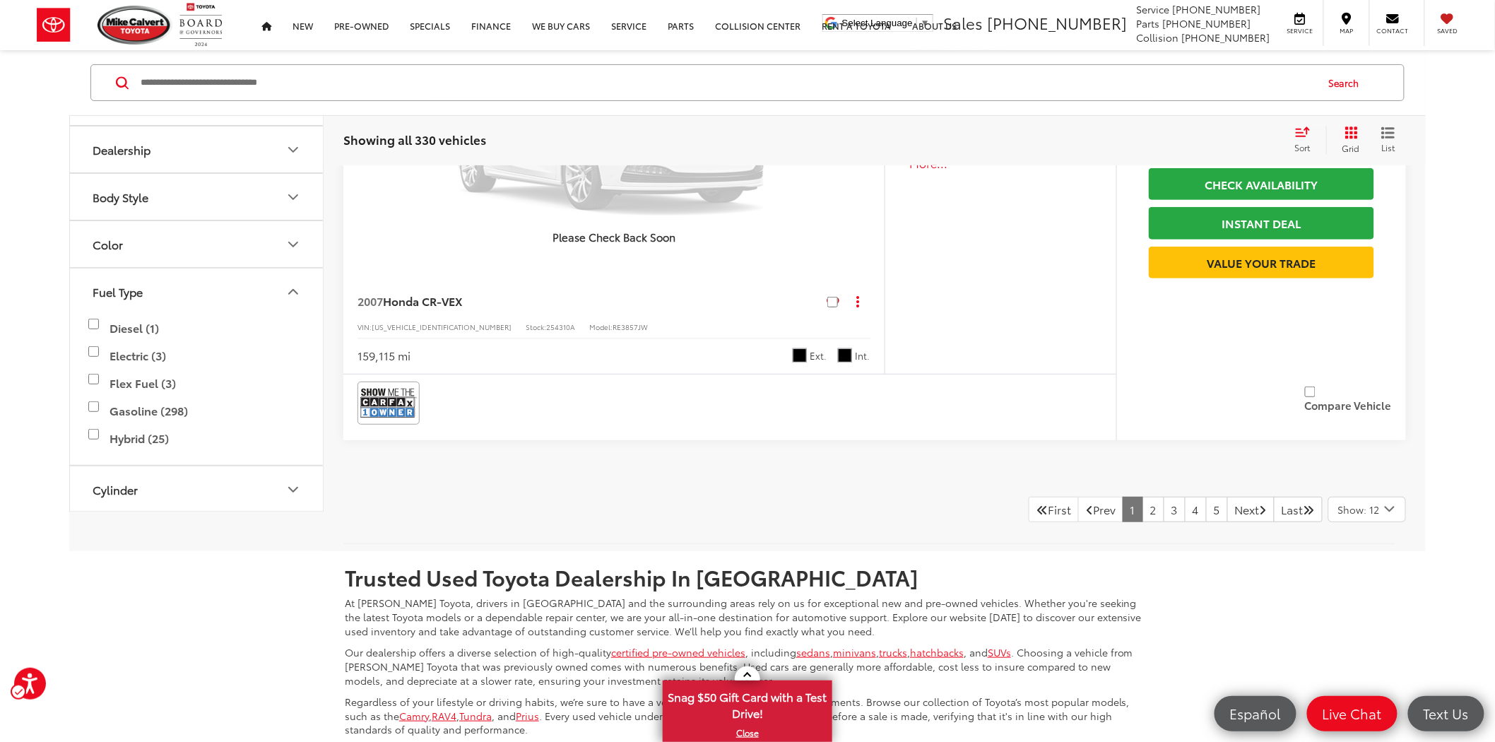
scroll to position [6757, 0]
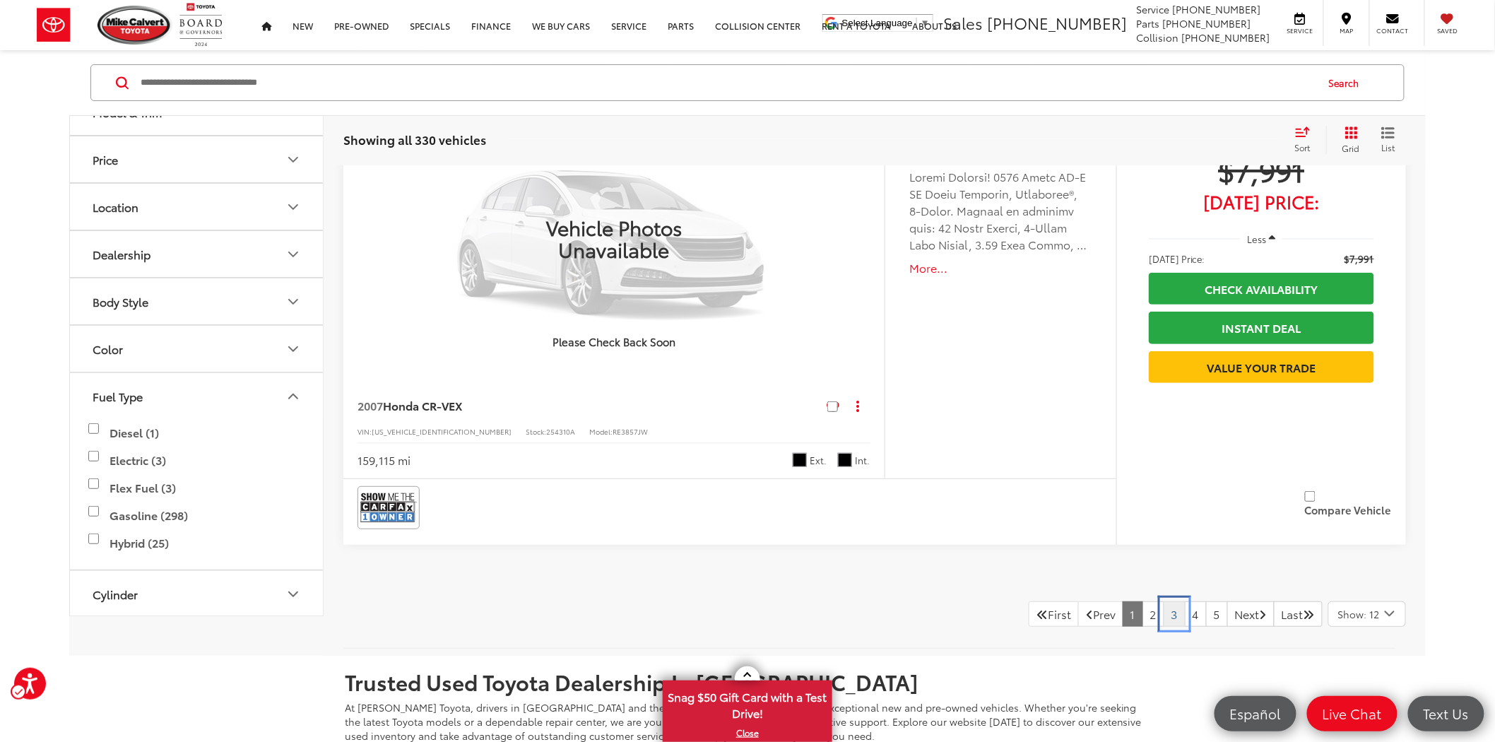
click at [1163, 603] on link "3" at bounding box center [1174, 613] width 22 height 25
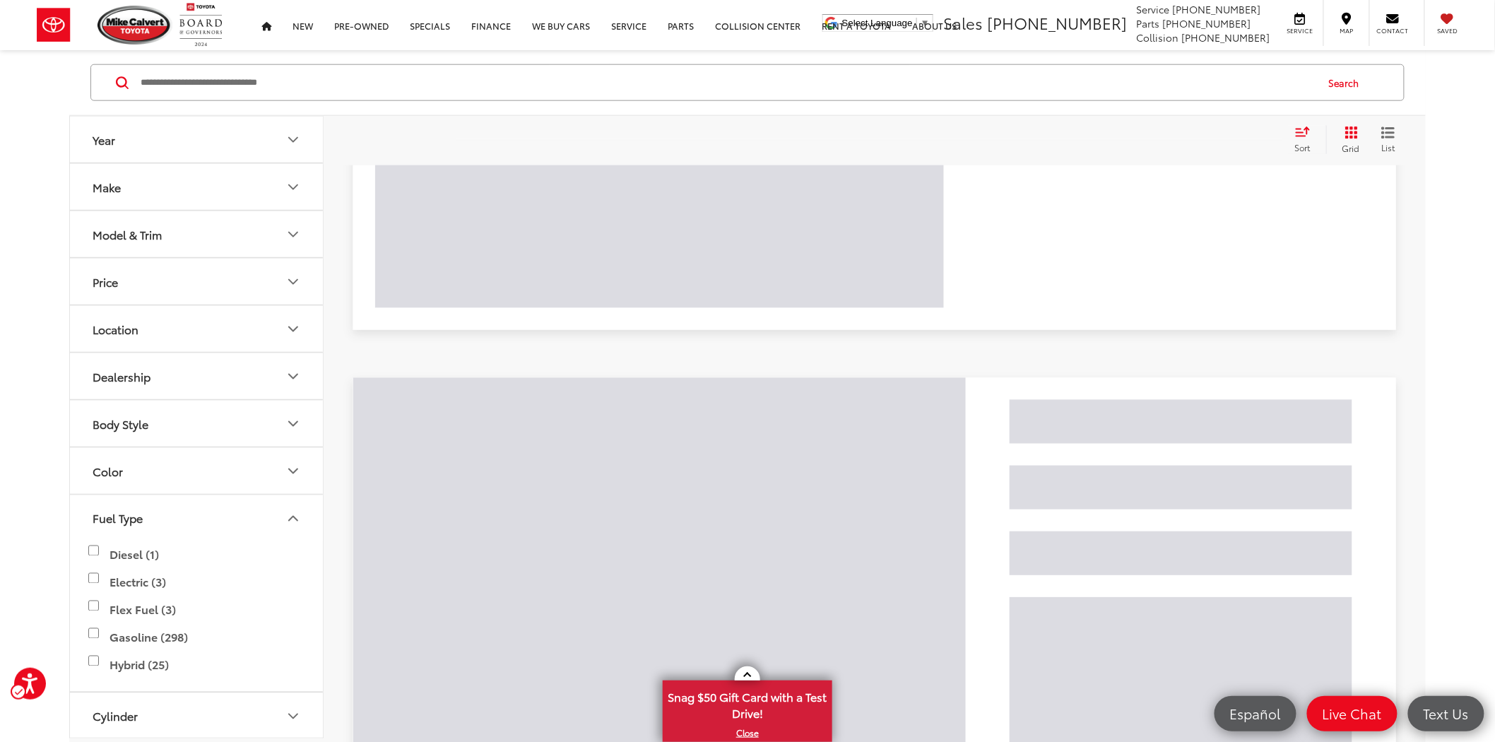
scroll to position [90, 0]
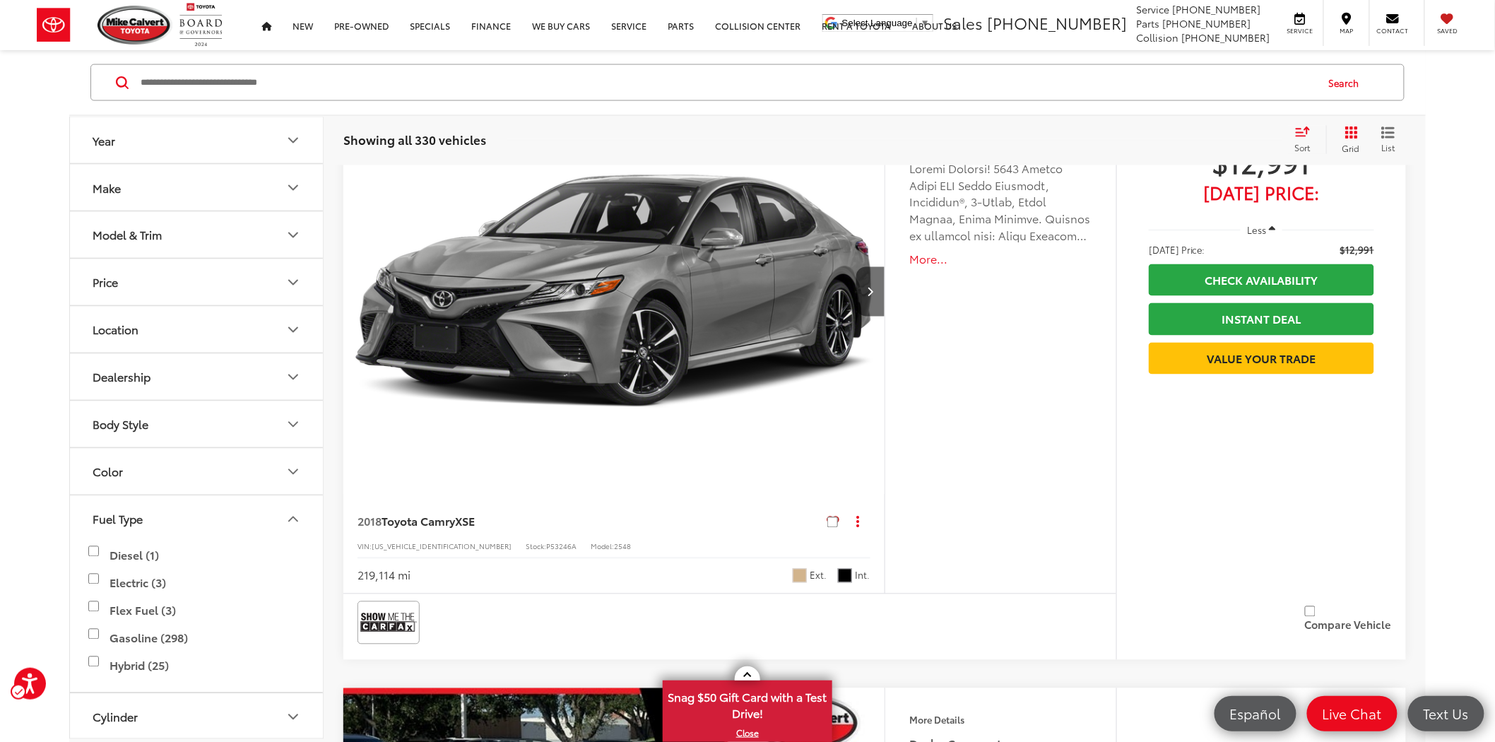
scroll to position [3159, 0]
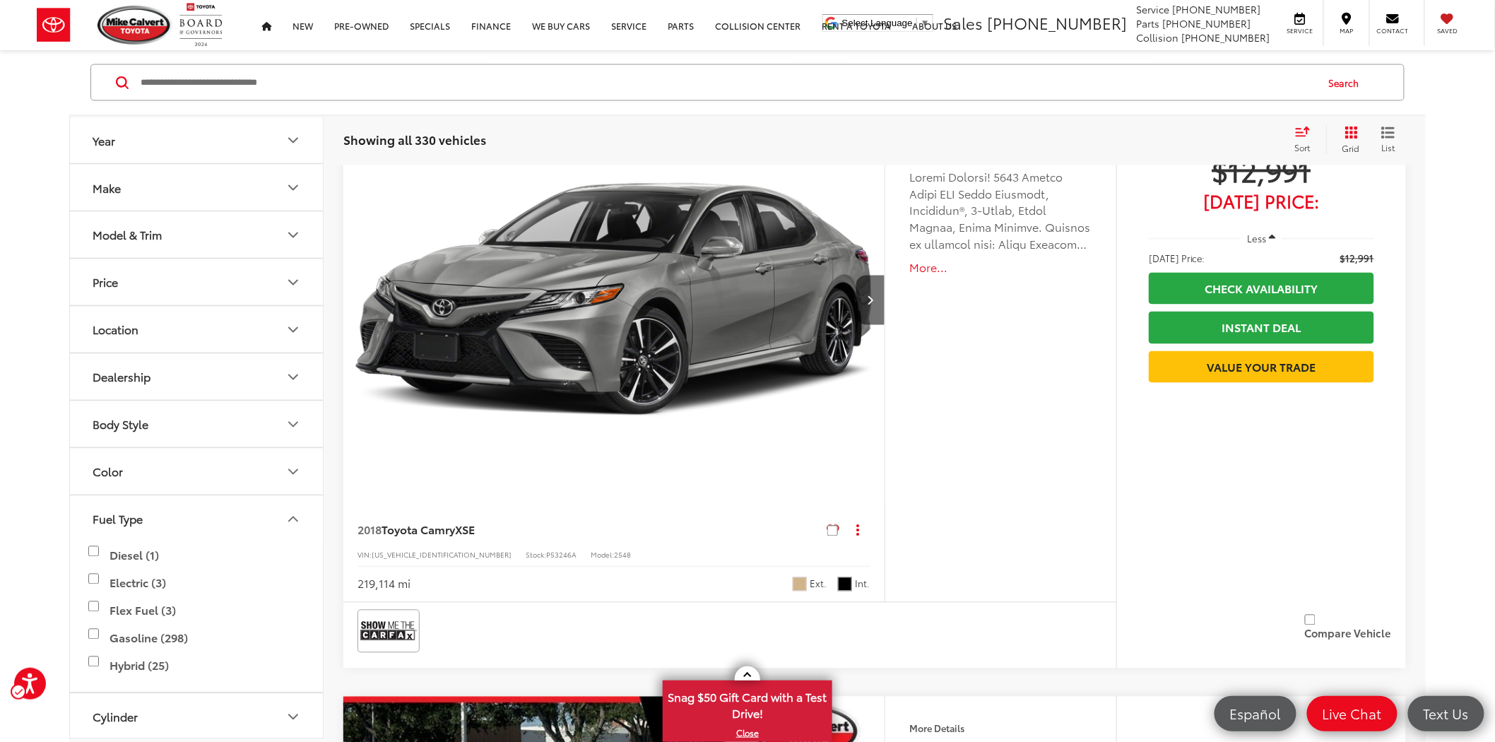
click at [655, 334] on img "2018 Toyota Camry XSE 0" at bounding box center [614, 301] width 543 height 408
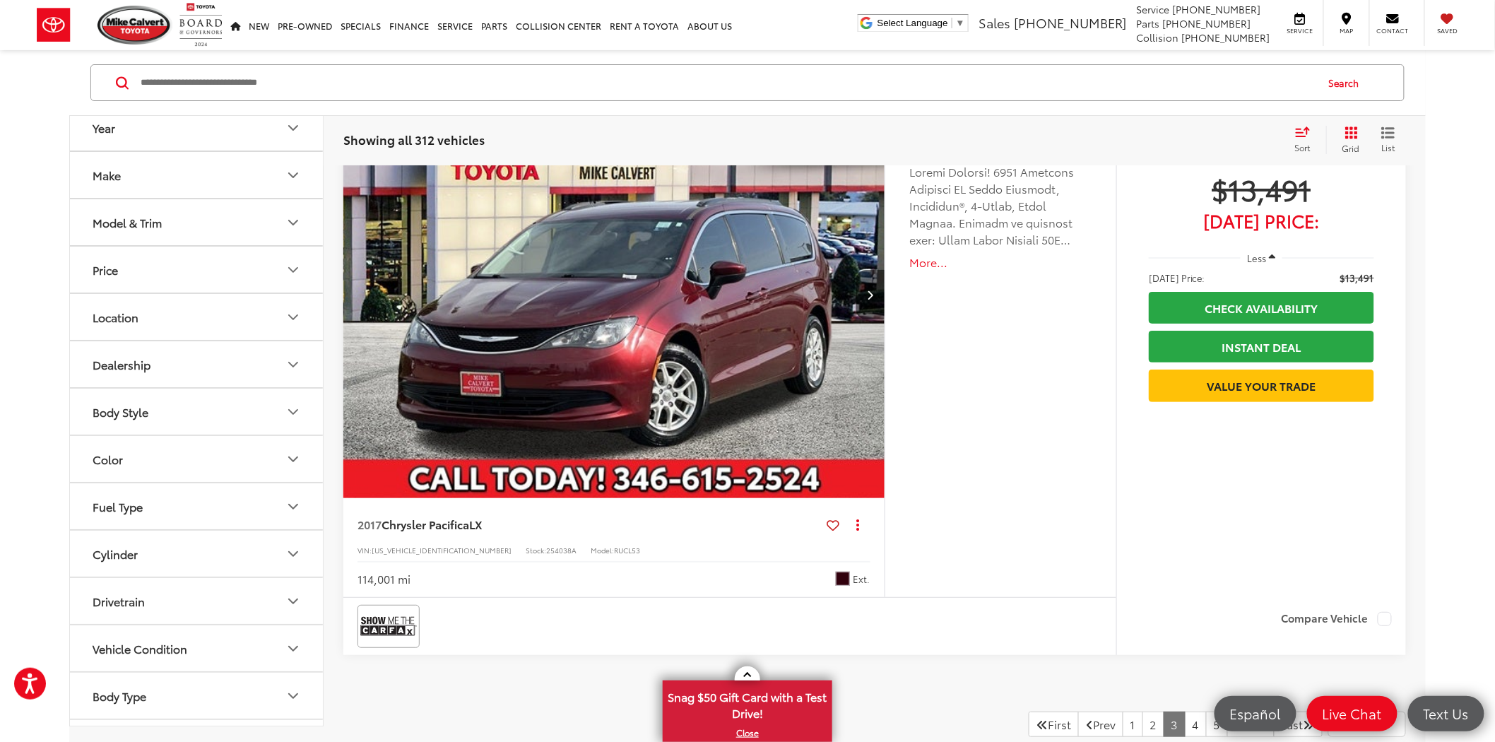
scroll to position [6906, 0]
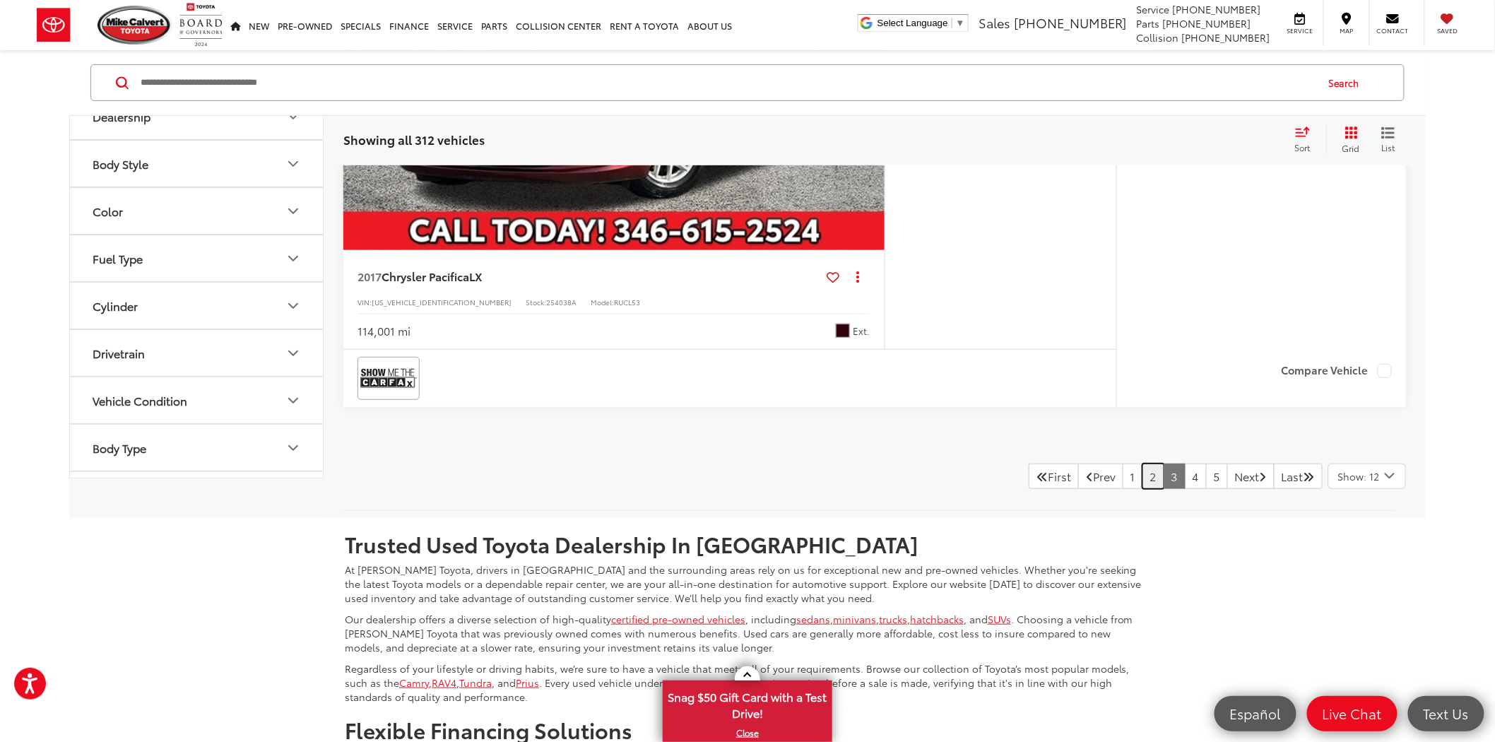
click at [1142, 481] on link "2" at bounding box center [1153, 475] width 22 height 25
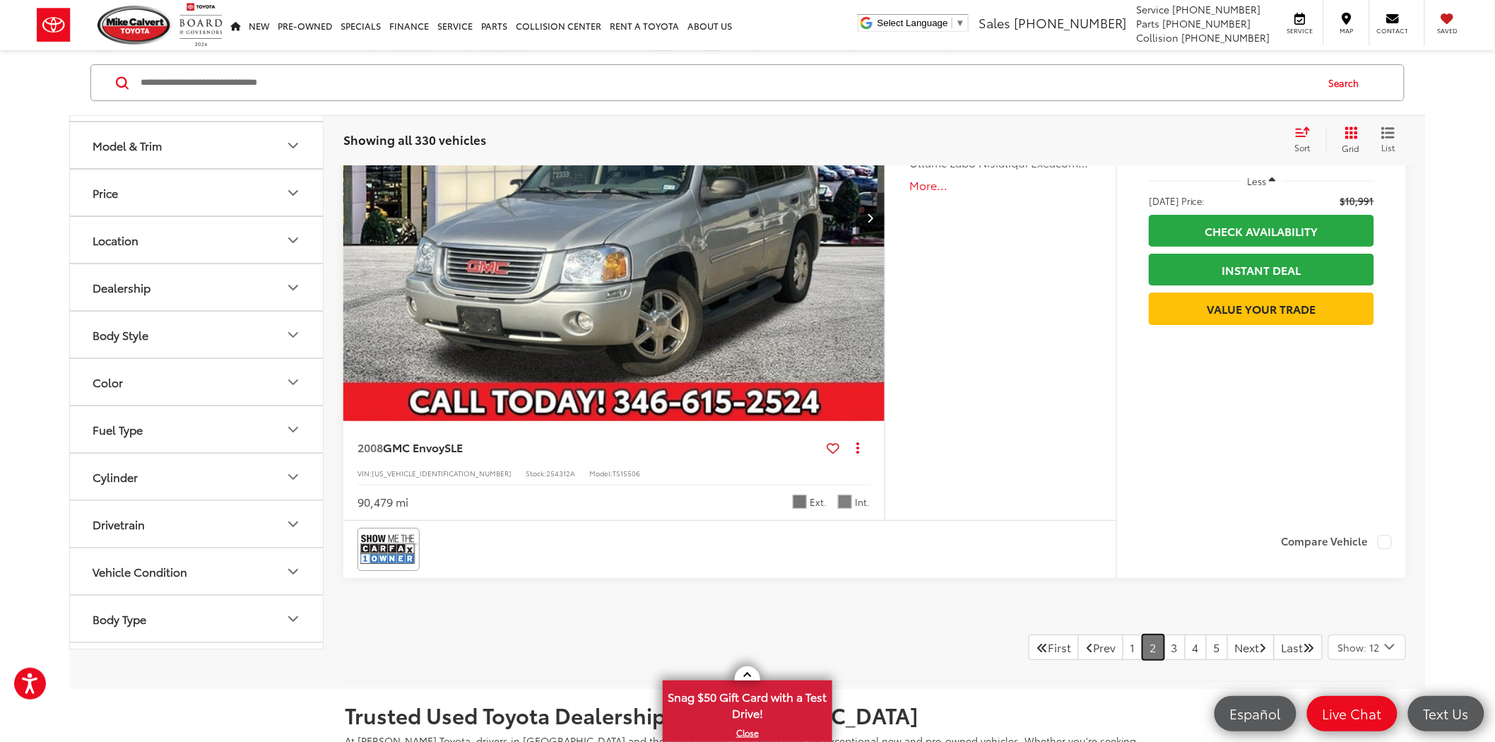
scroll to position [6827, 0]
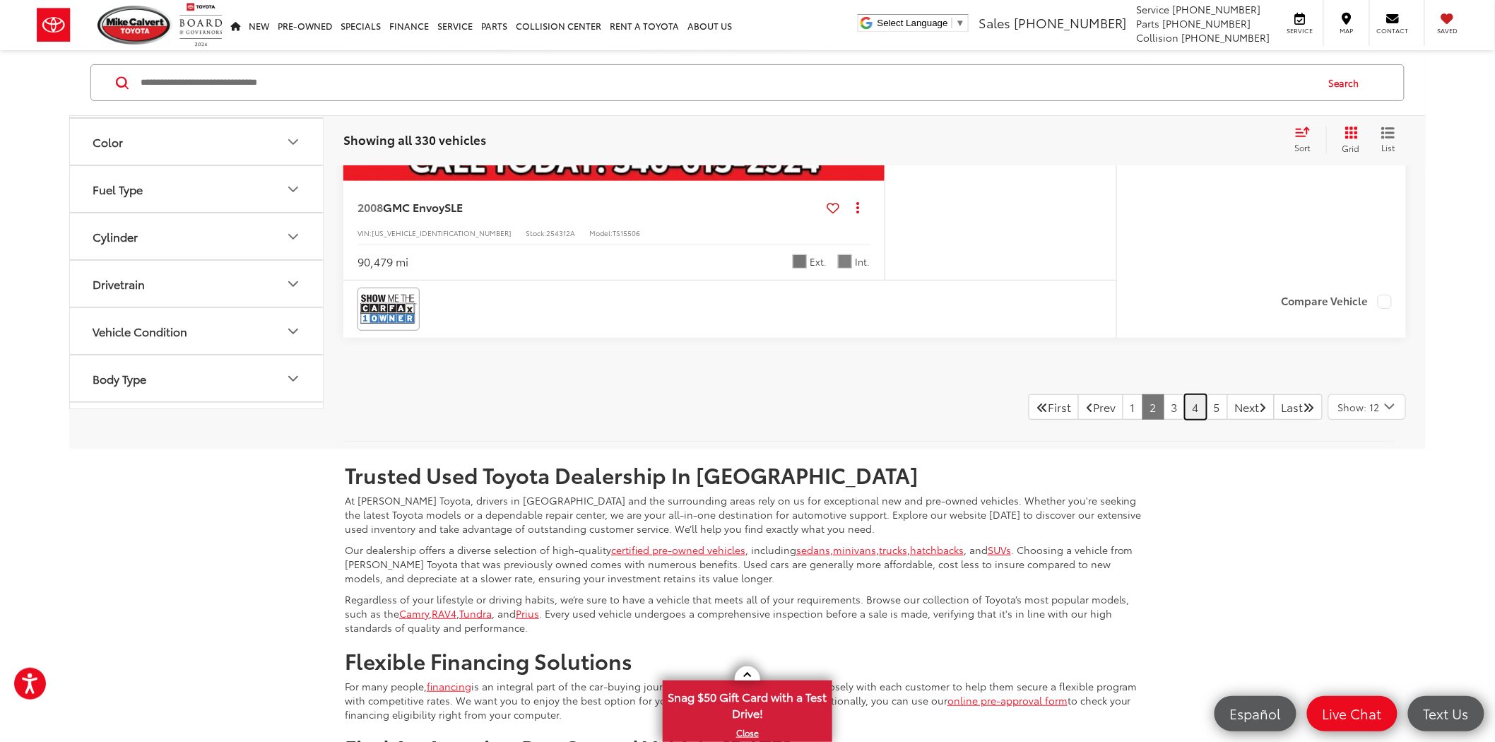
click at [1184, 420] on link "4" at bounding box center [1195, 406] width 22 height 25
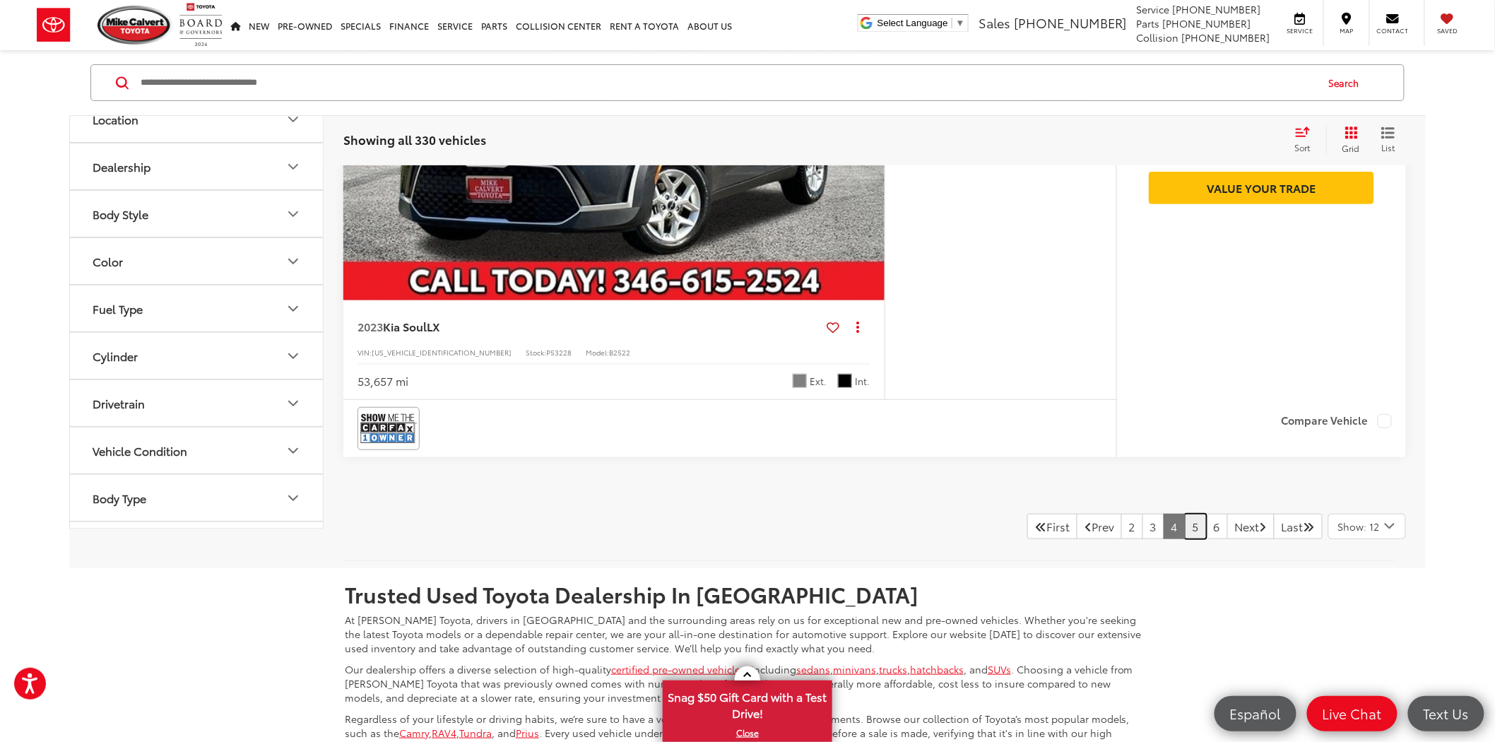
scroll to position [6827, 0]
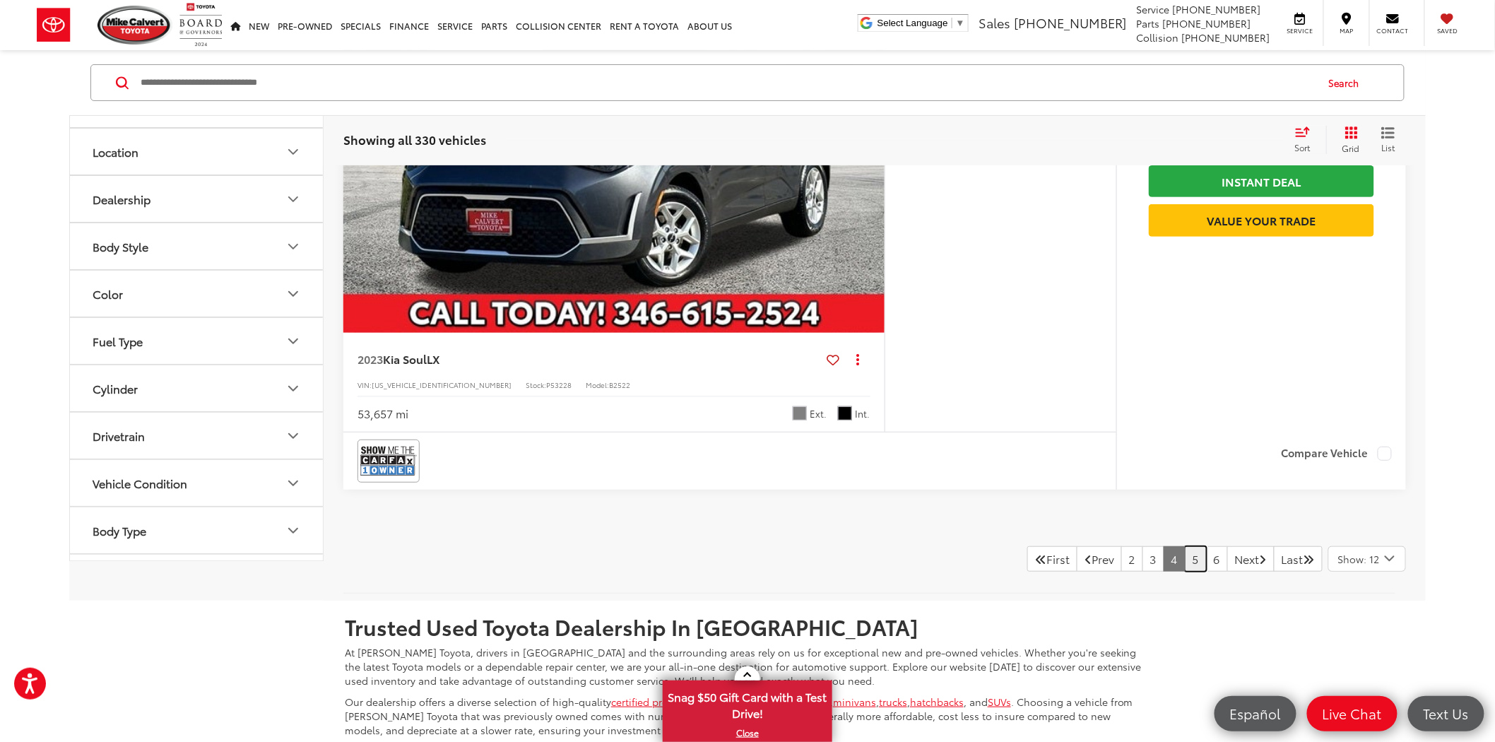
click at [1184, 563] on link "5" at bounding box center [1195, 558] width 22 height 25
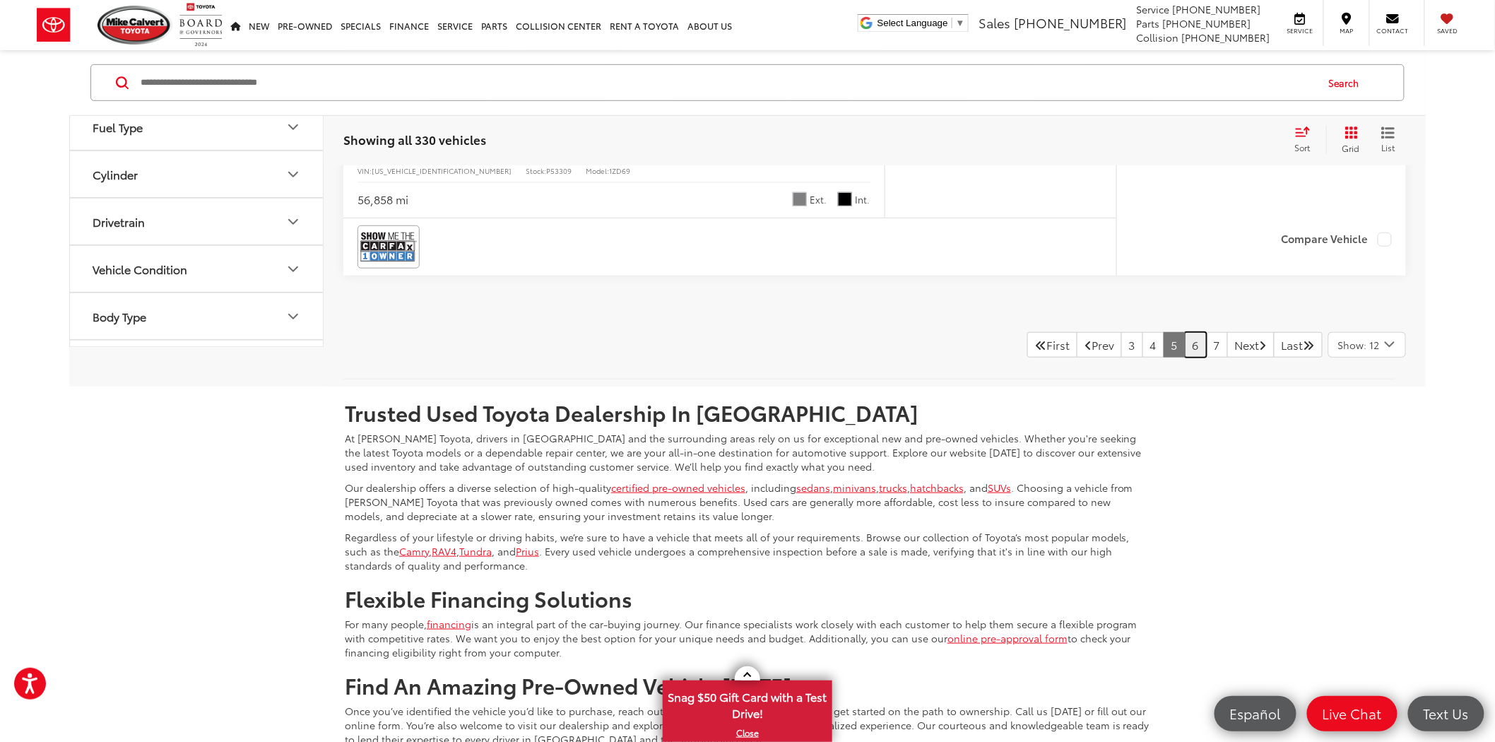
scroll to position [7075, 0]
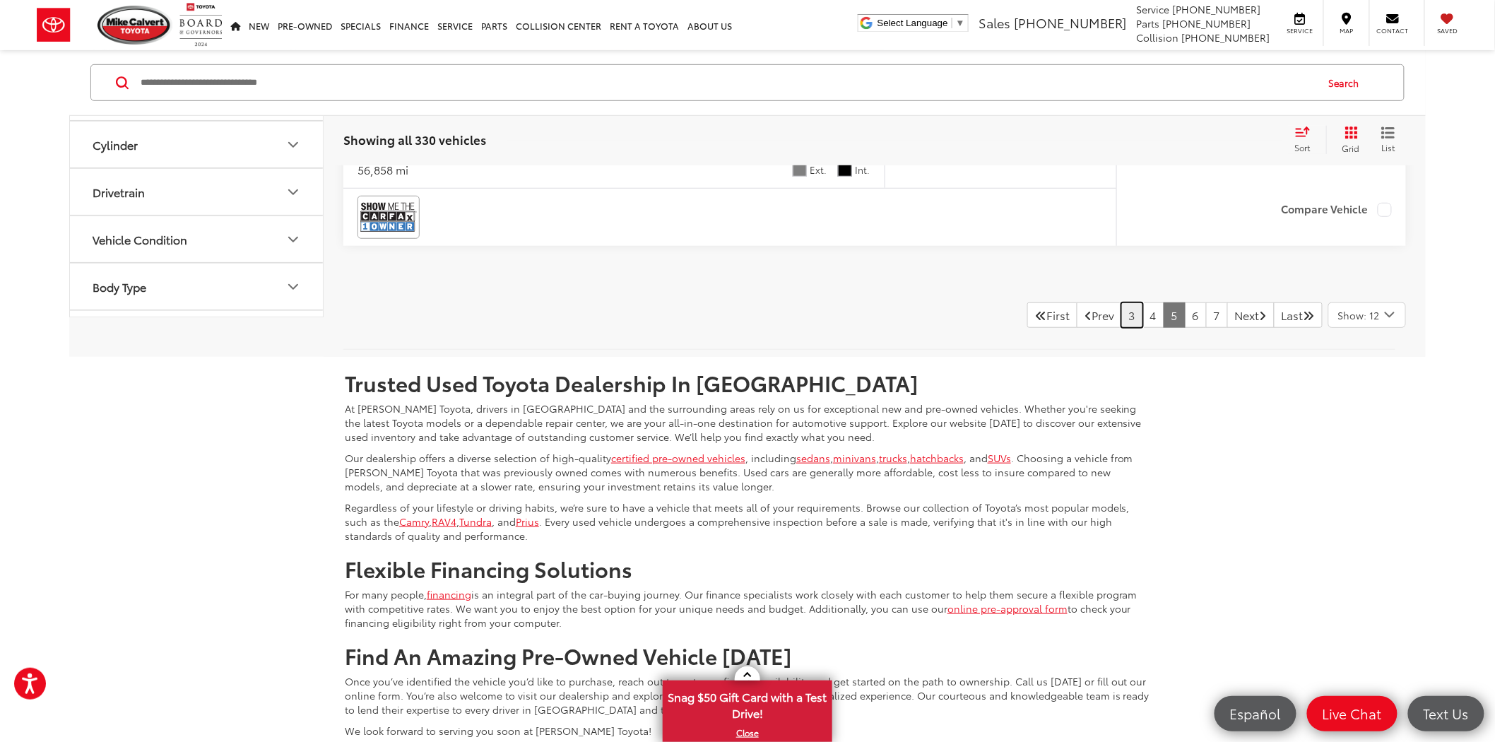
click at [1121, 319] on link "3" at bounding box center [1132, 314] width 22 height 25
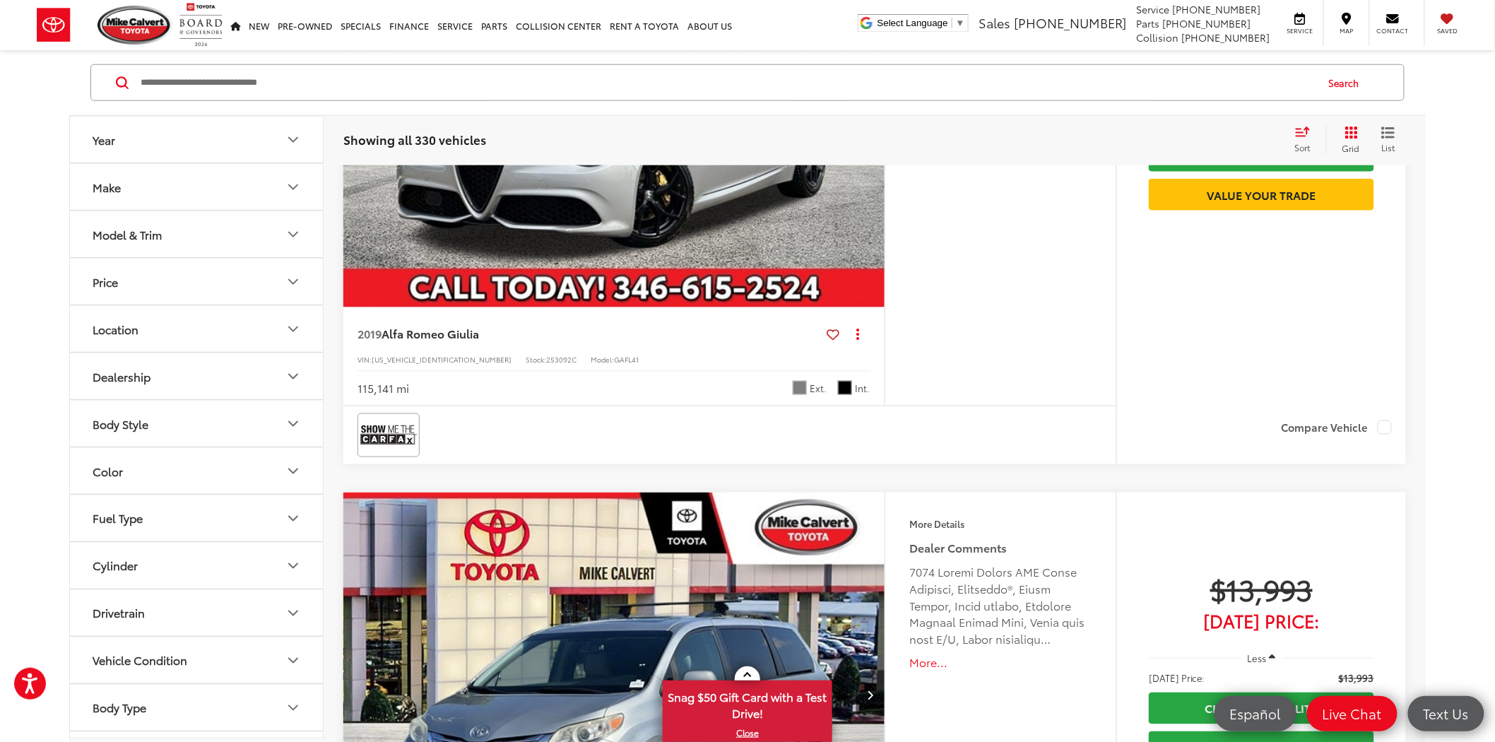
scroll to position [5114, 0]
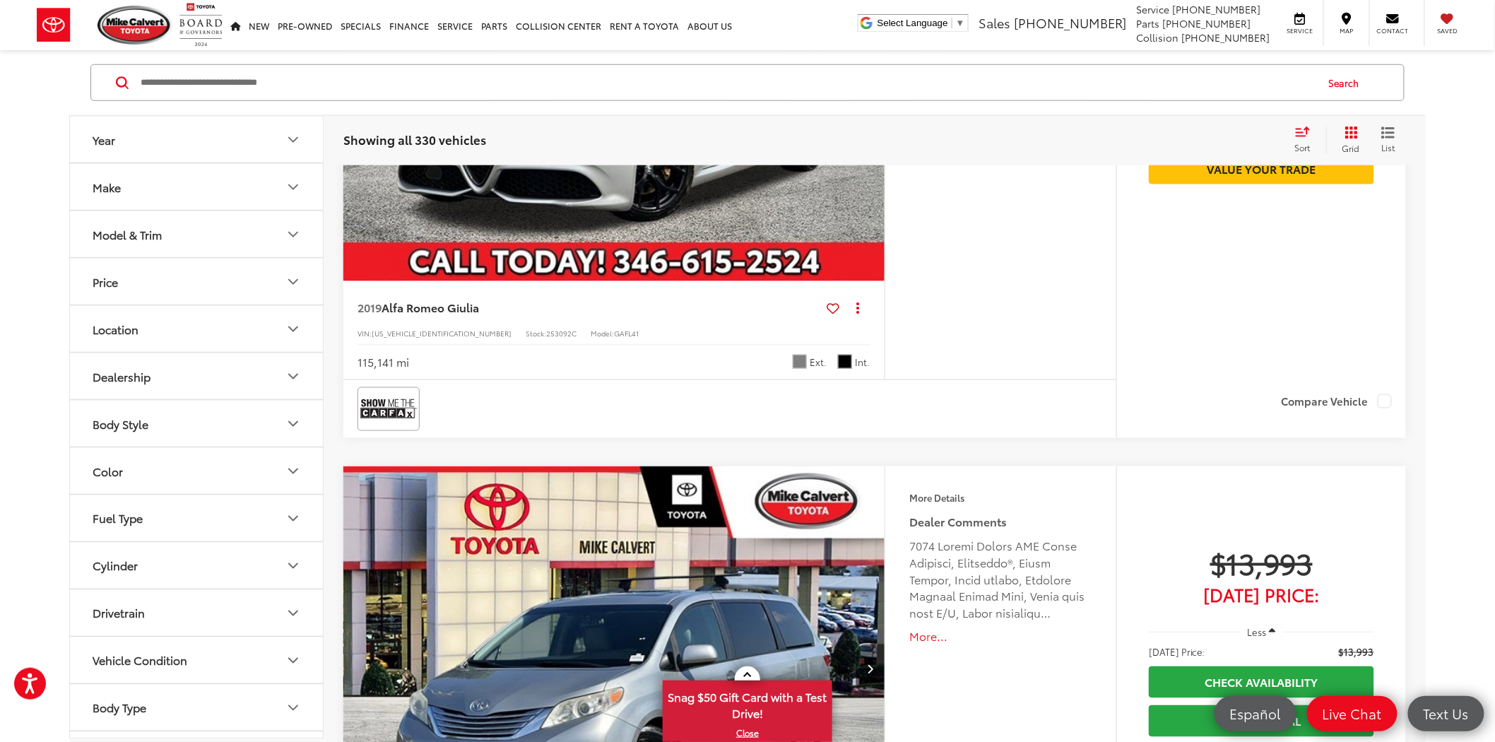
click at [541, 196] on img "2019 Alfa Romeo Giulia Base 0" at bounding box center [614, 79] width 543 height 408
